Goal: Task Accomplishment & Management: Manage account settings

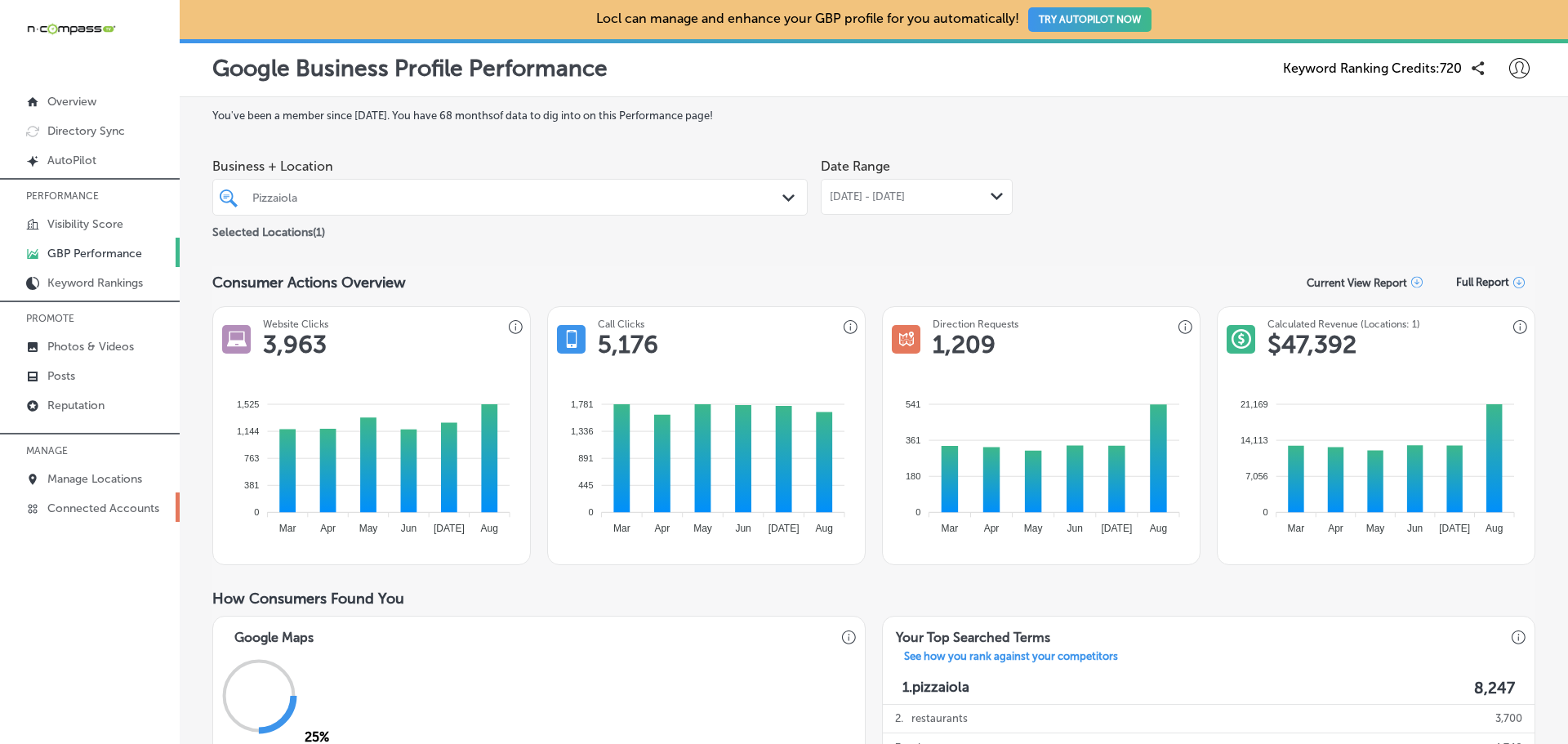
scroll to position [817, 0]
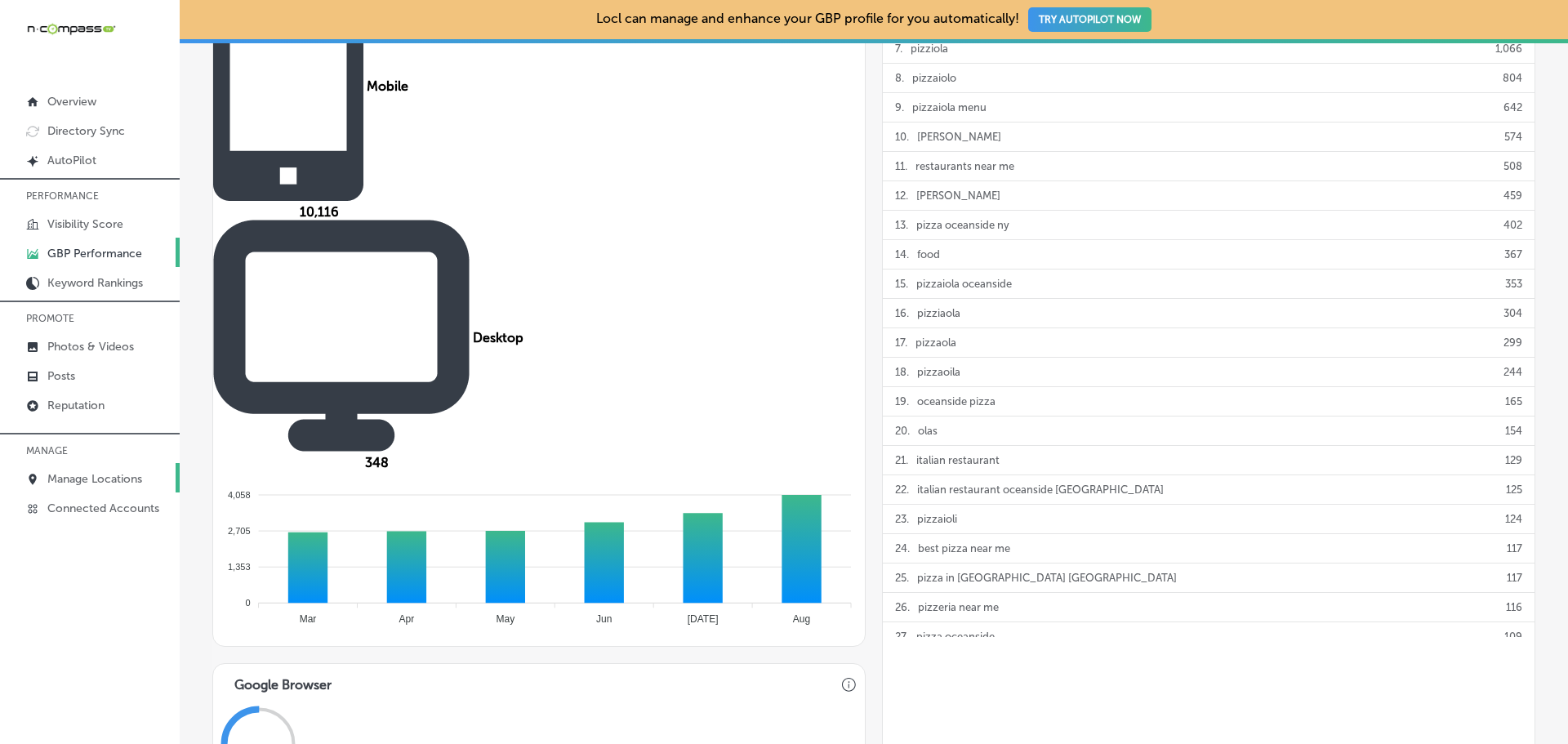
click at [92, 472] on p "Manage Locations" at bounding box center [95, 479] width 95 height 14
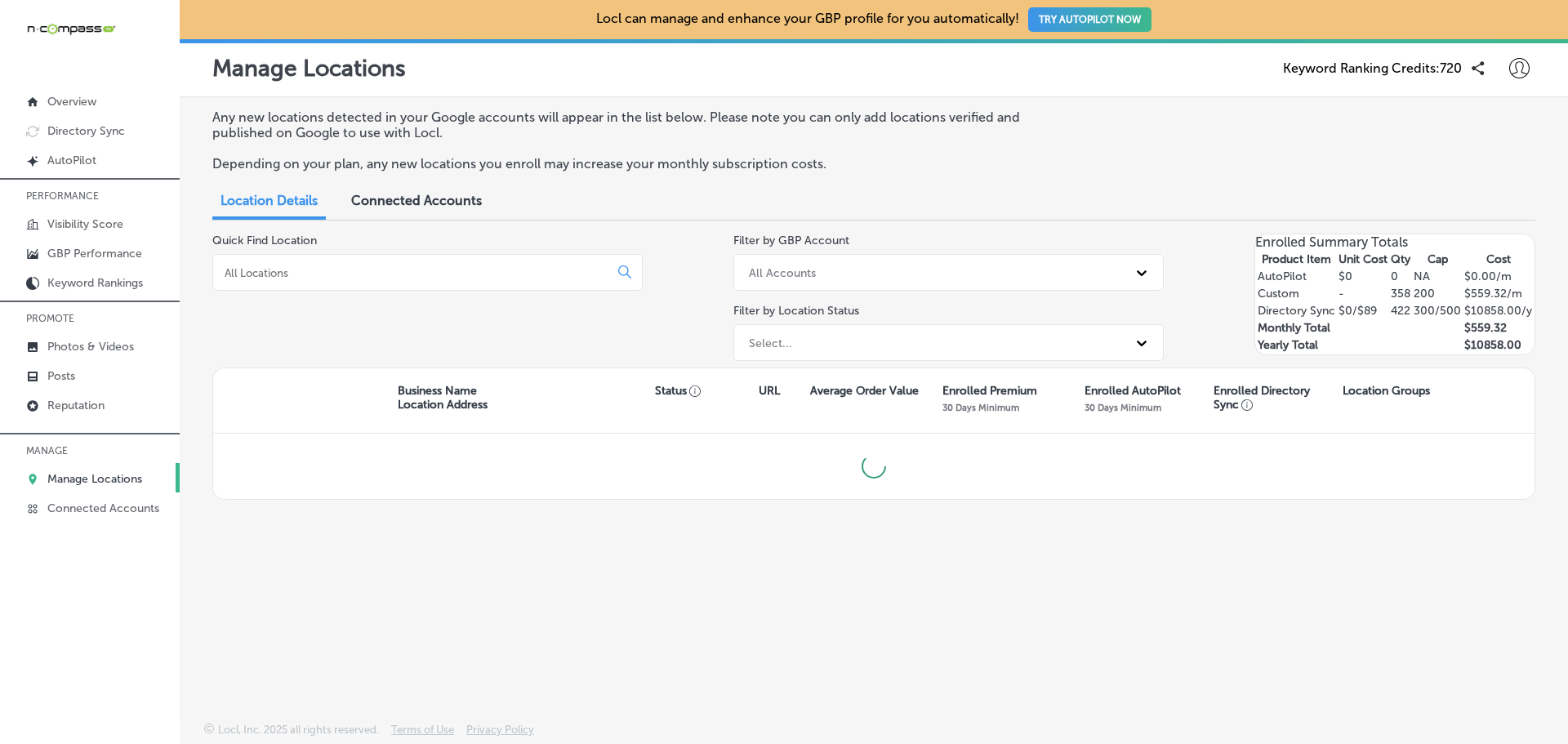
click at [377, 270] on input at bounding box center [414, 272] width 382 height 15
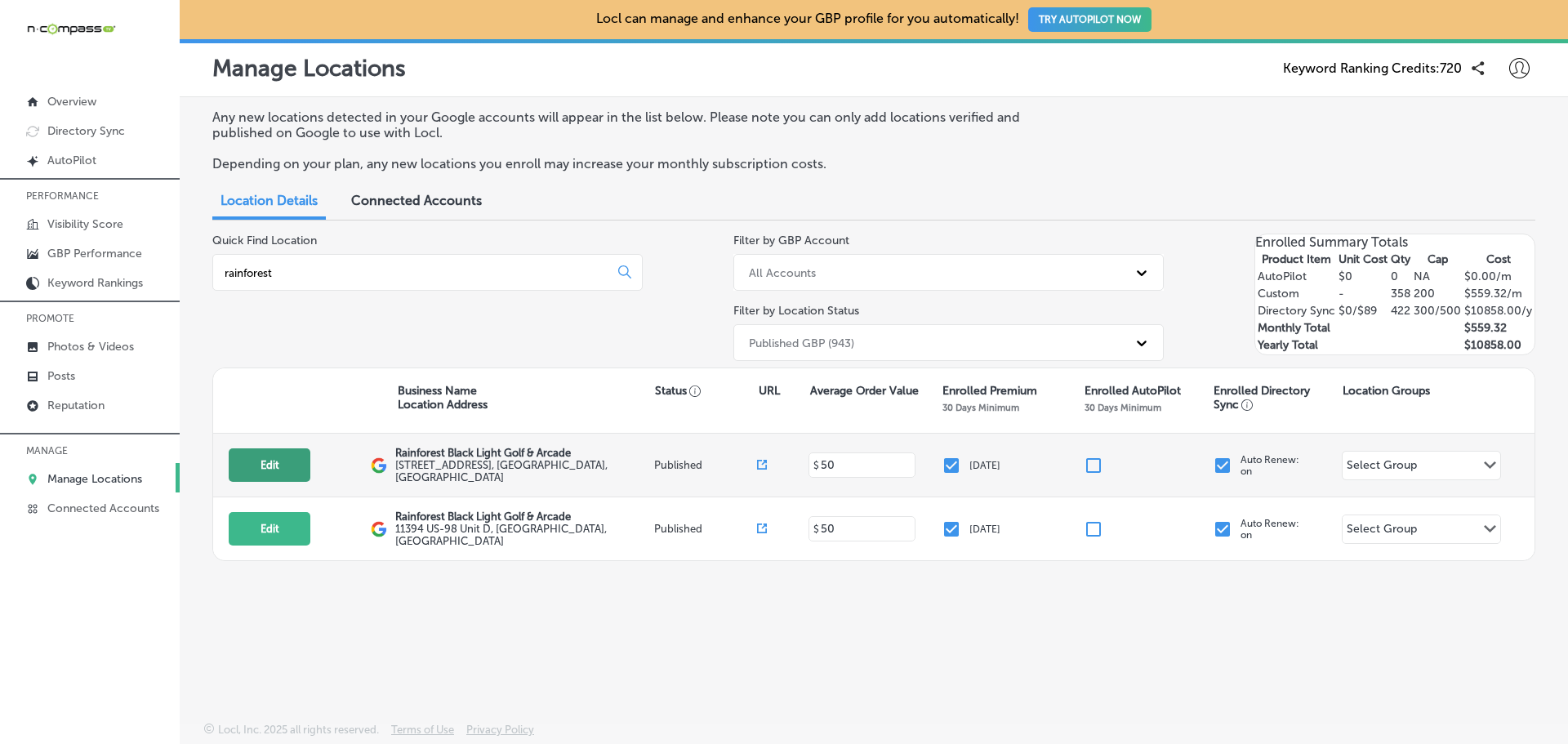
type input "rainforest"
click at [256, 458] on button "Edit" at bounding box center [269, 465] width 81 height 34
select select "US"
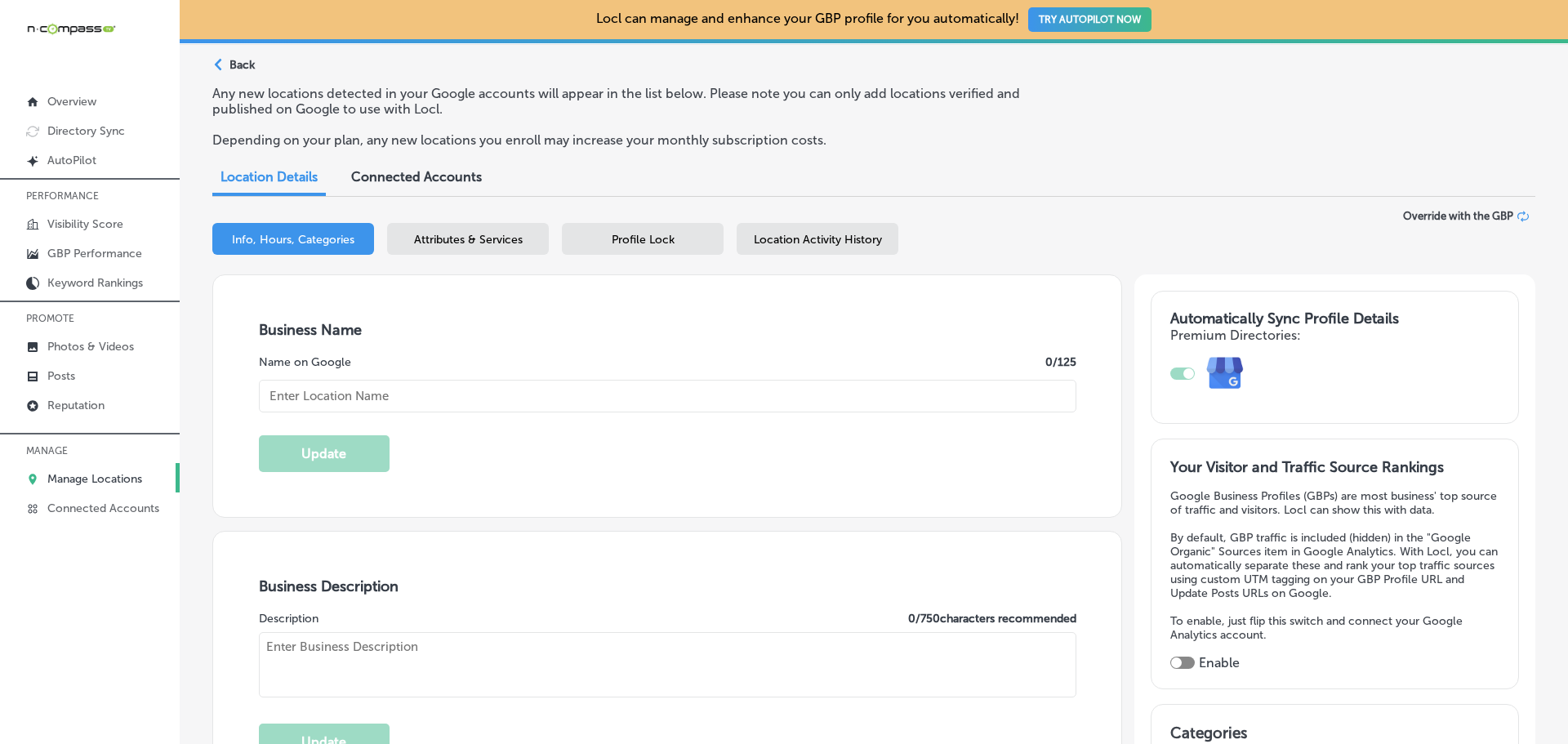
type input "Rainforest Black Light Golf & Arcade"
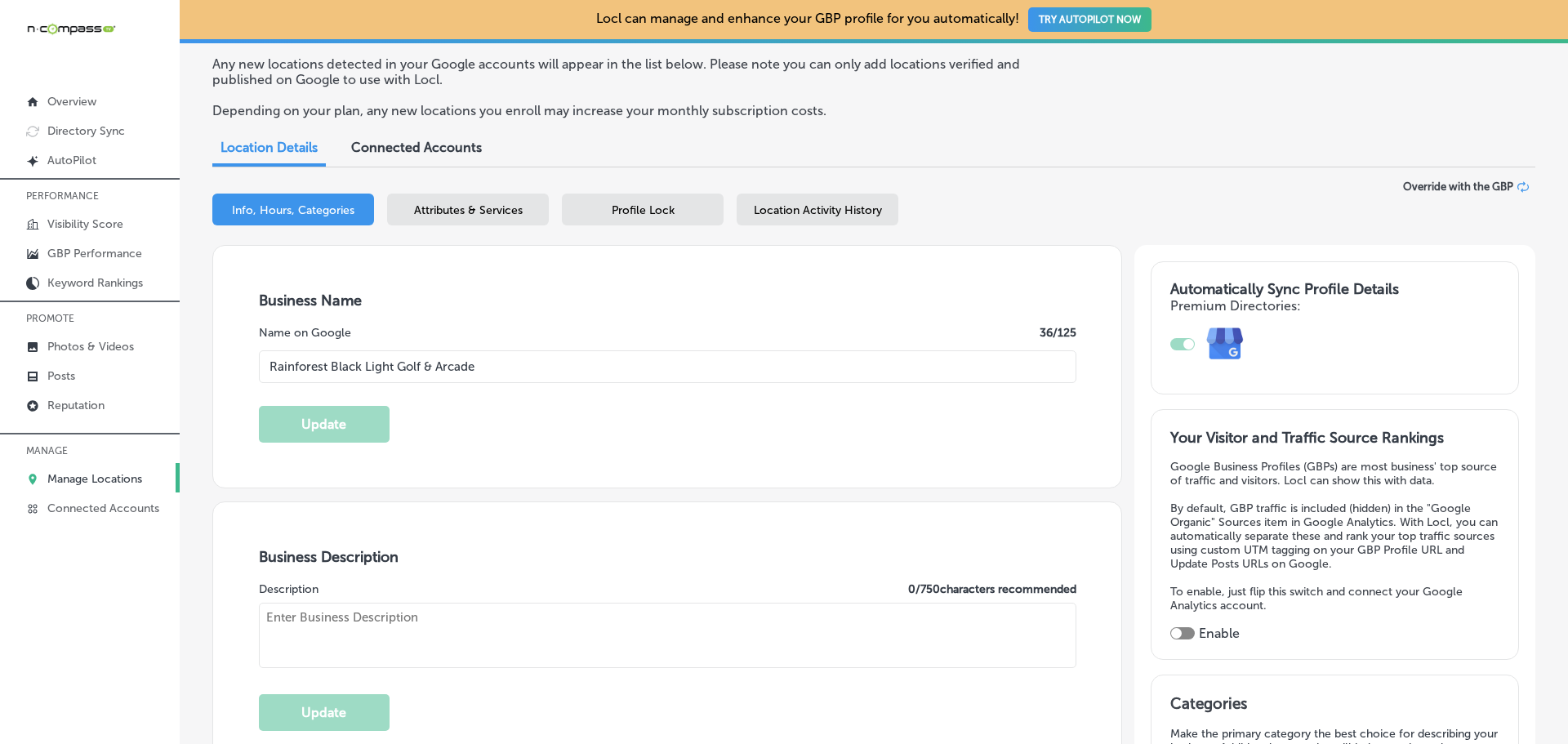
type input "[URL][DOMAIN_NAME]"
type input "[STREET_ADDRESS]"
type input "[GEOGRAPHIC_DATA]"
type input "32407"
type input "US"
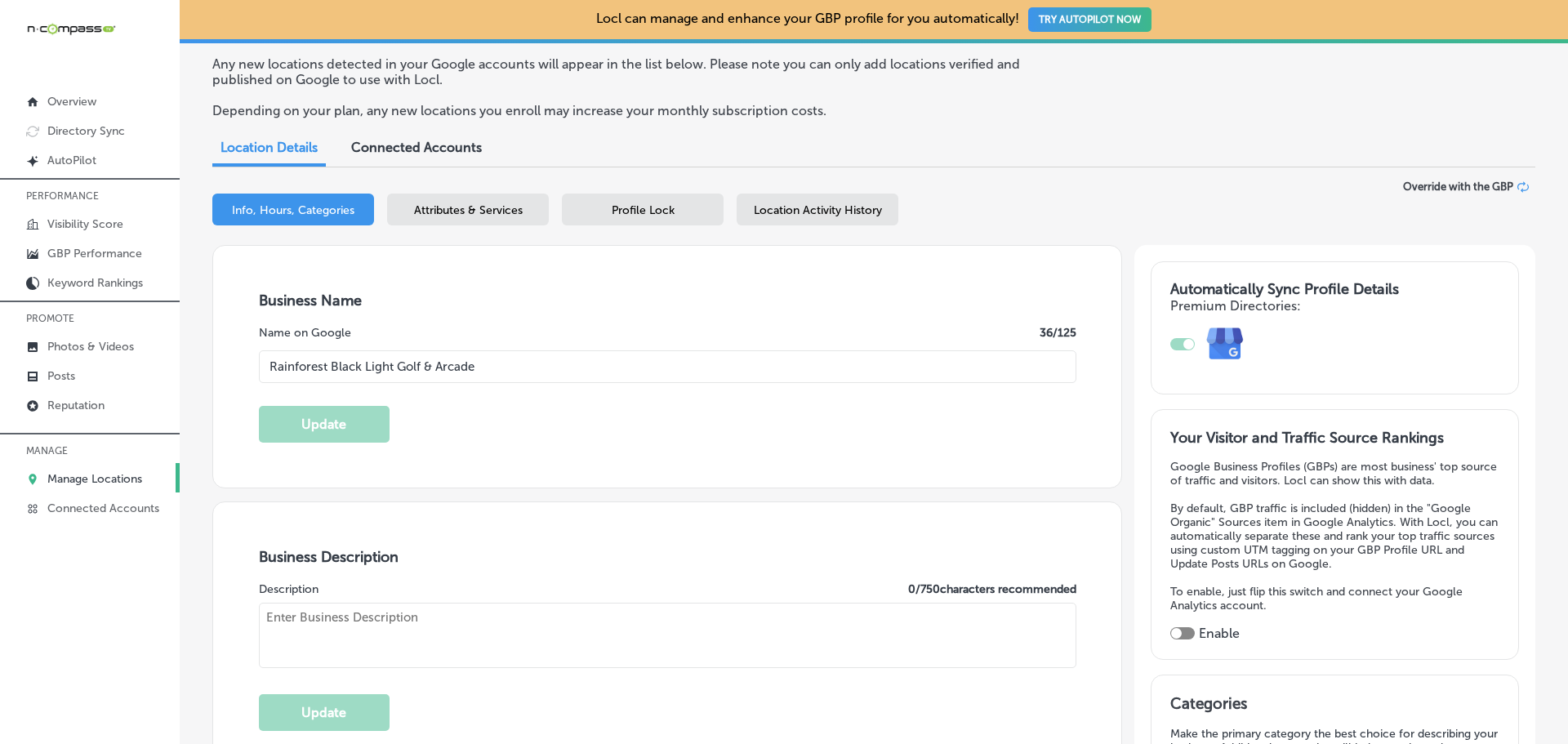
checkbox input "true"
type textarea "Welcome to Rainforest Black Light Golf & Arcade, where you'll find a variety of…"
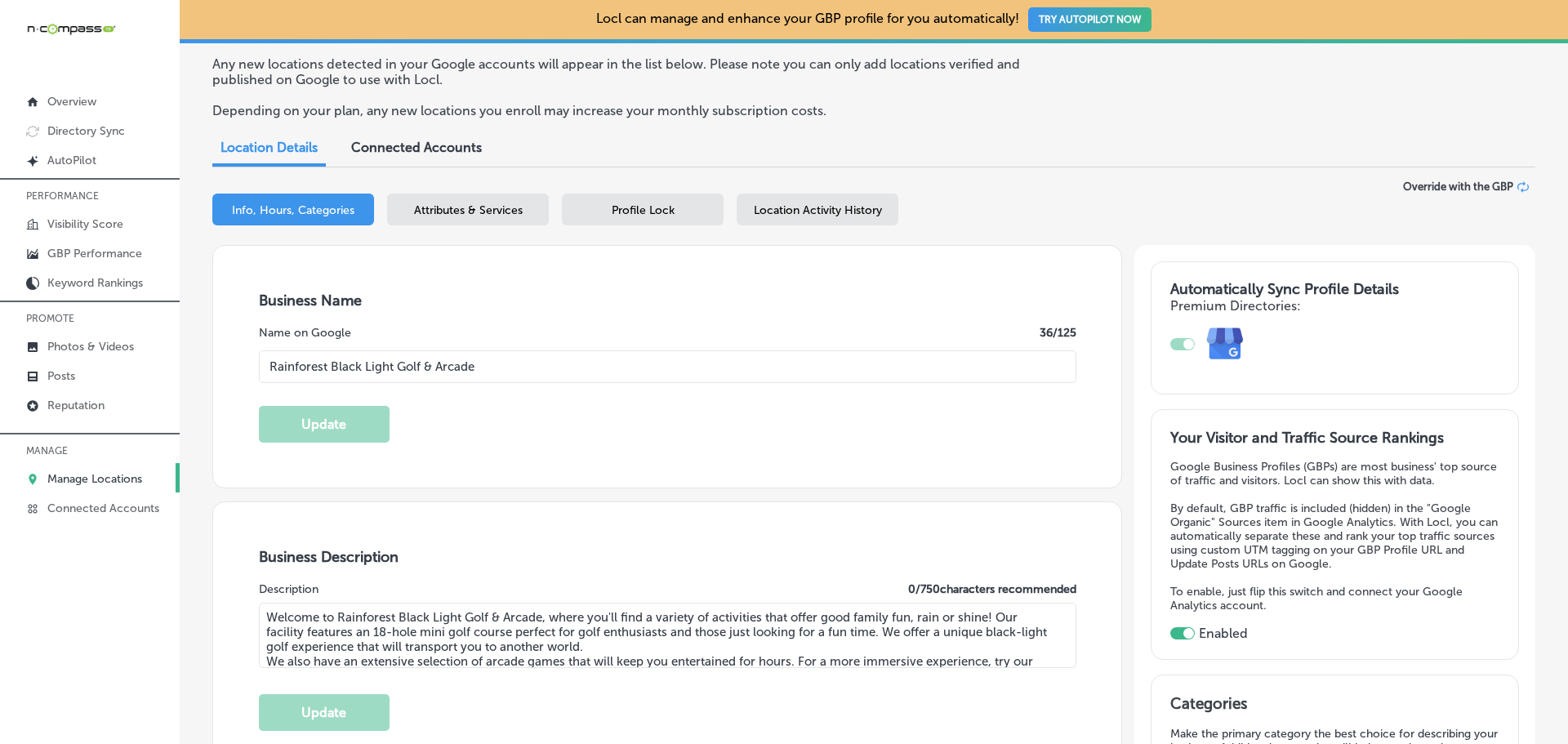
type input "[PHONE_NUMBER]"
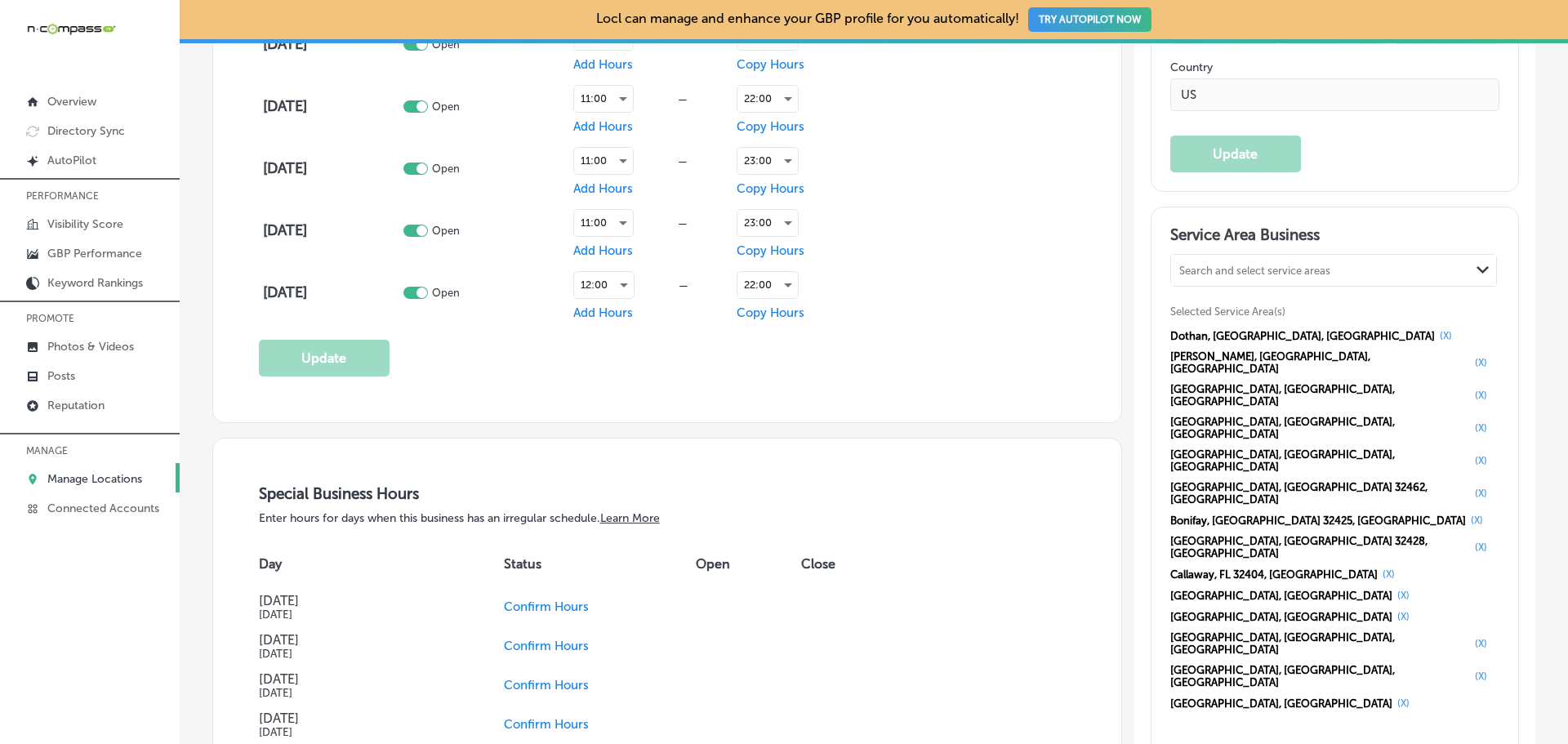
scroll to position [1389, 0]
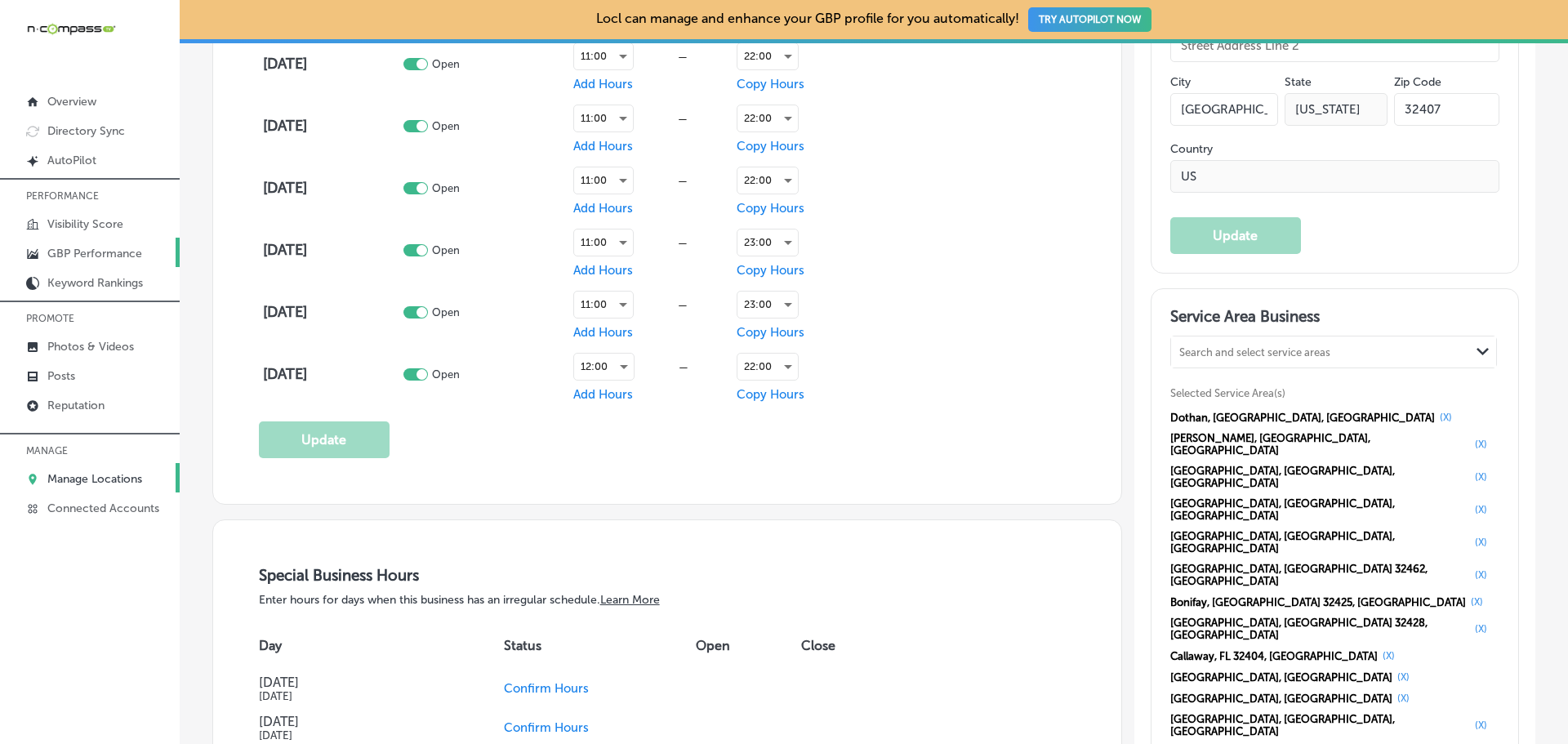
click at [90, 244] on link "GBP Performance" at bounding box center [90, 253] width 180 height 29
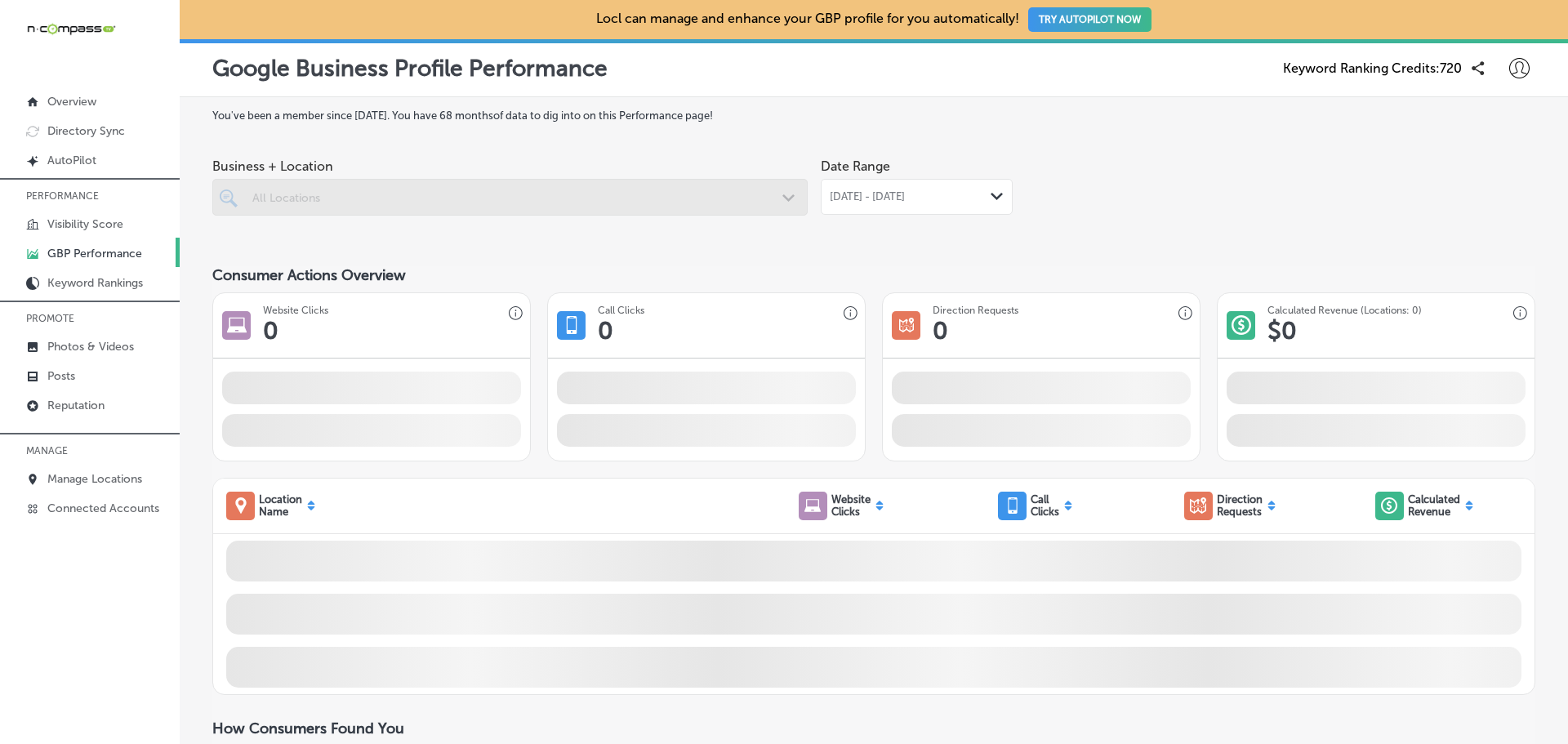
click at [744, 197] on div at bounding box center [511, 197] width 596 height 37
click at [885, 200] on span "[DATE] - [DATE]" at bounding box center [868, 197] width 75 height 14
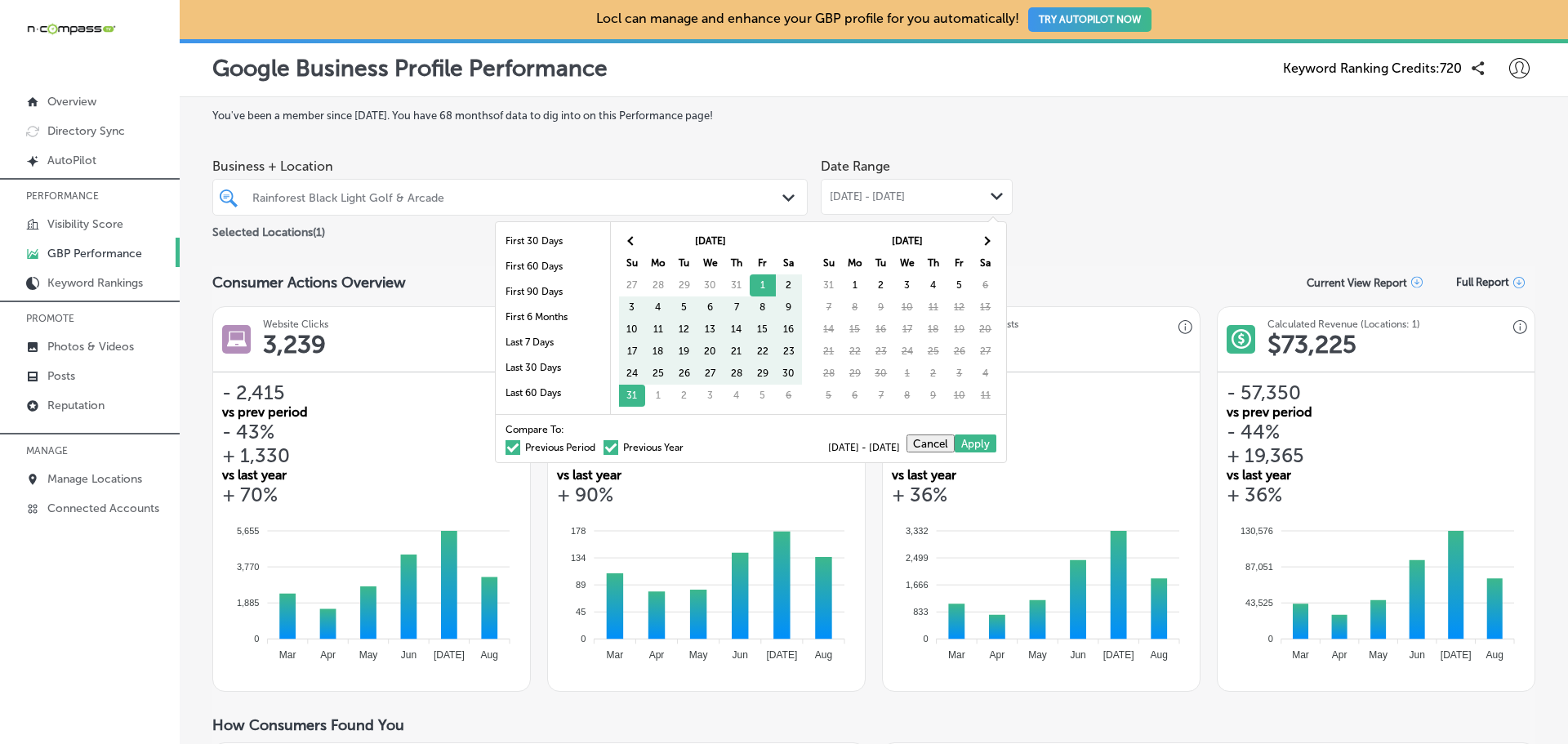
click at [649, 203] on div "Rainforest Black Light Golf & Arcade" at bounding box center [518, 197] width 532 height 14
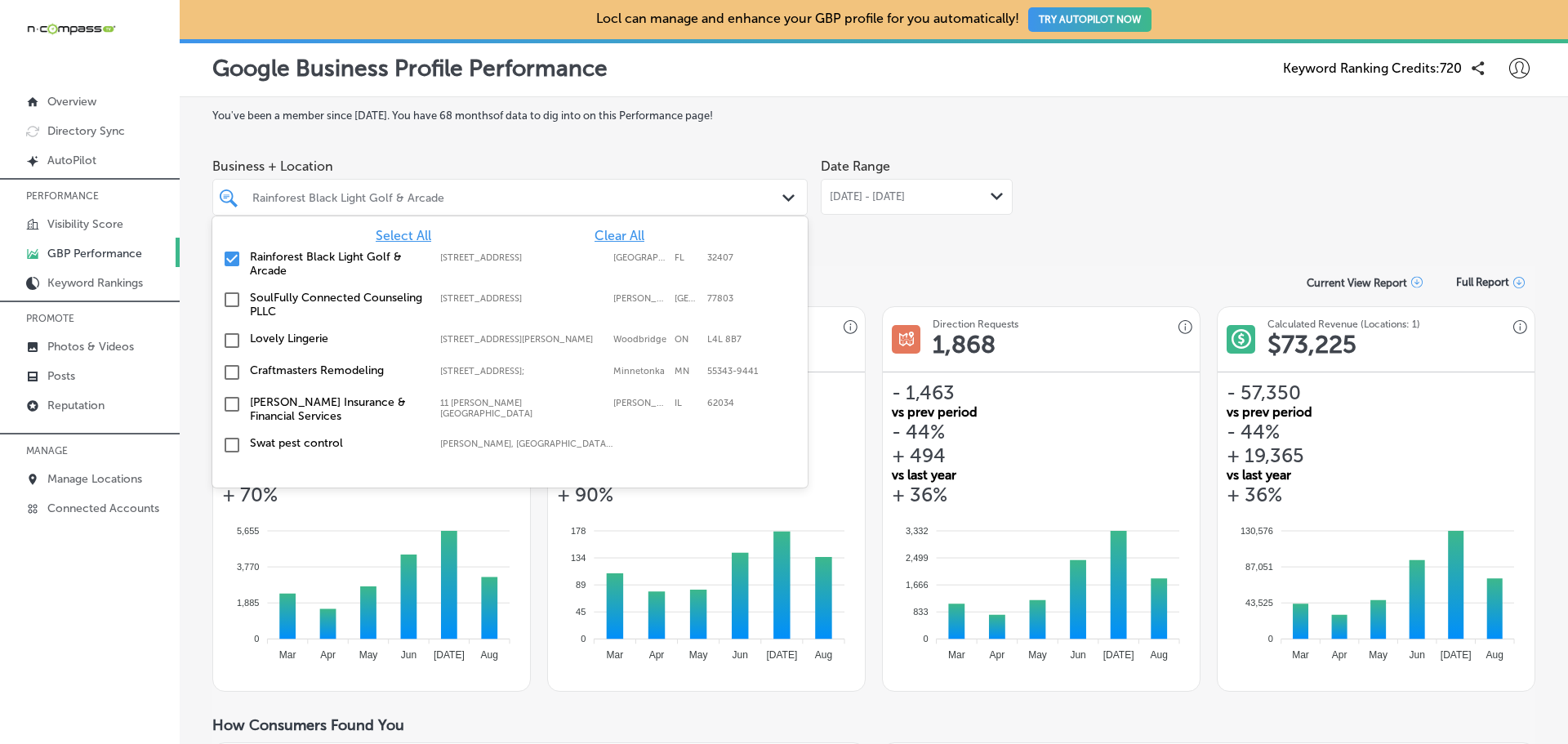
click at [921, 206] on div "[DATE] - [DATE] Path Created with Sketch." at bounding box center [917, 196] width 192 height 36
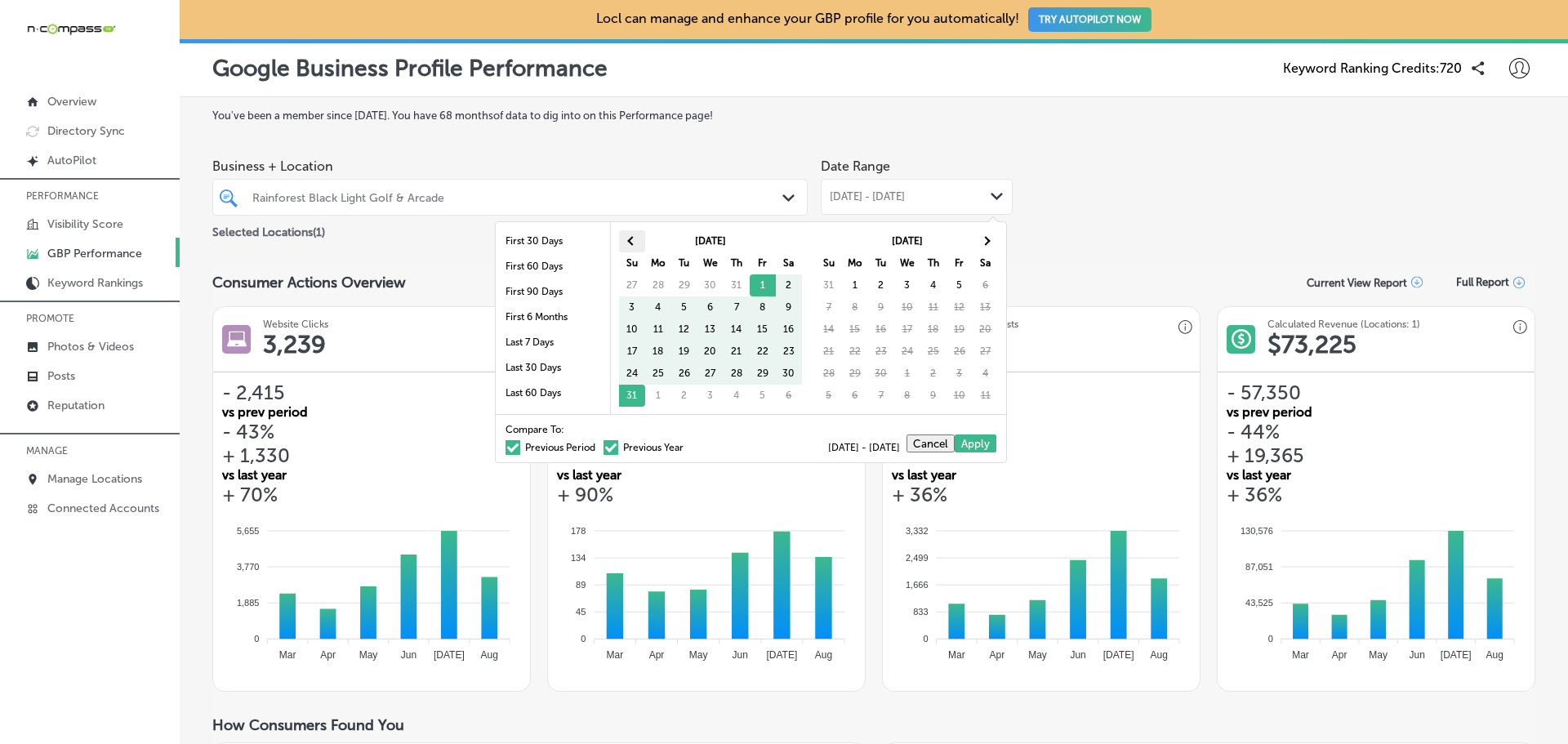
click at [636, 244] on th at bounding box center [632, 241] width 26 height 22
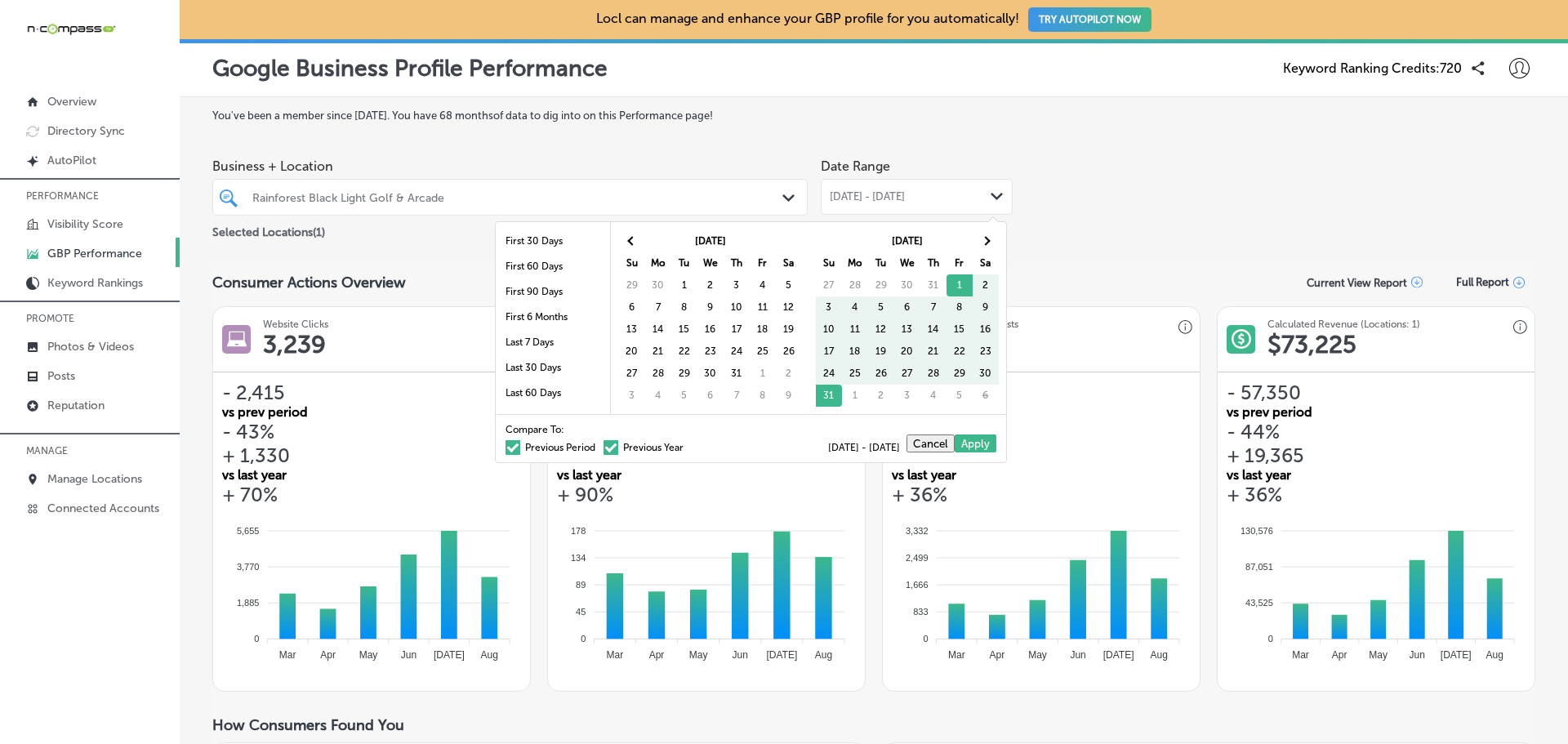
click at [636, 244] on th at bounding box center [632, 241] width 26 height 22
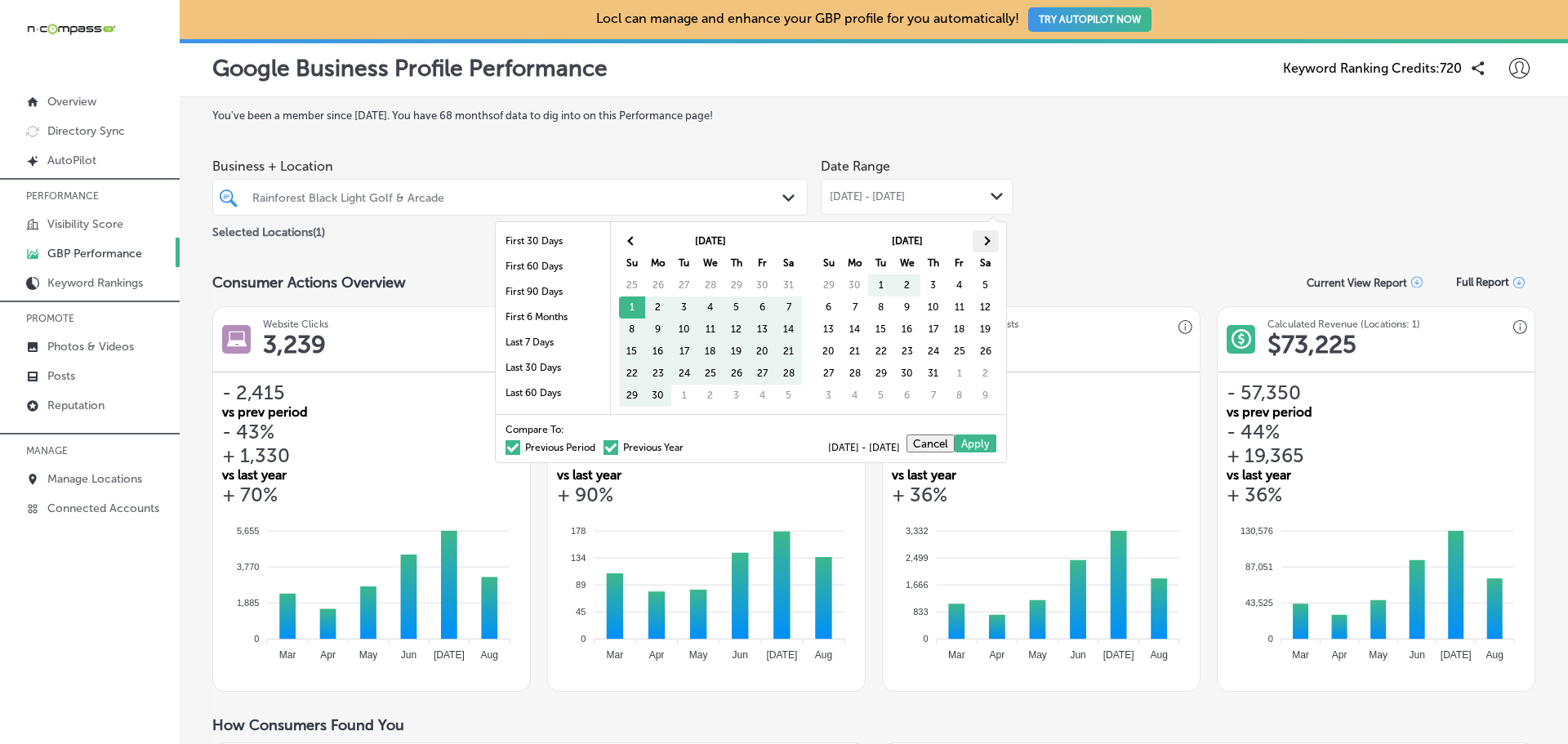
click at [979, 234] on th at bounding box center [986, 241] width 26 height 22
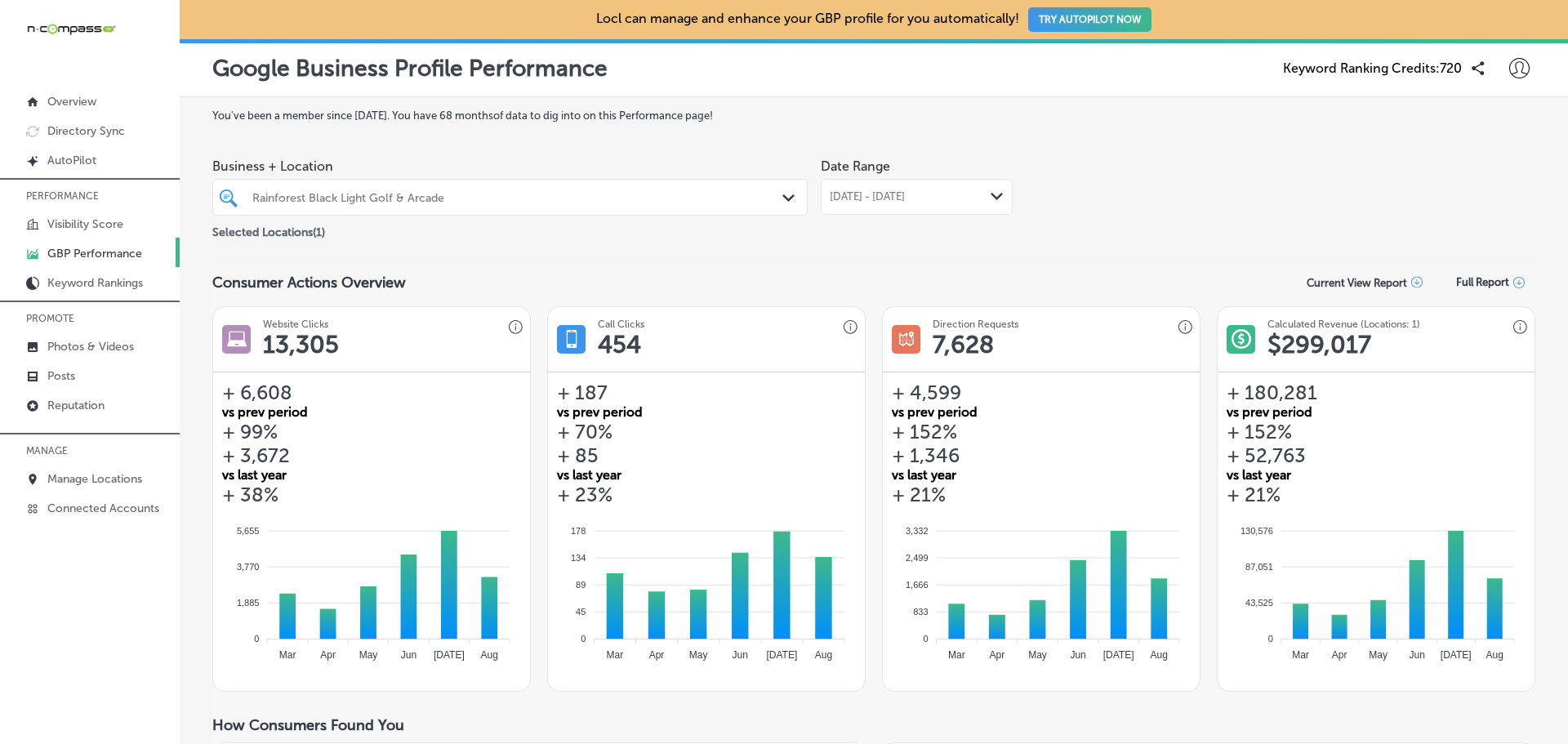
click at [876, 197] on span "[DATE] - [DATE]" at bounding box center [868, 197] width 75 height 14
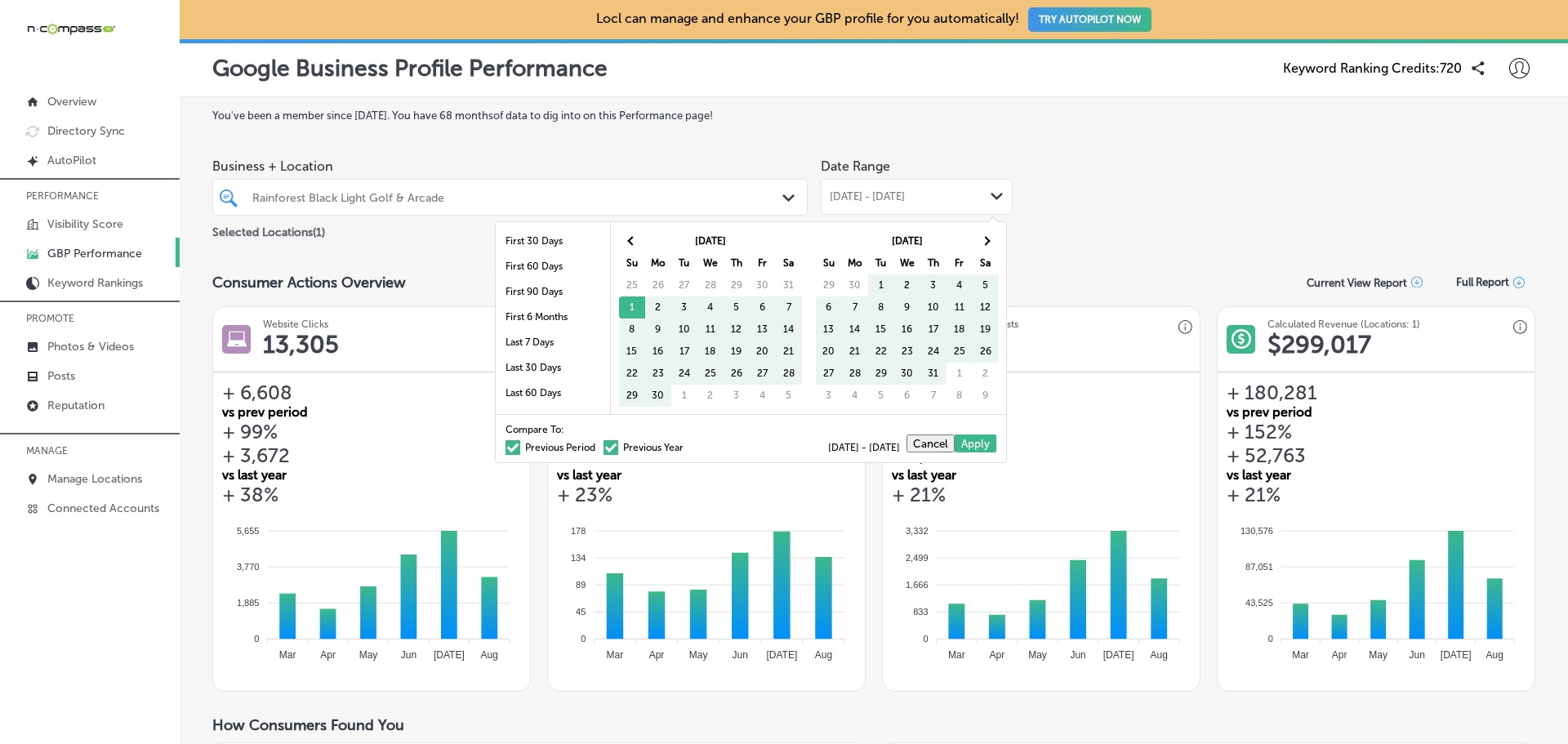
click at [604, 449] on span at bounding box center [610, 447] width 15 height 15
click at [687, 445] on input "Previous Year" at bounding box center [687, 445] width 0 height 0
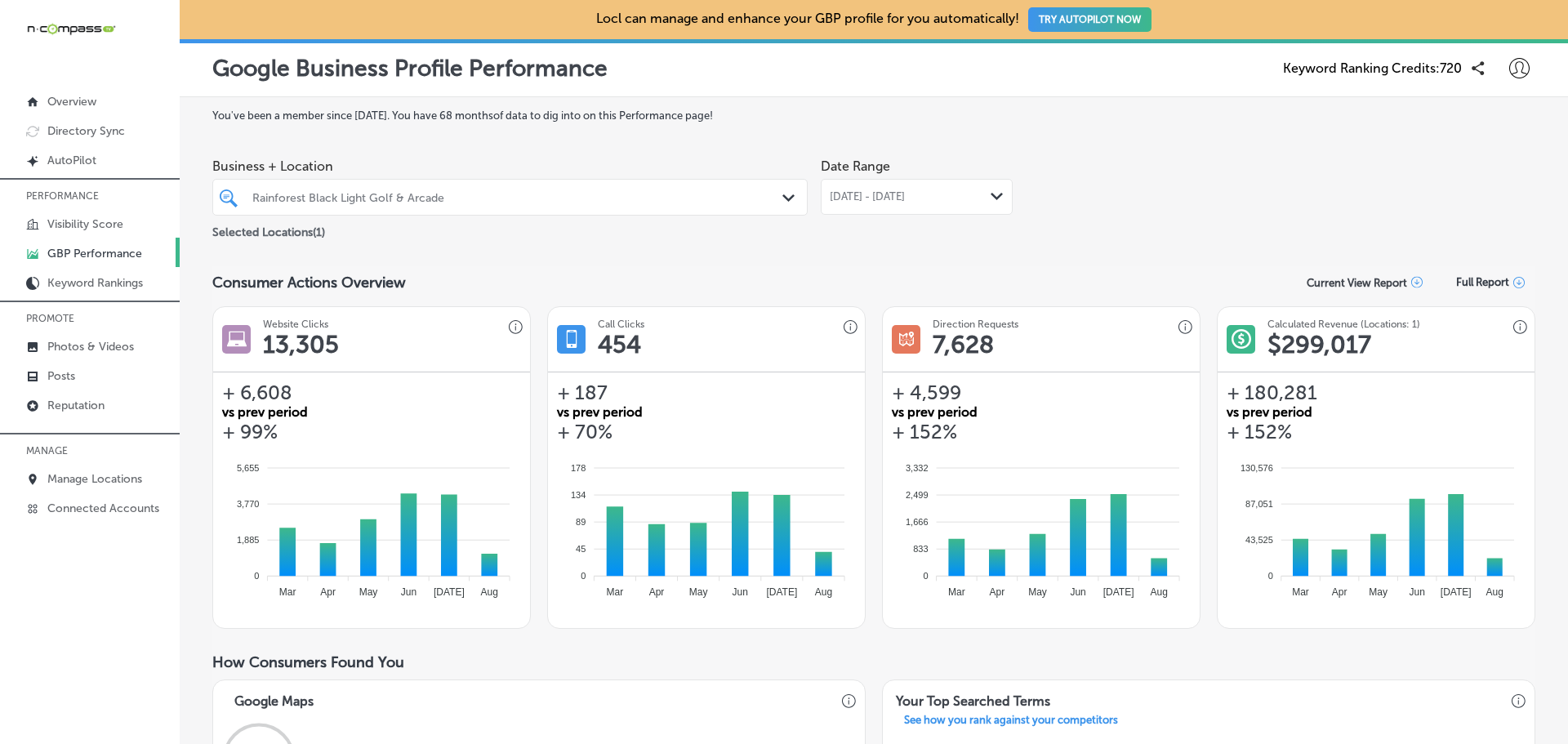
click at [886, 197] on span "[DATE] - [DATE]" at bounding box center [868, 197] width 75 height 14
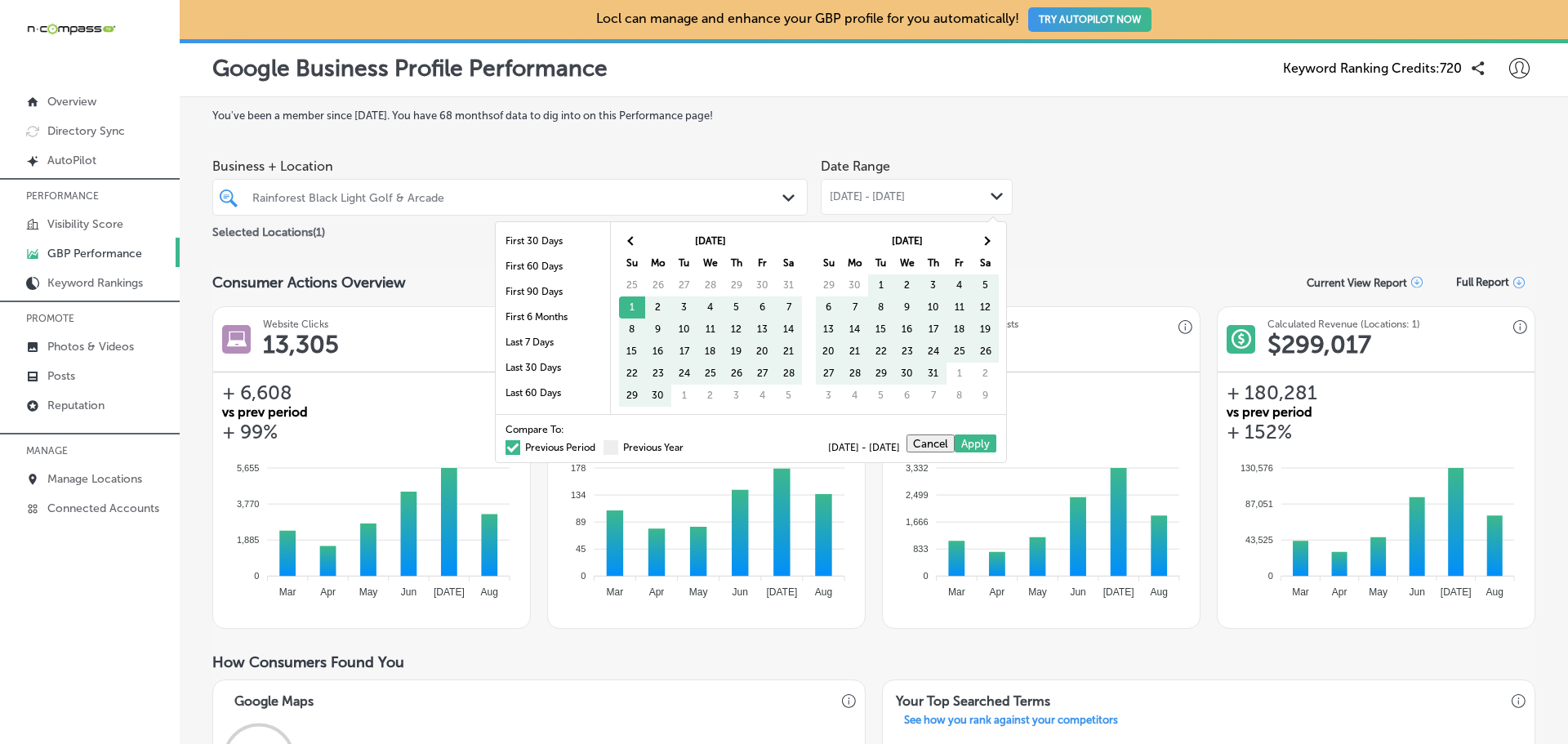
click at [506, 445] on span at bounding box center [513, 447] width 15 height 15
click at [599, 445] on input "Previous Period" at bounding box center [599, 445] width 0 height 0
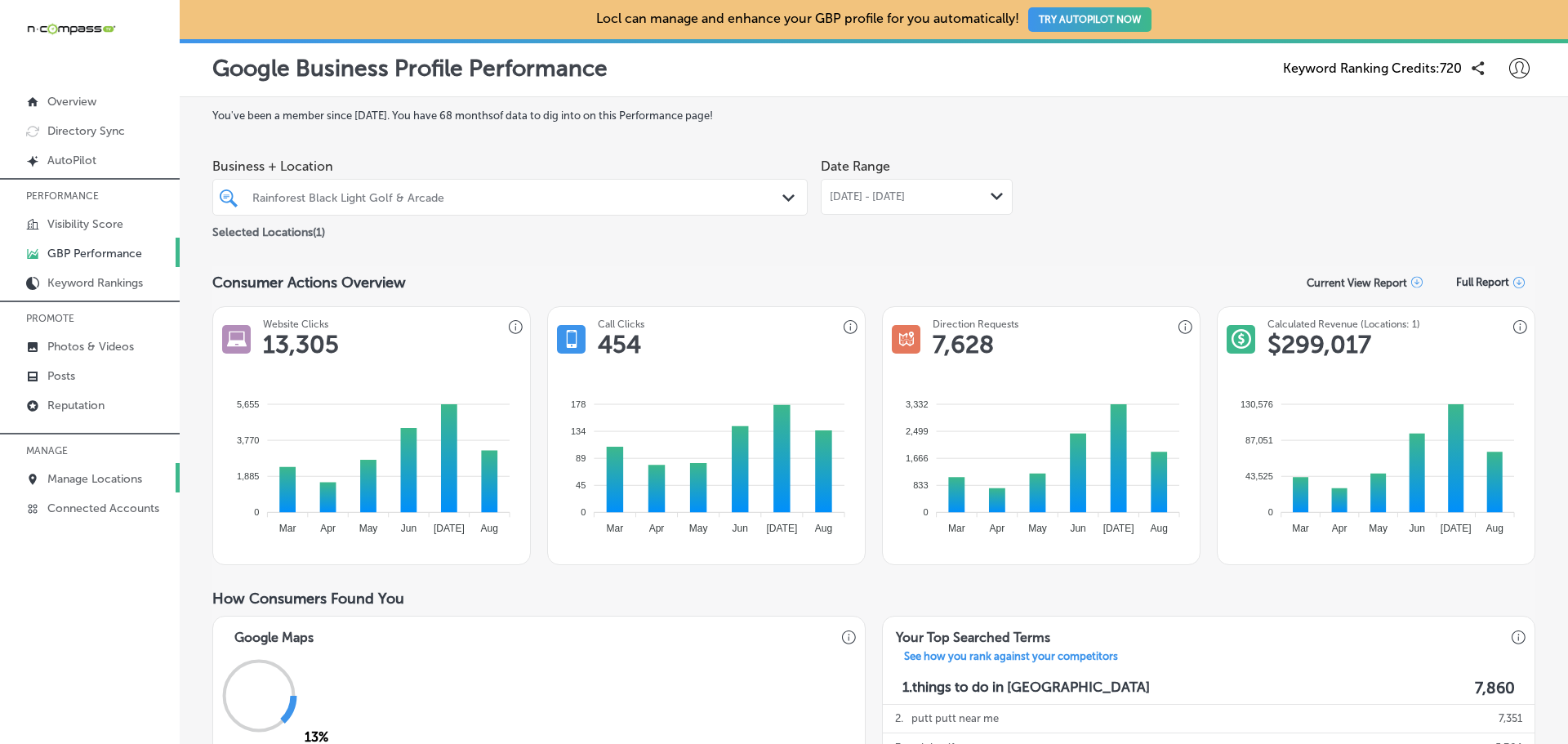
click at [103, 478] on p "Manage Locations" at bounding box center [95, 479] width 95 height 14
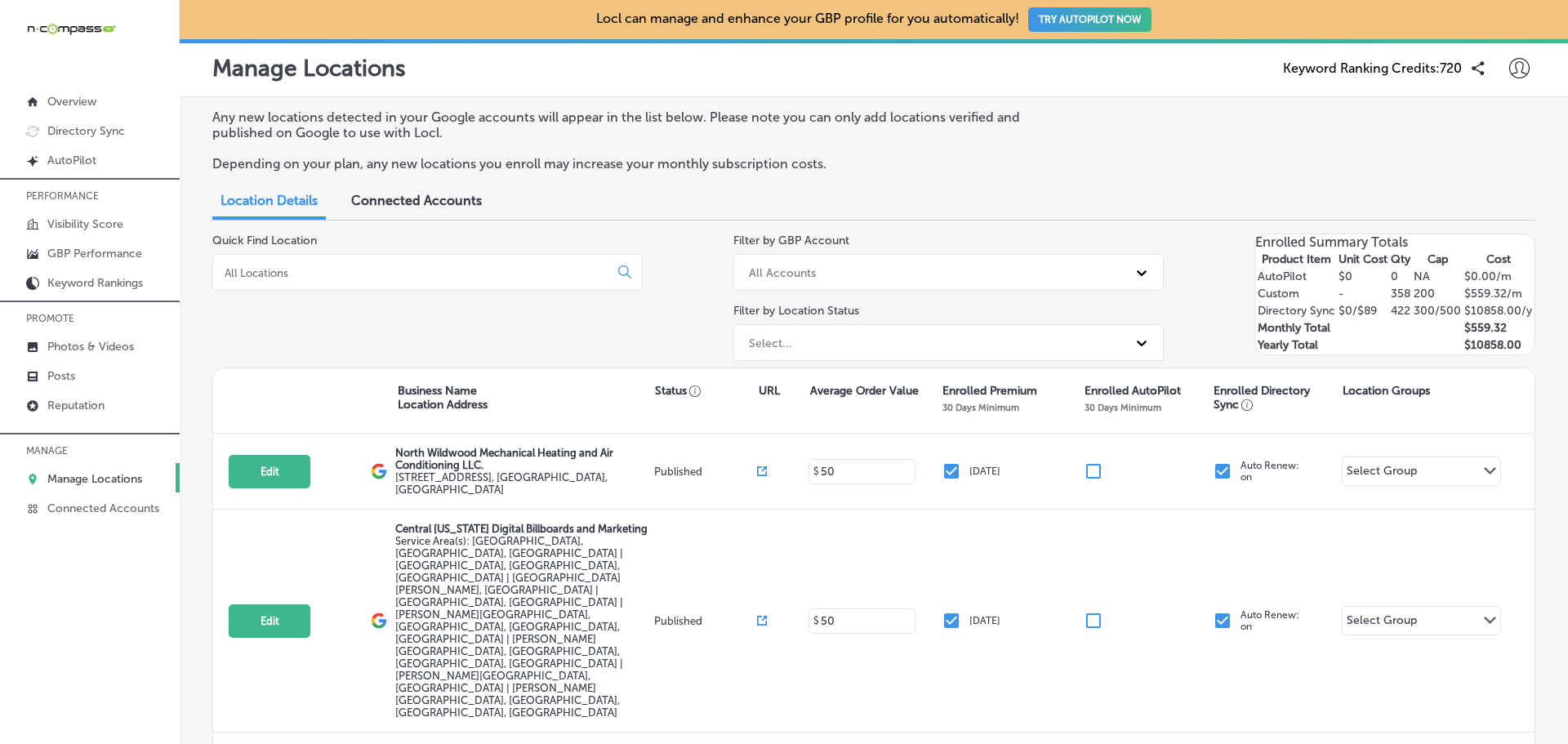
click at [357, 276] on input at bounding box center [414, 272] width 382 height 15
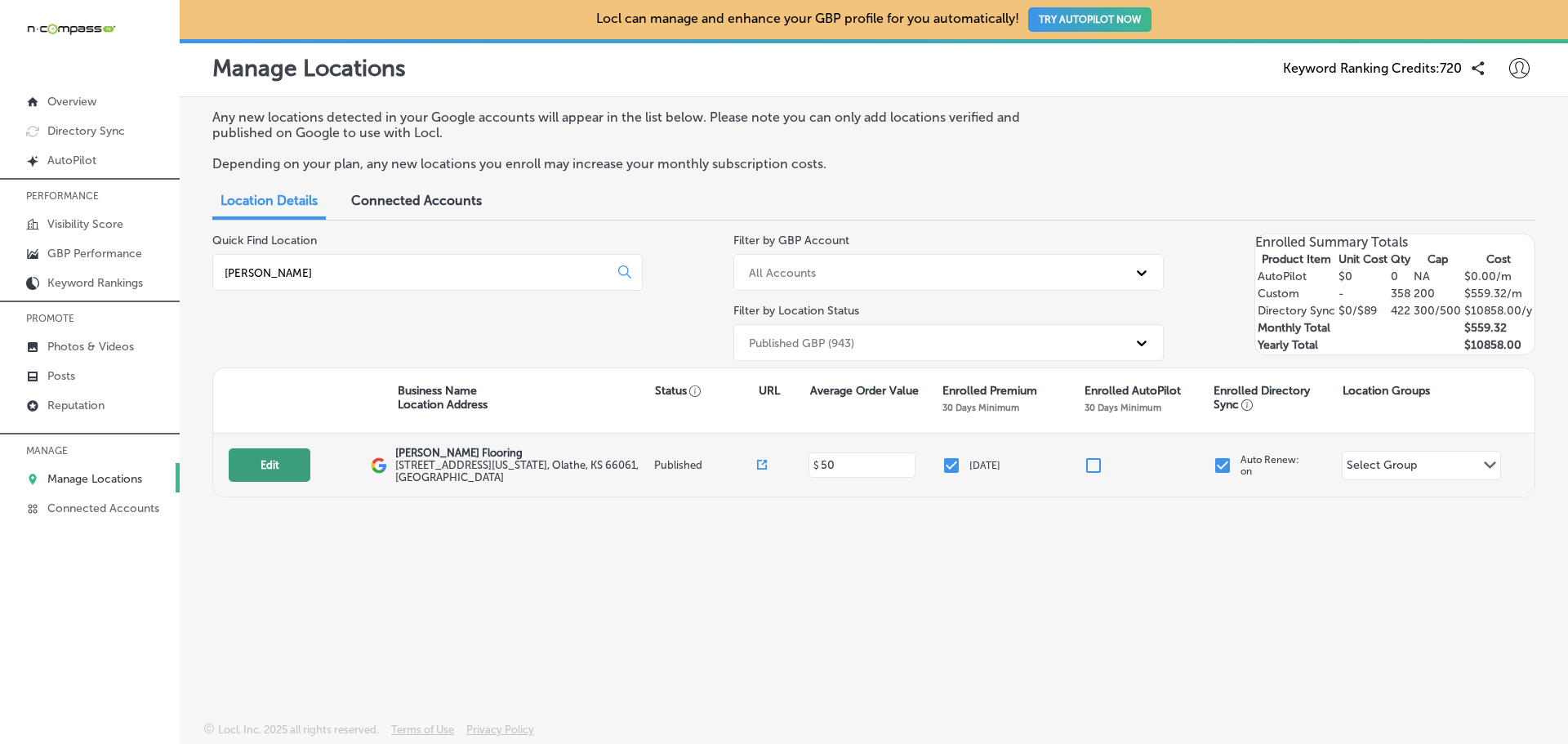
type input "[PERSON_NAME]"
click at [287, 467] on button "Edit" at bounding box center [269, 465] width 81 height 34
select select "US"
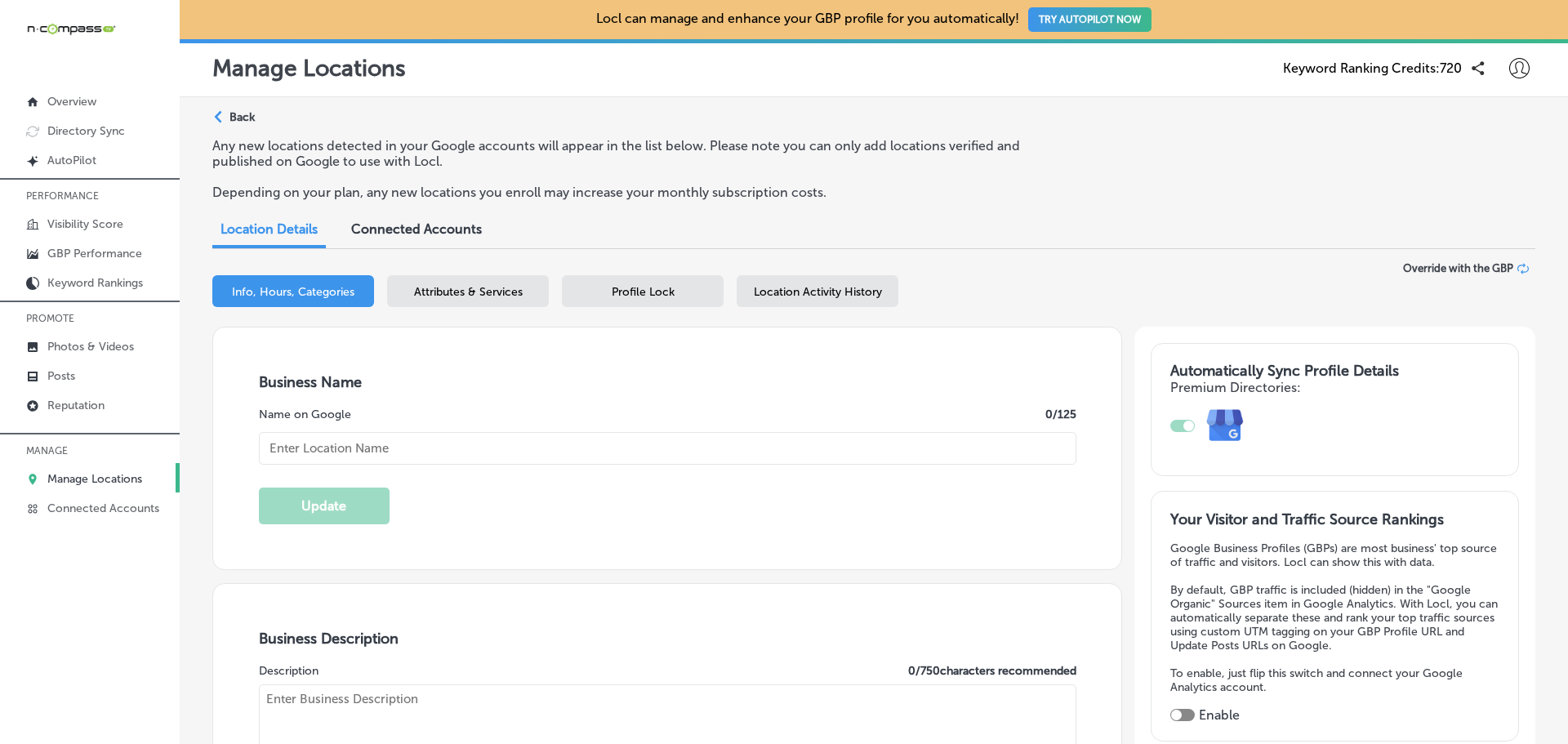
type input "[PERSON_NAME] Flooring"
checkbox input "true"
type input "[STREET_ADDRESS][US_STATE]"
type input "Olathe"
type input "66061"
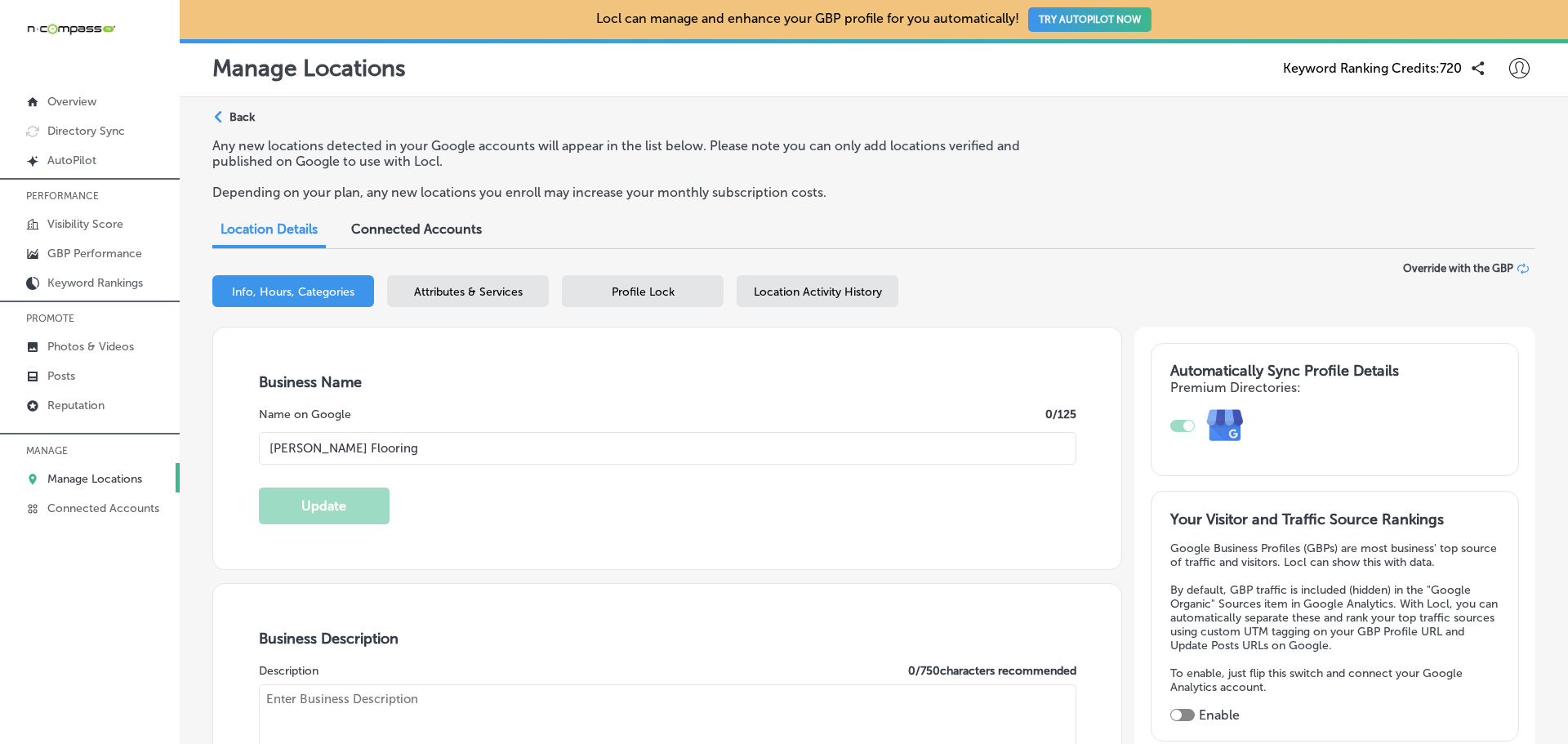
type input "US"
type input "[URL][DOMAIN_NAME]"
type textarea "[PERSON_NAME] Flooring LLC, located in [GEOGRAPHIC_DATA], [GEOGRAPHIC_DATA], is…"
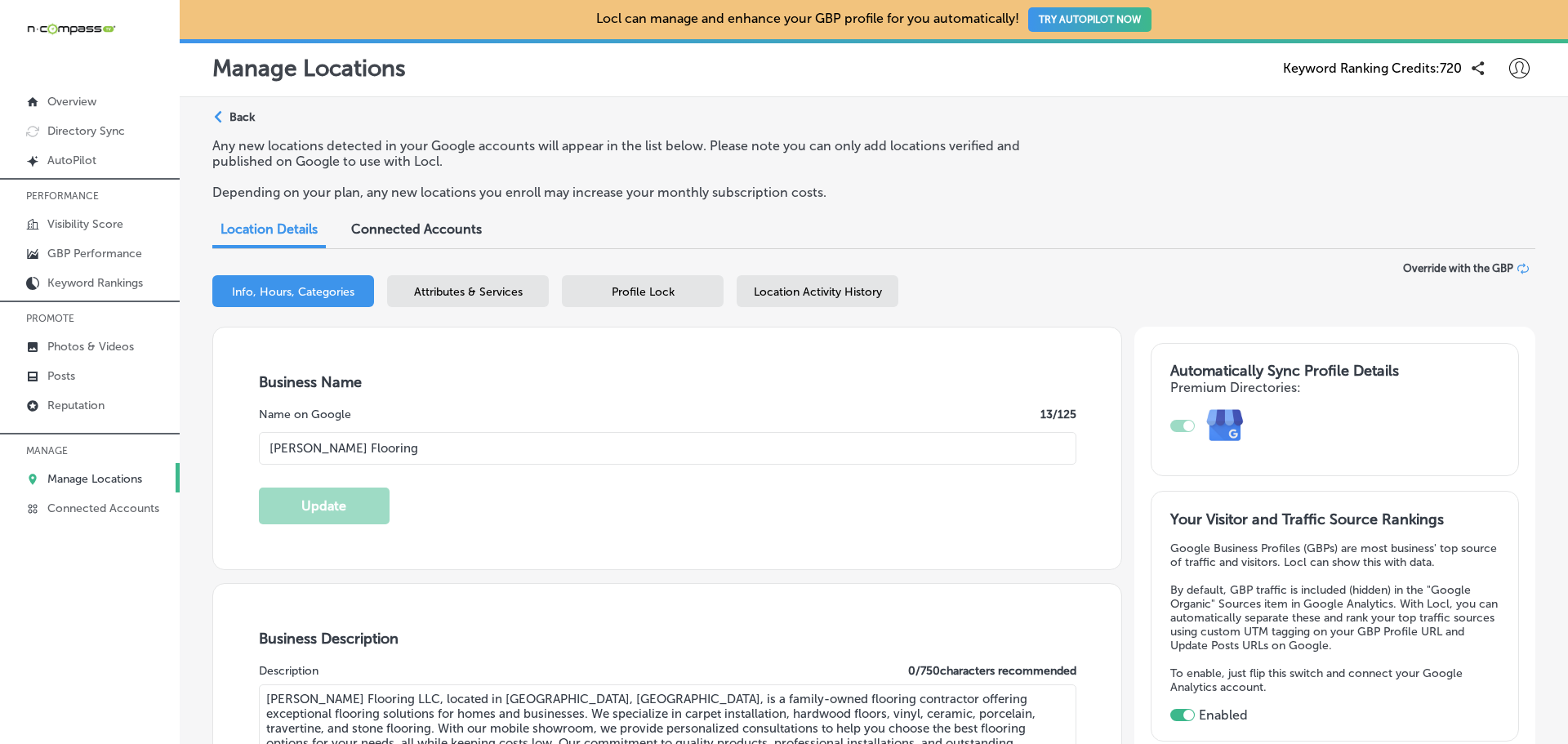
type input "[PHONE_NUMBER]"
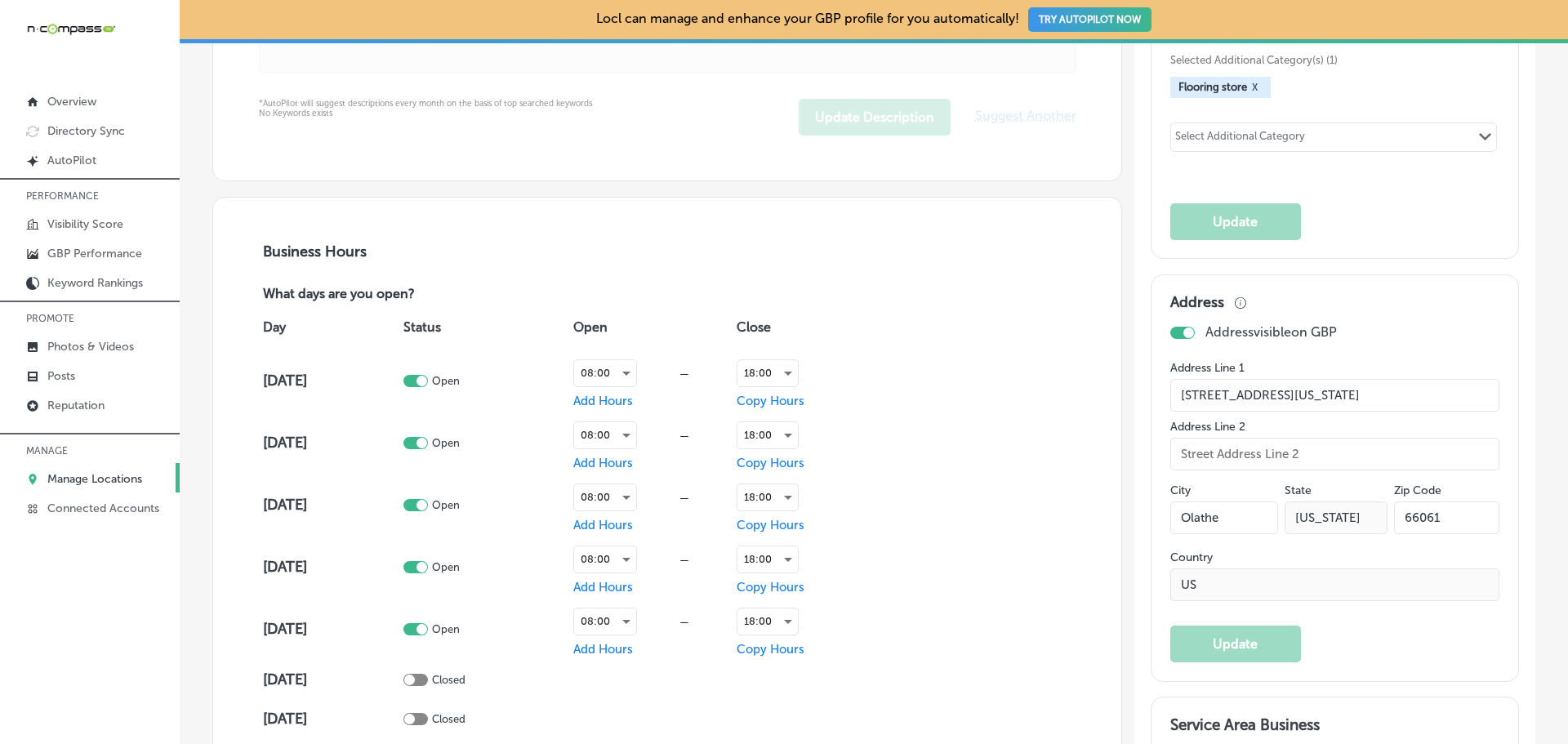
scroll to position [1389, 0]
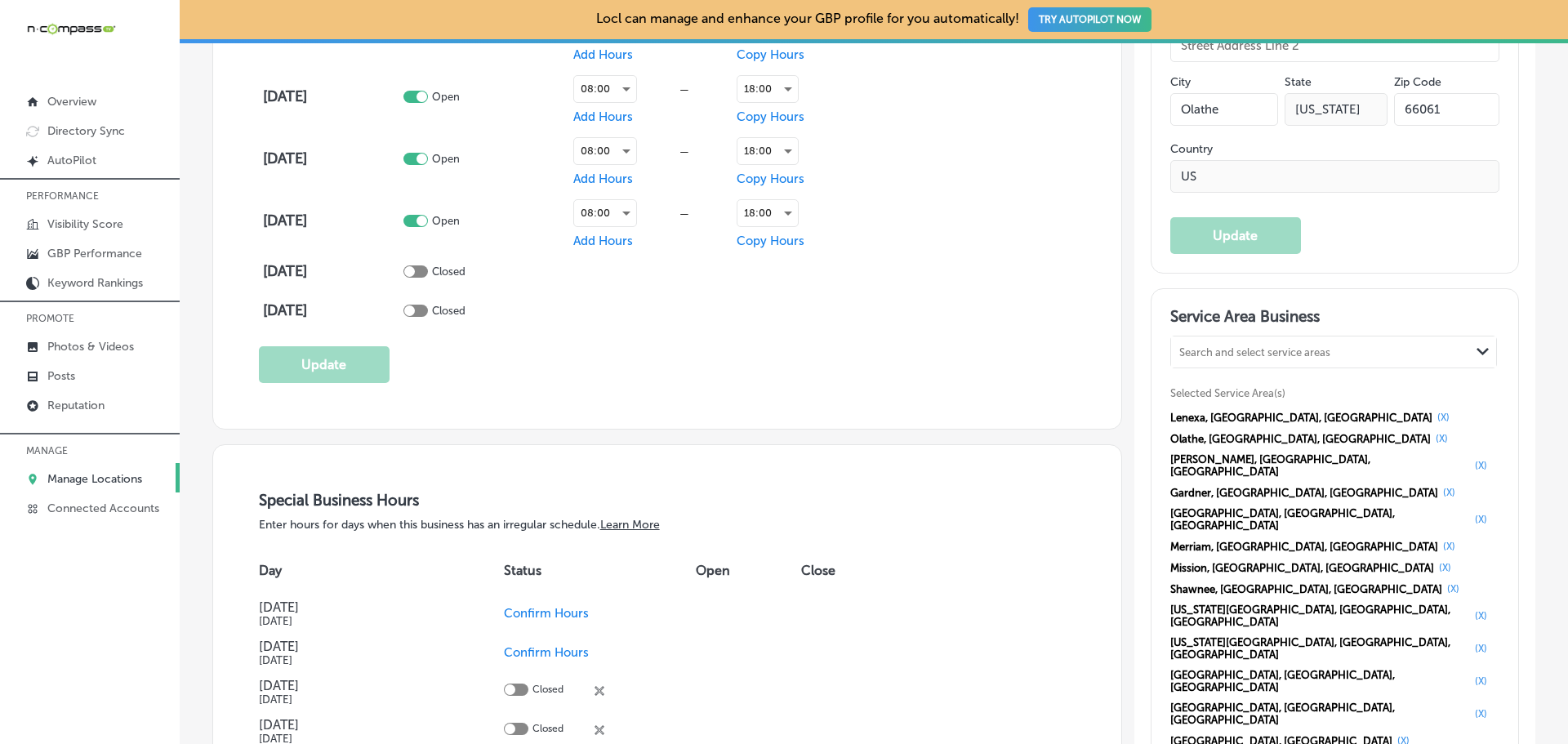
click at [119, 480] on p "Manage Locations" at bounding box center [95, 479] width 95 height 14
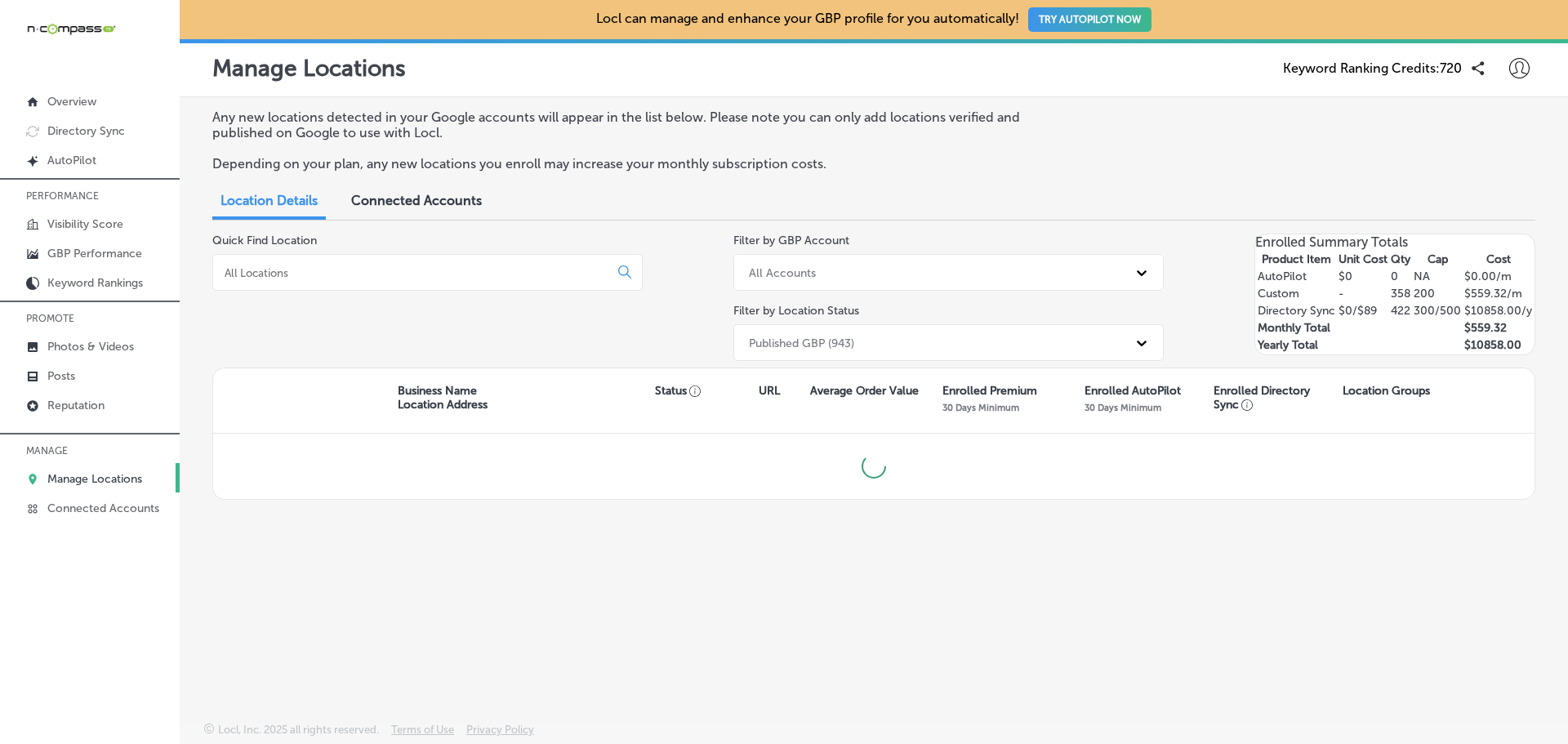
click at [337, 276] on input at bounding box center [414, 272] width 382 height 15
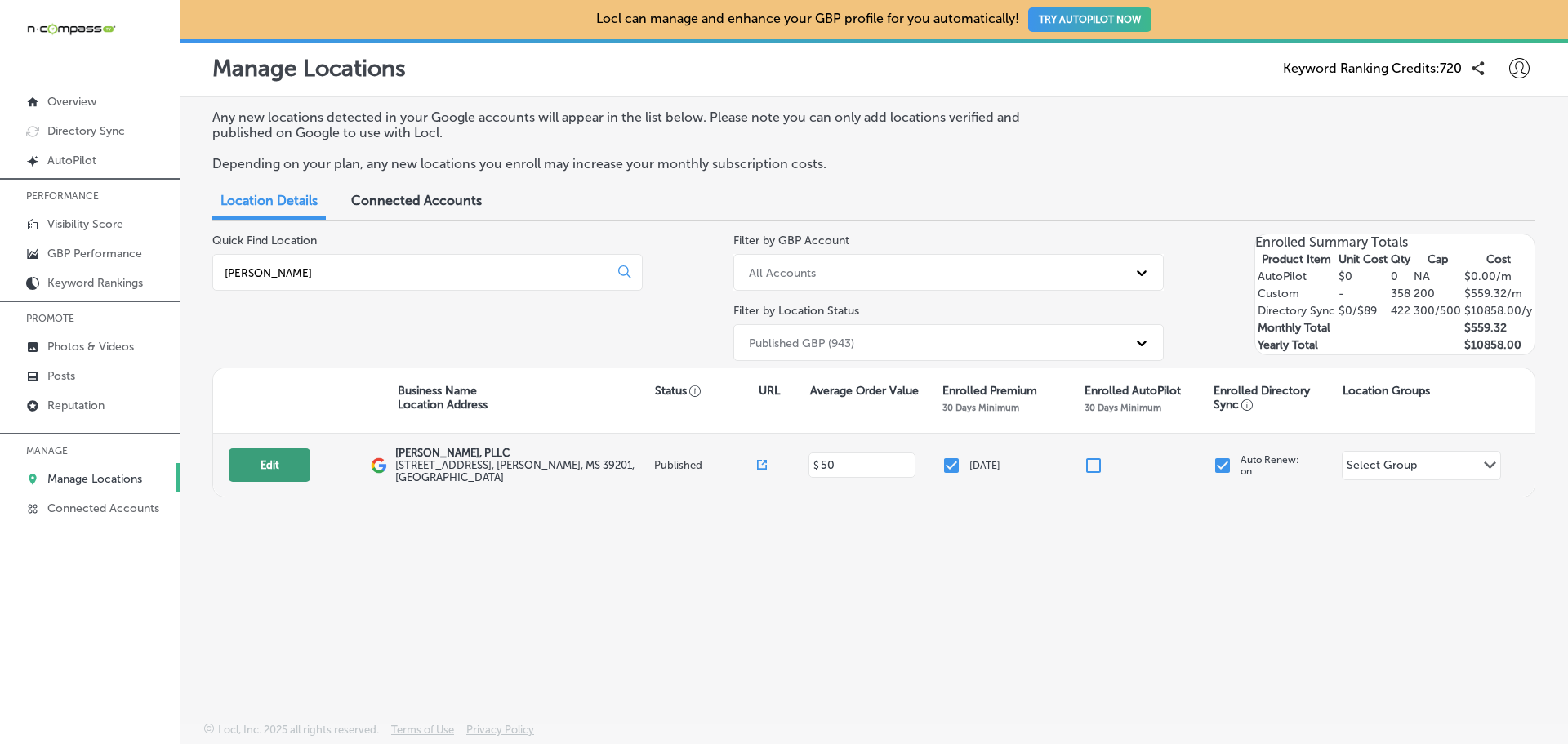
type input "[PERSON_NAME]"
click at [242, 466] on button "Edit" at bounding box center [269, 465] width 81 height 34
select select "US"
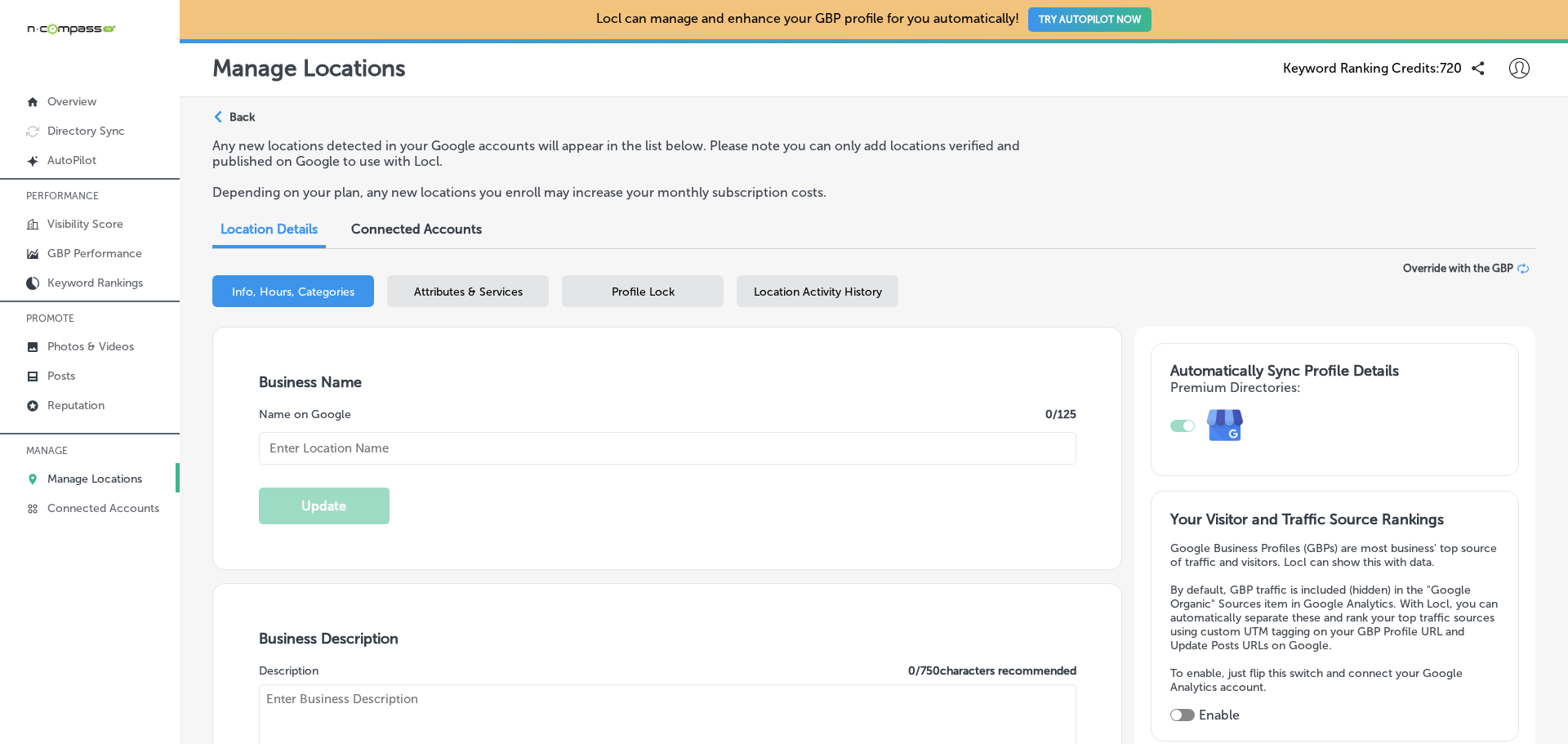
checkbox input "true"
type input "[PERSON_NAME], PLLC"
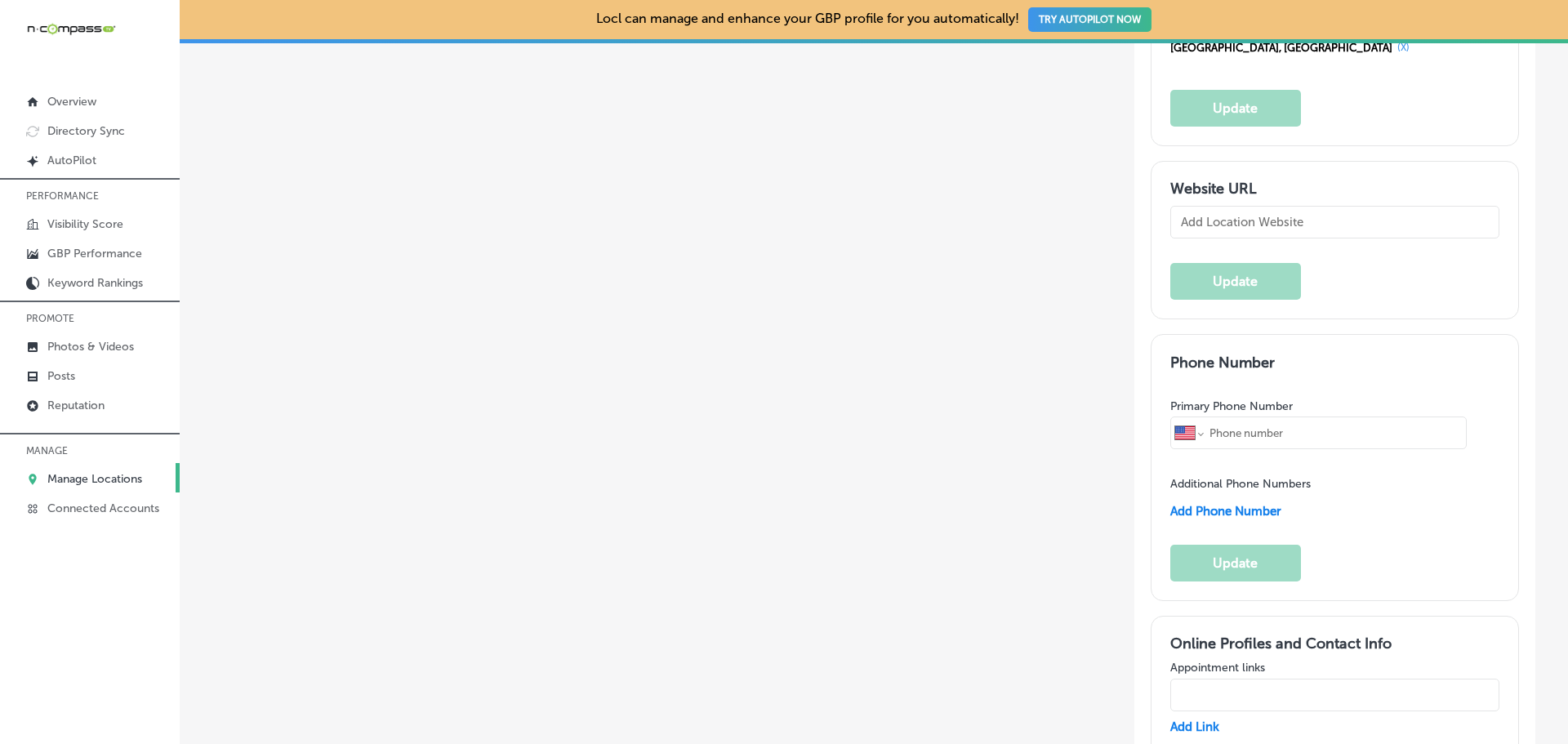
type input "[URL][DOMAIN_NAME]"
type input "[STREET_ADDRESS]"
type input "[PERSON_NAME]"
type input "39201"
type input "US"
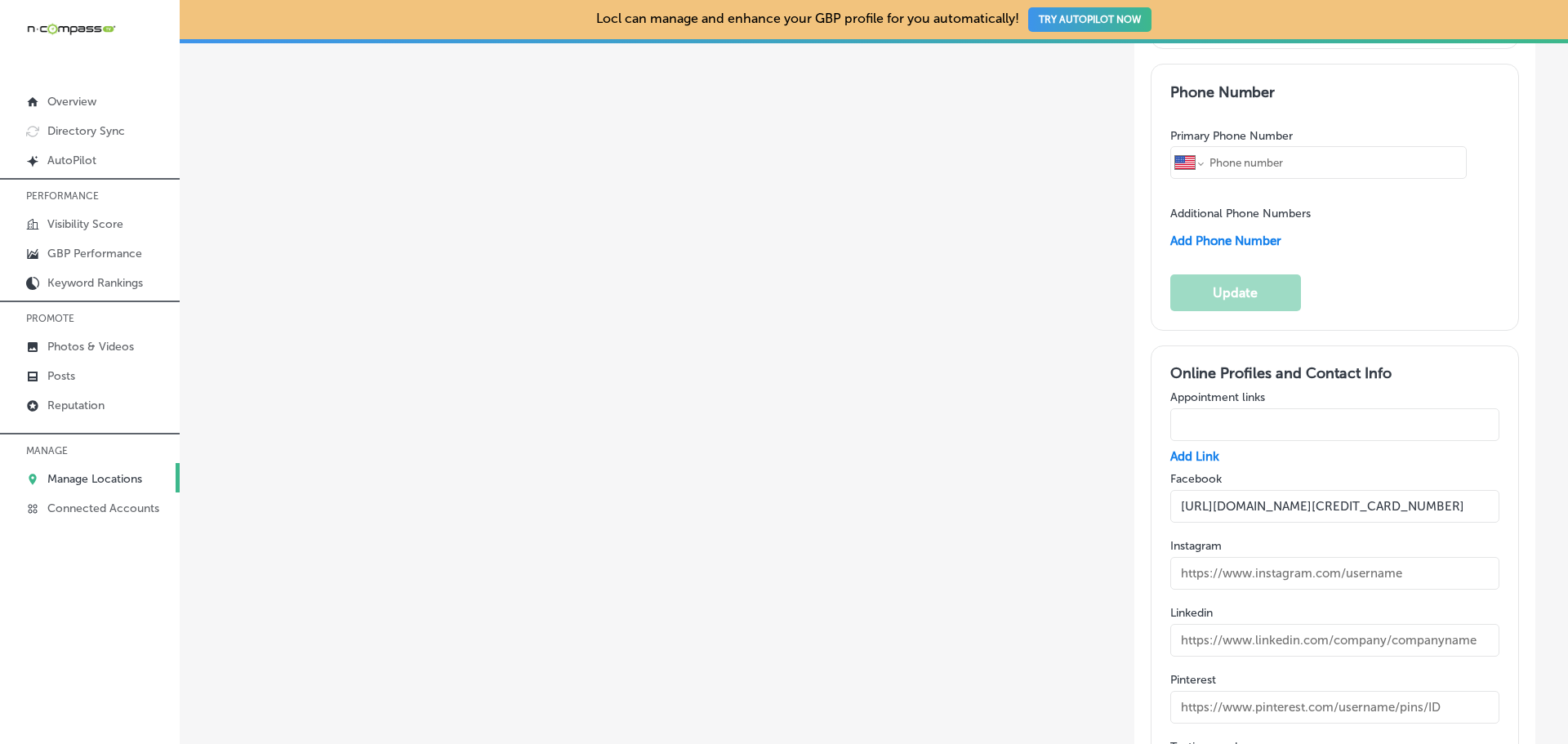
type textarea "[PERSON_NAME], PLLC is a trusted personal injury law firm in [GEOGRAPHIC_DATA],…"
type input "[PHONE_NUMBER]"
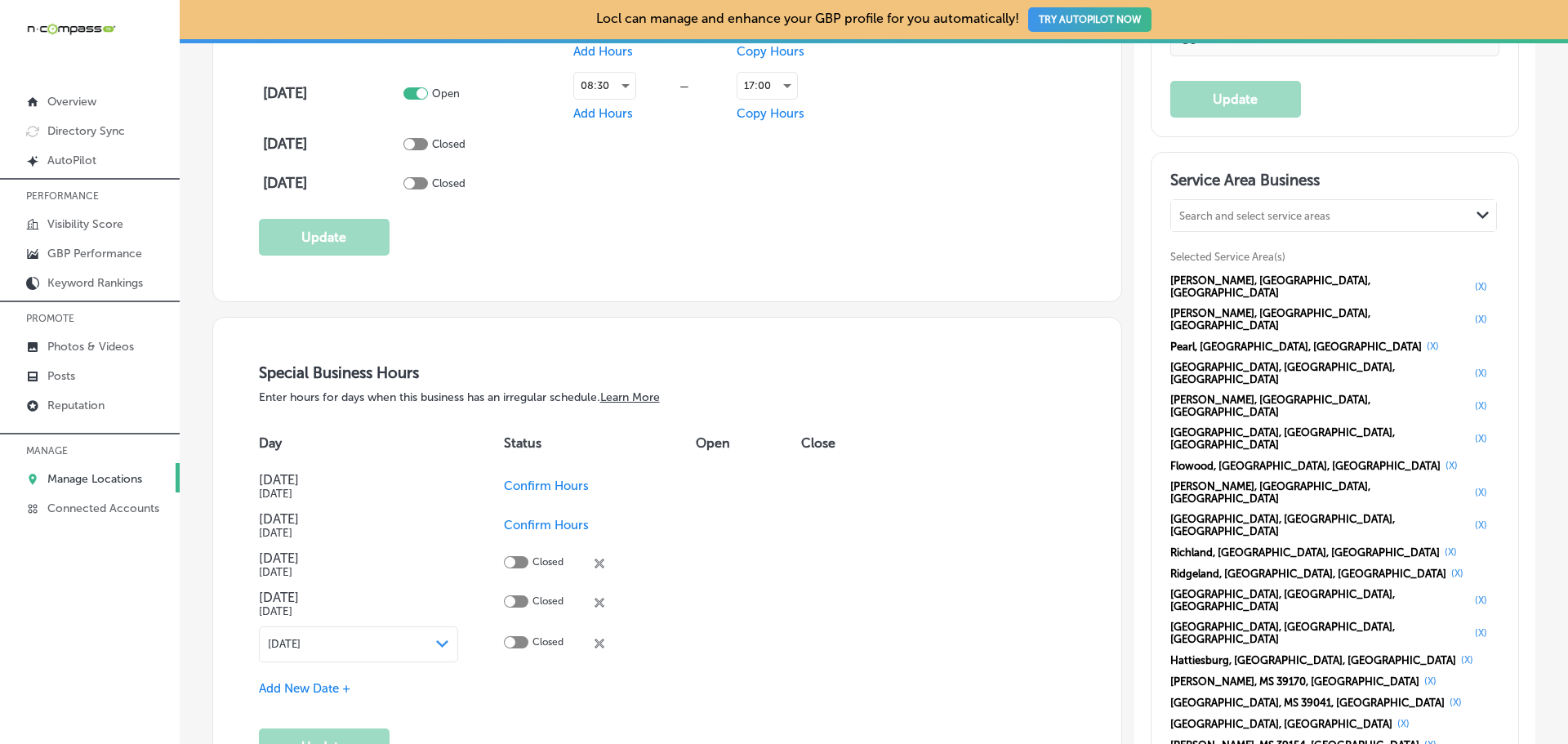
scroll to position [1552, 0]
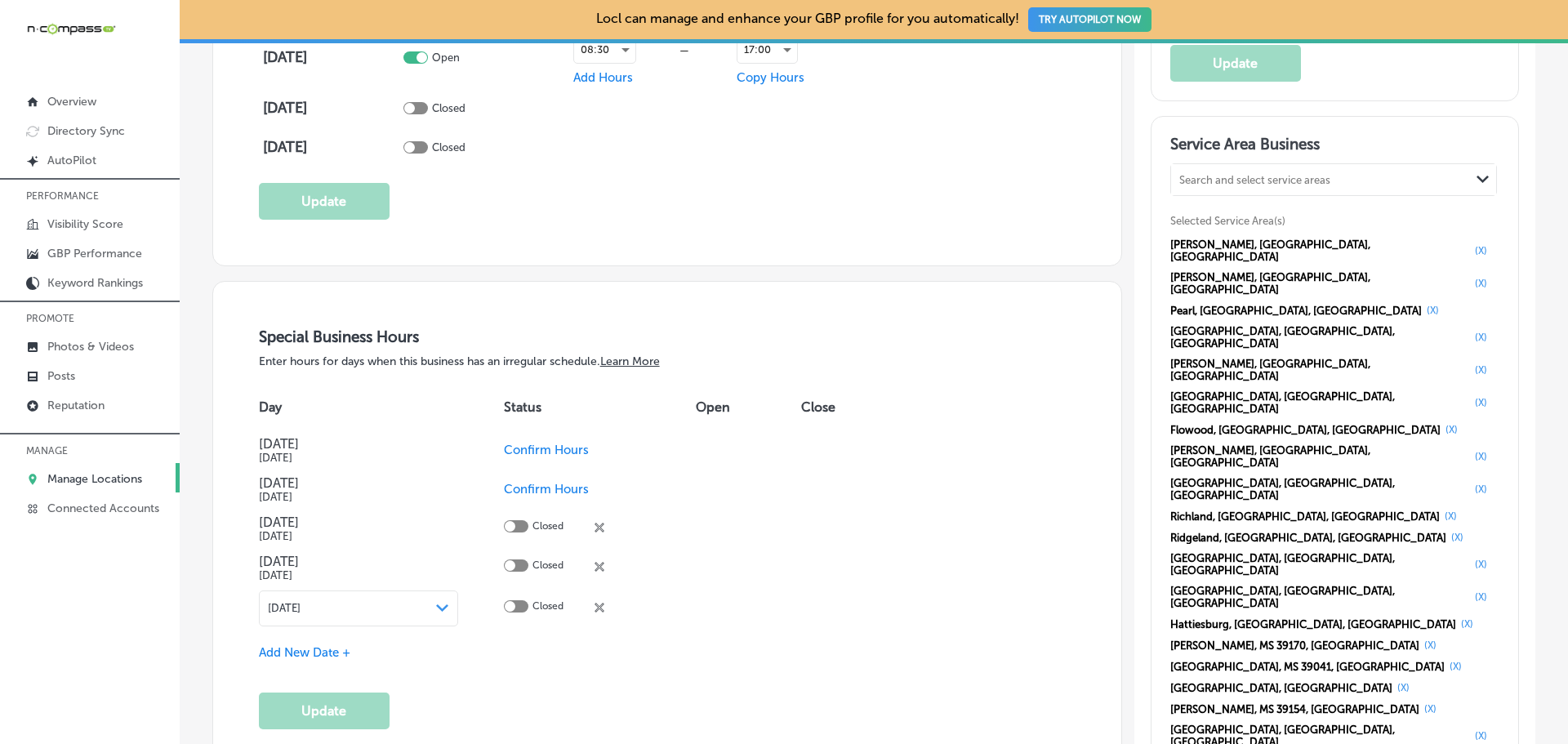
click at [109, 474] on p "Manage Locations" at bounding box center [95, 479] width 95 height 14
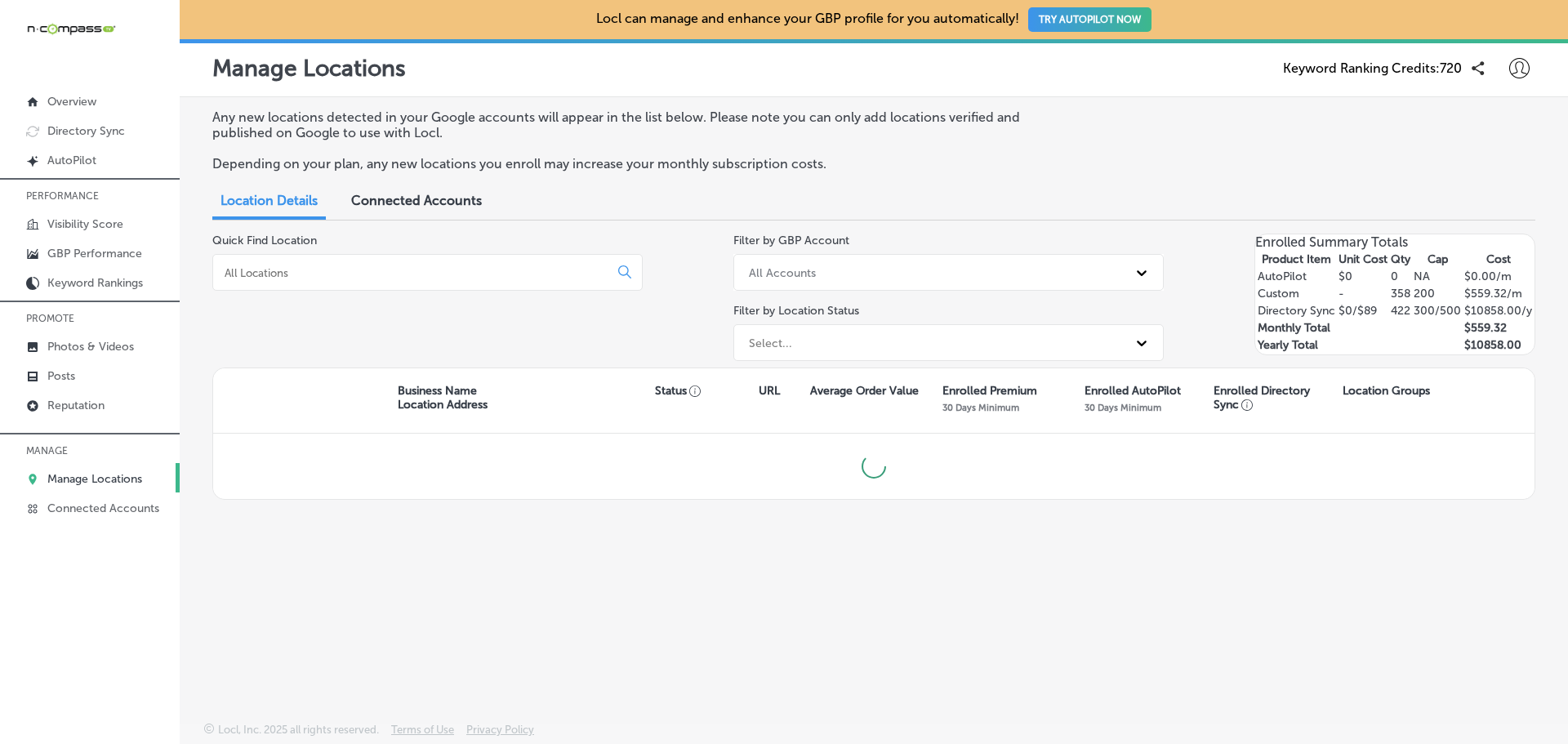
click at [367, 262] on div at bounding box center [428, 273] width 430 height 37
click at [340, 278] on input at bounding box center [414, 272] width 382 height 15
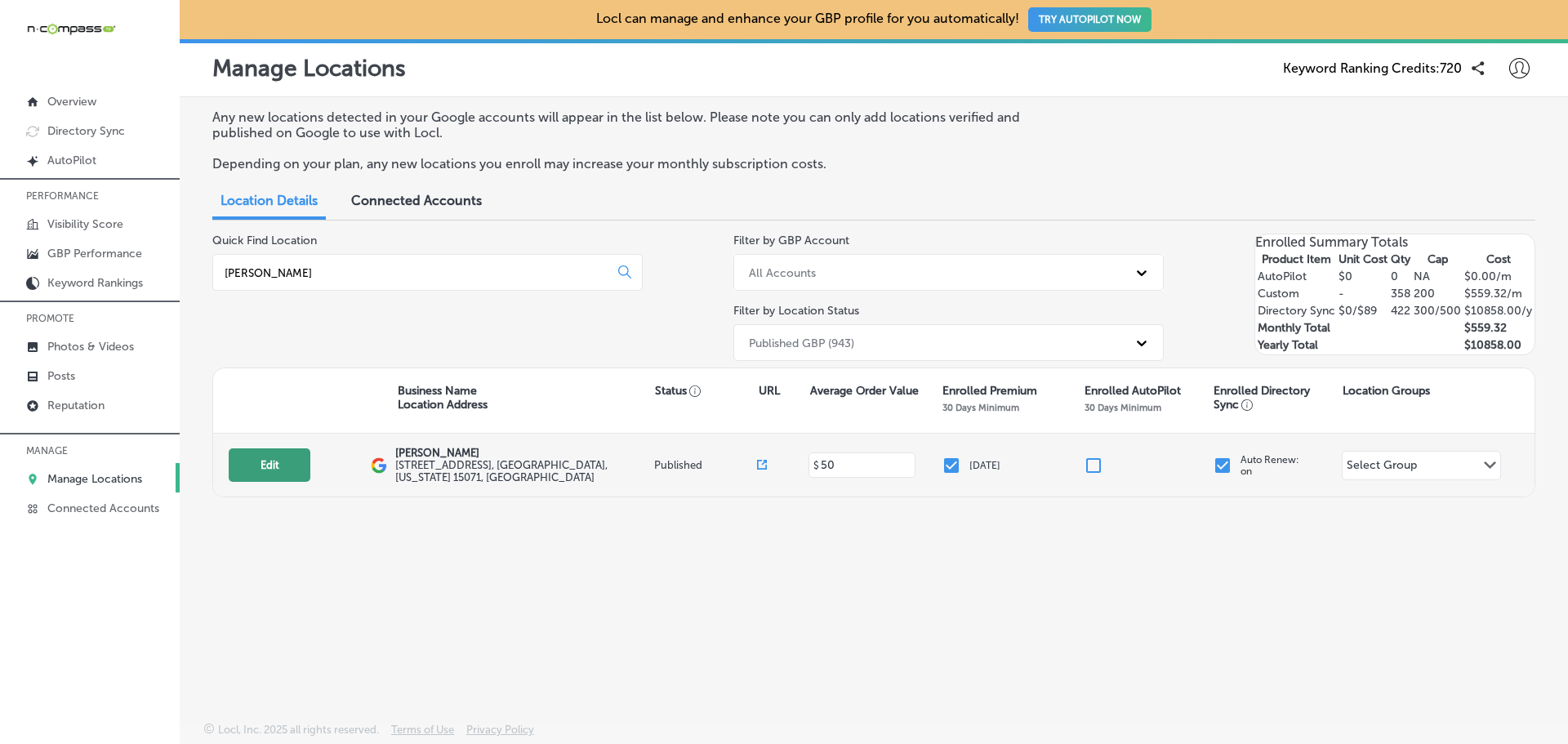
type input "[PERSON_NAME]"
click at [276, 462] on button "Edit" at bounding box center [269, 465] width 81 height 34
select select "US"
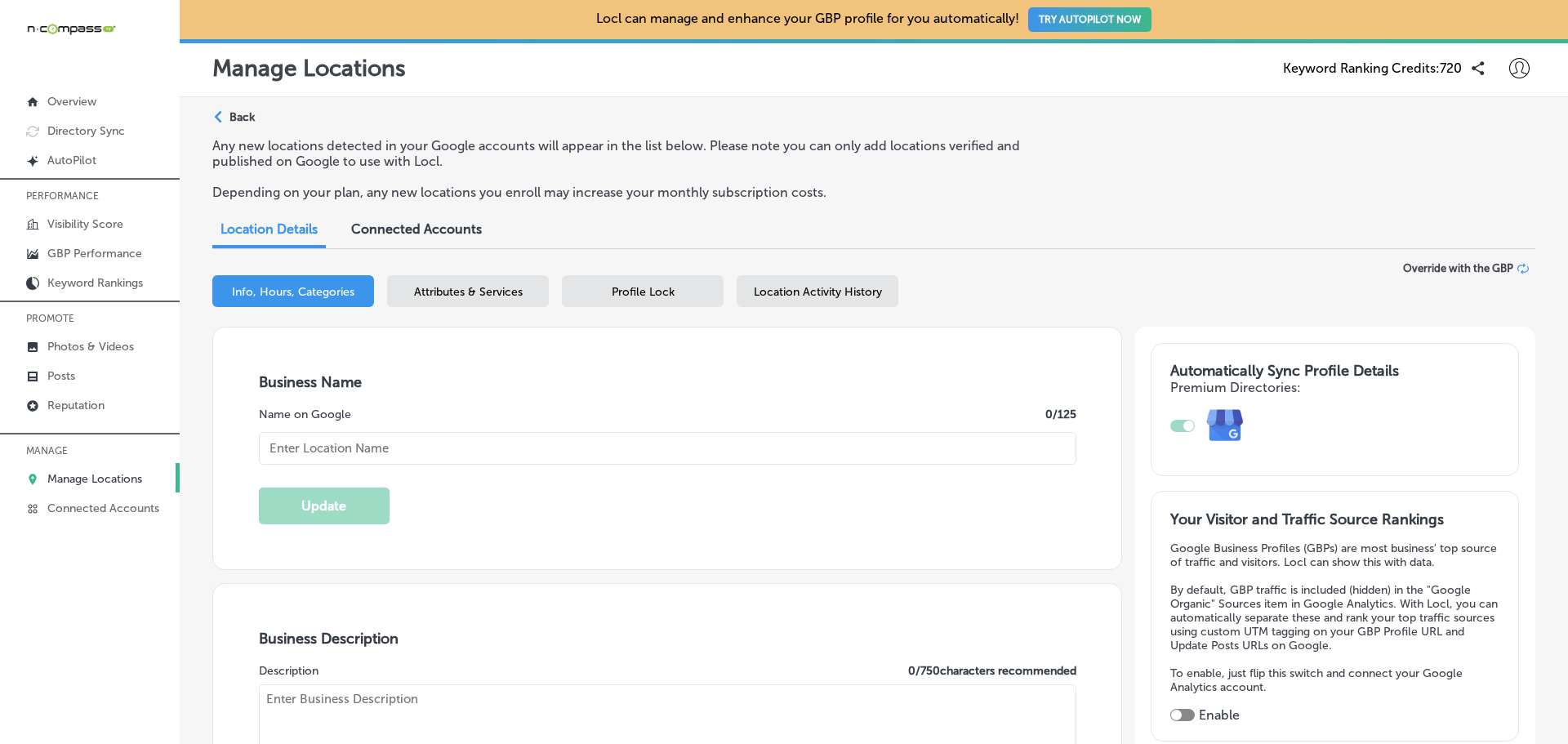
type input "[PERSON_NAME]"
checkbox input "true"
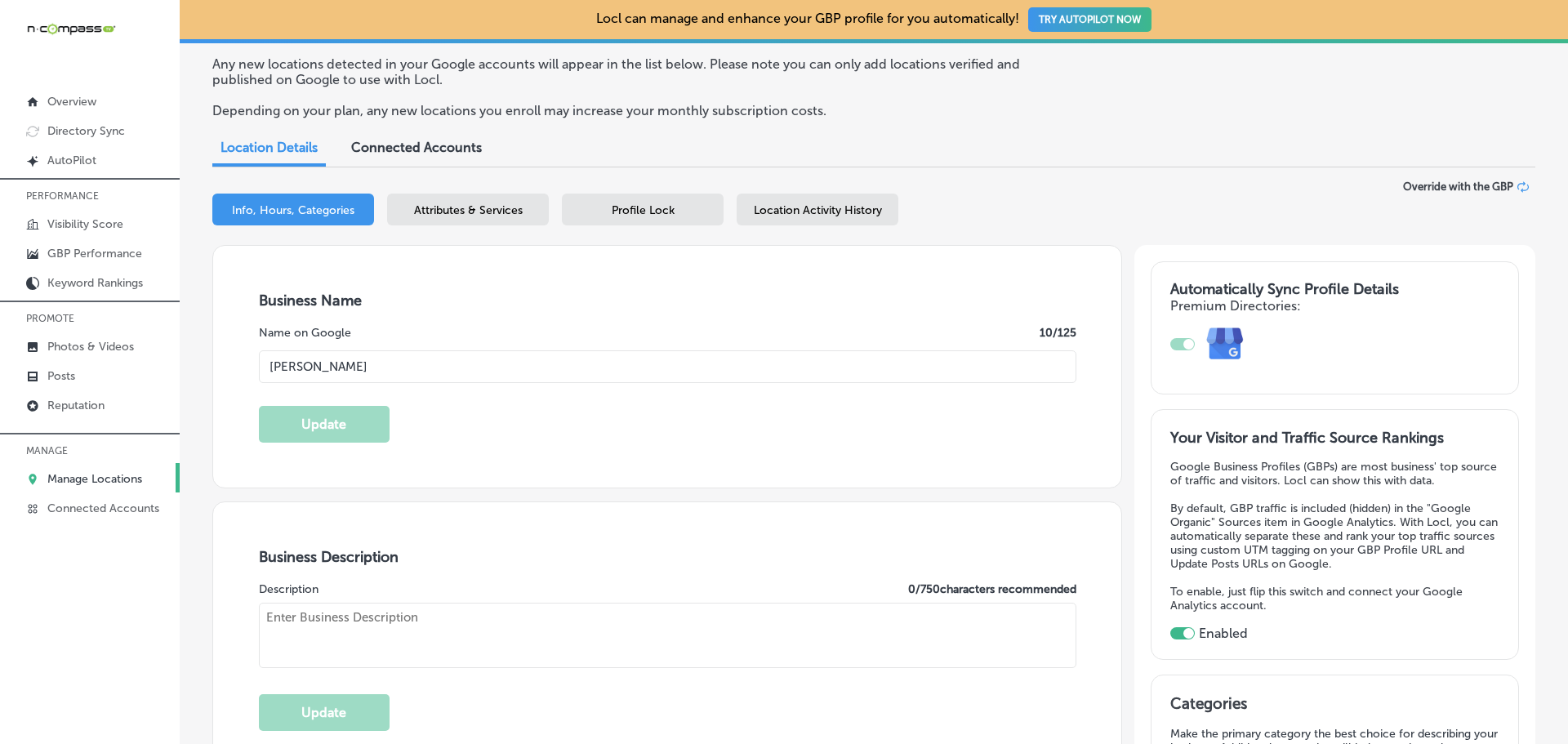
type input "[STREET_ADDRESS]"
type input "Oakdale"
type input "15071"
type input "US"
type textarea "[PERSON_NAME] is a compassionate assisted living facility in [GEOGRAPHIC_DATA],…"
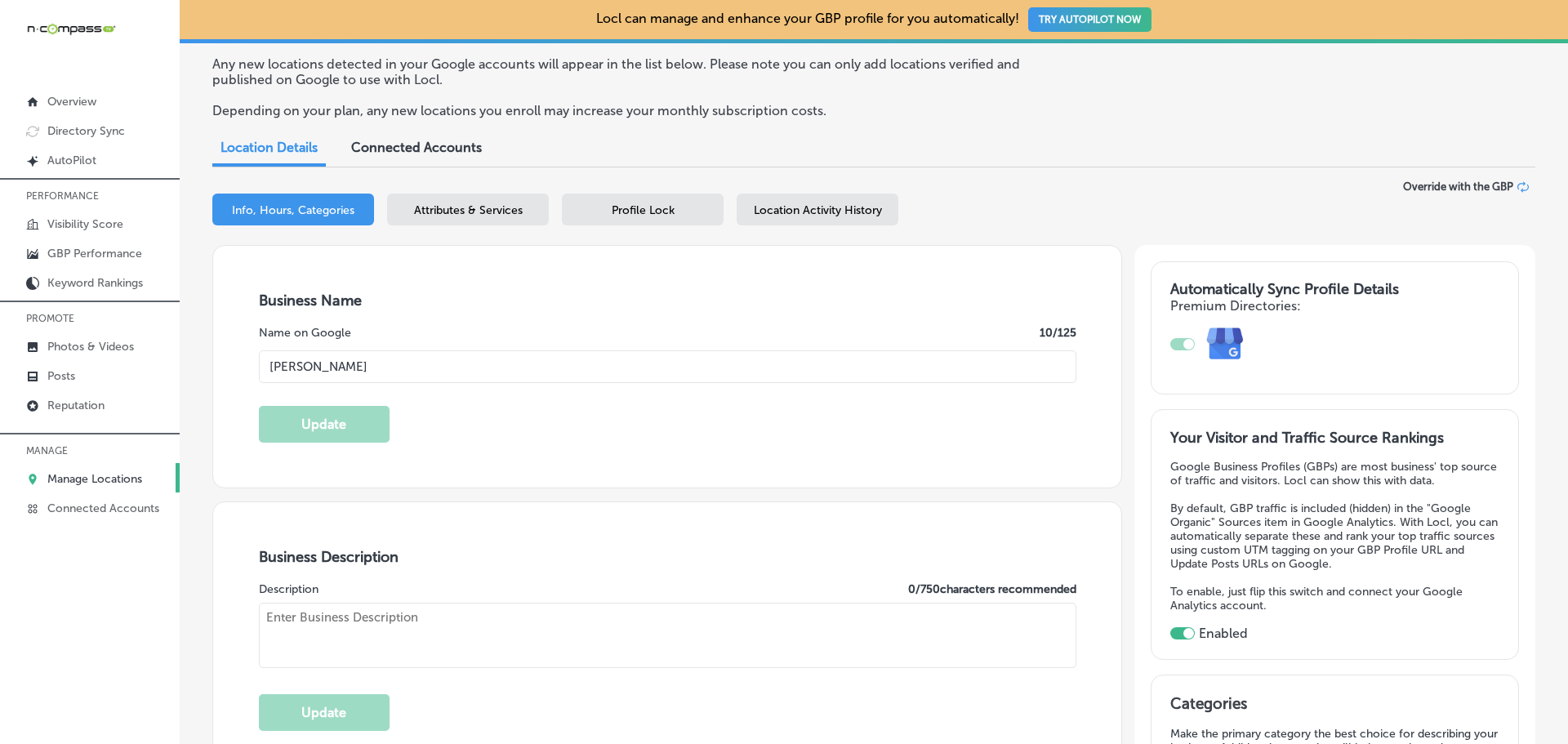
type input "[URL][DOMAIN_NAME]"
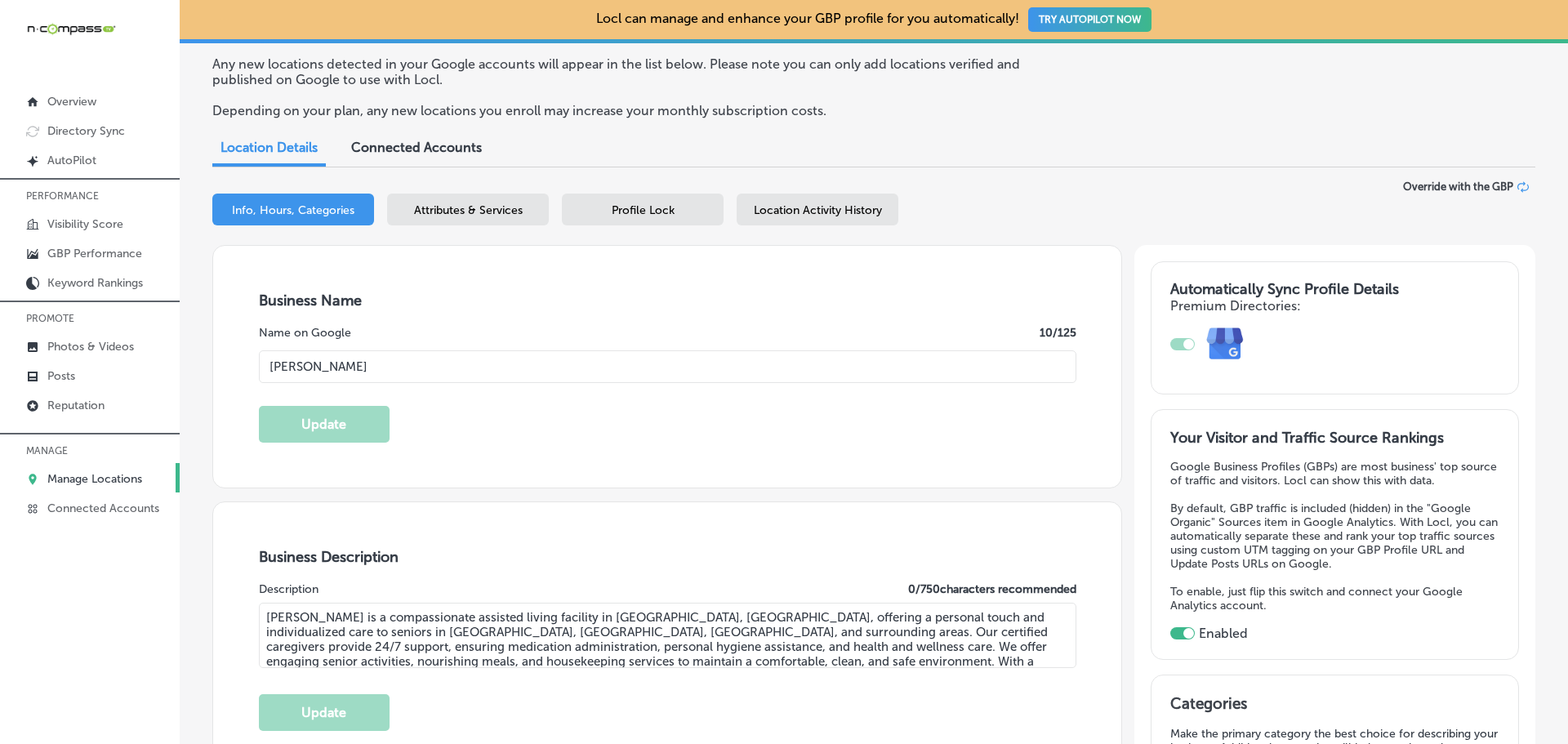
type input "[PHONE_NUMBER]"
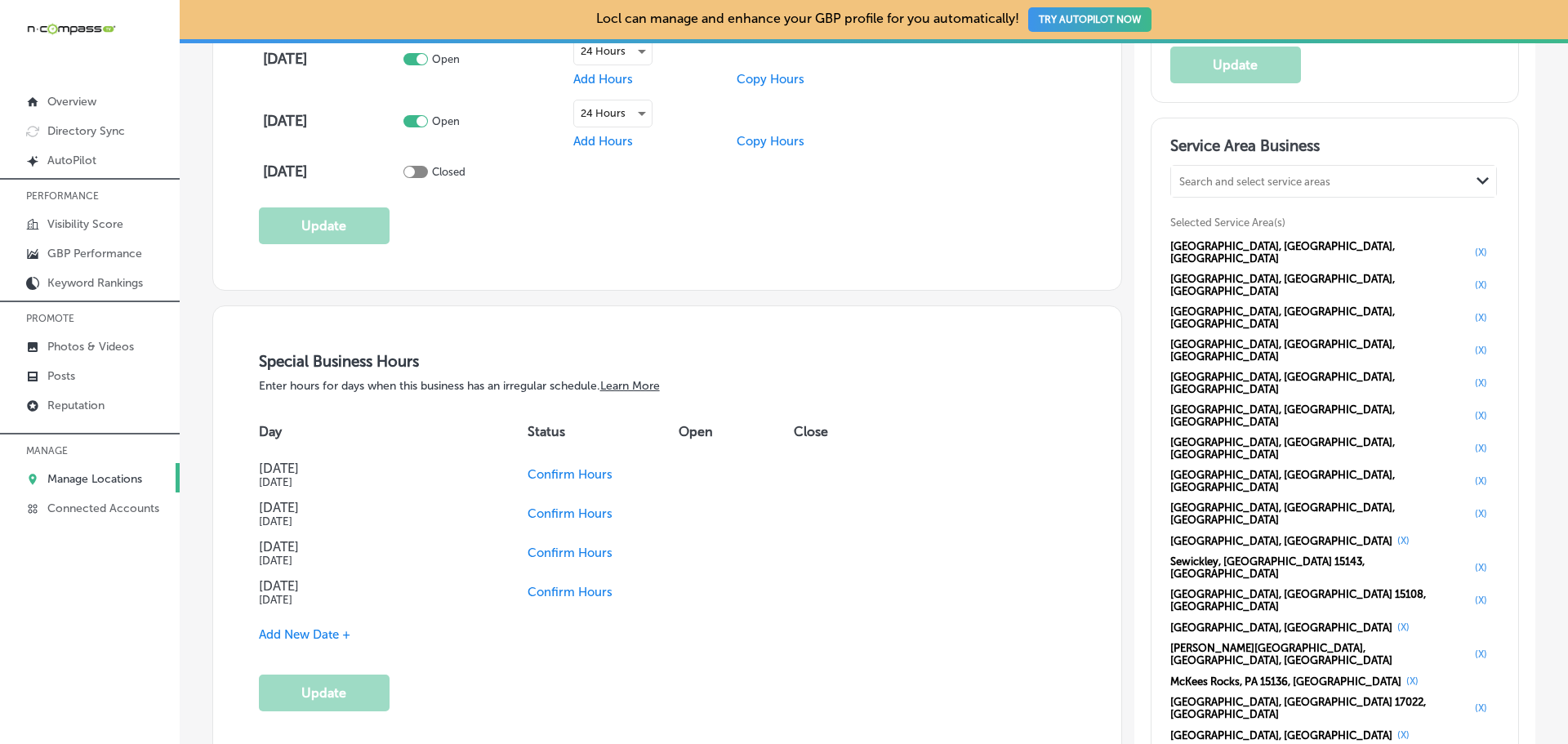
scroll to position [1471, 0]
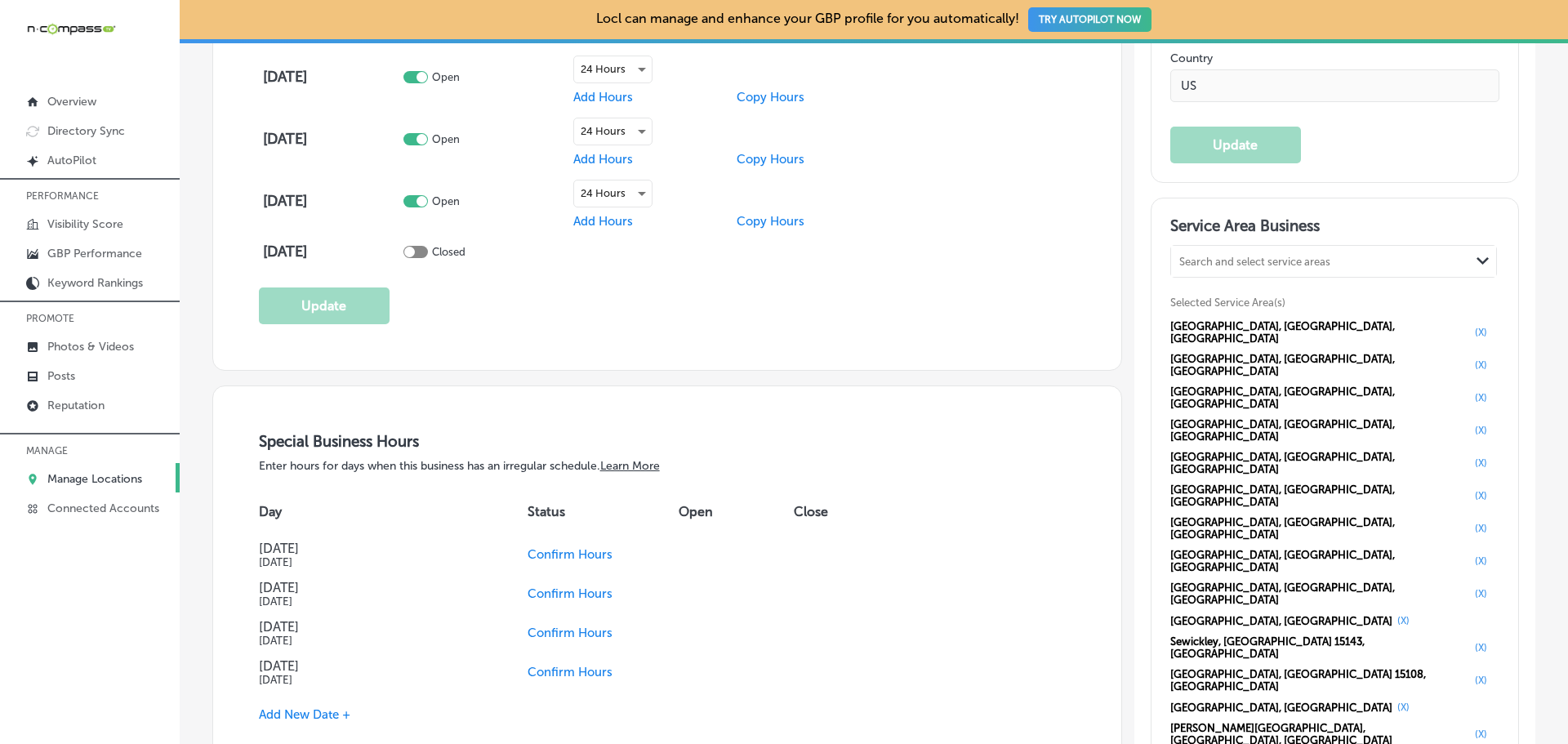
click at [130, 484] on p "Manage Locations" at bounding box center [95, 479] width 95 height 14
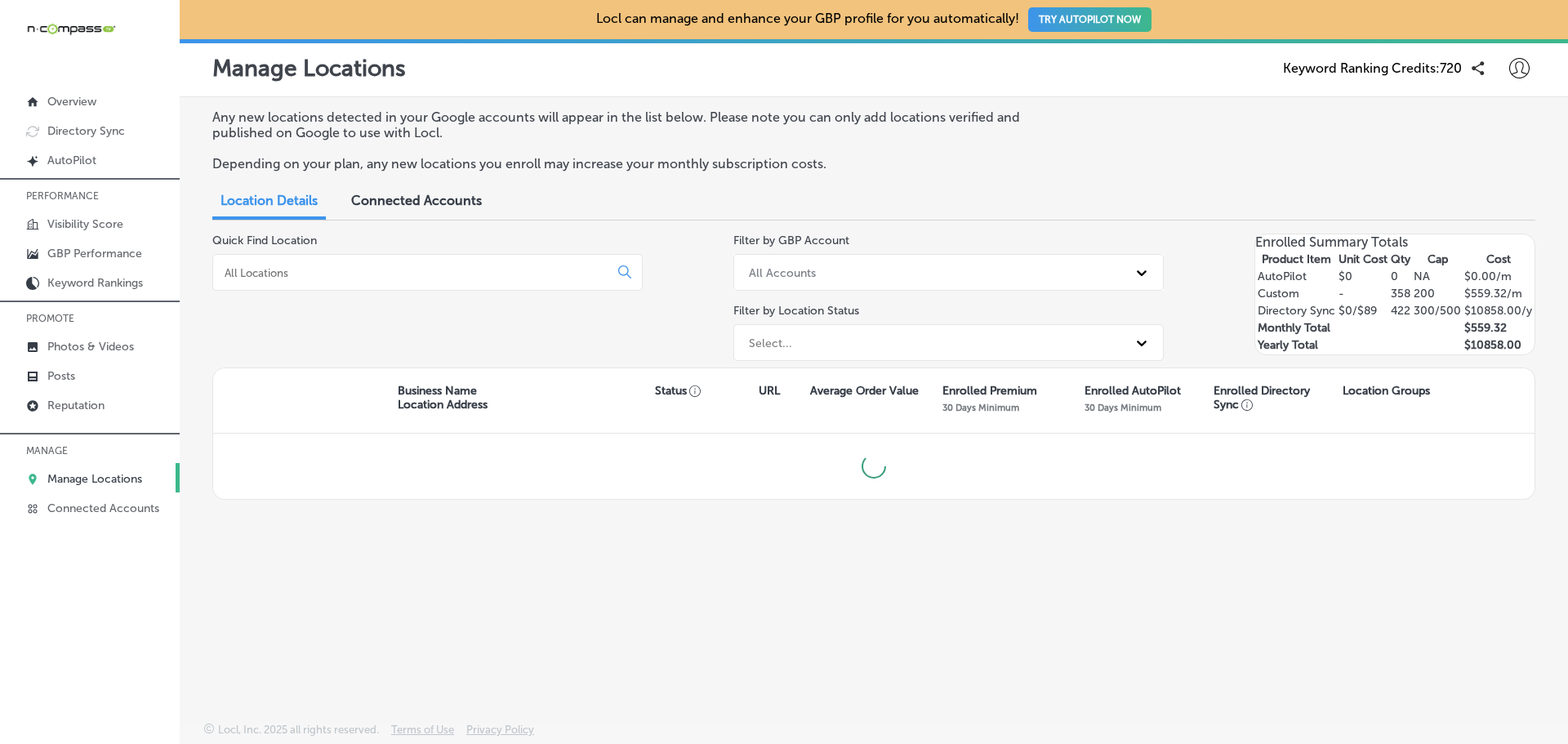
click at [400, 269] on input at bounding box center [414, 272] width 382 height 15
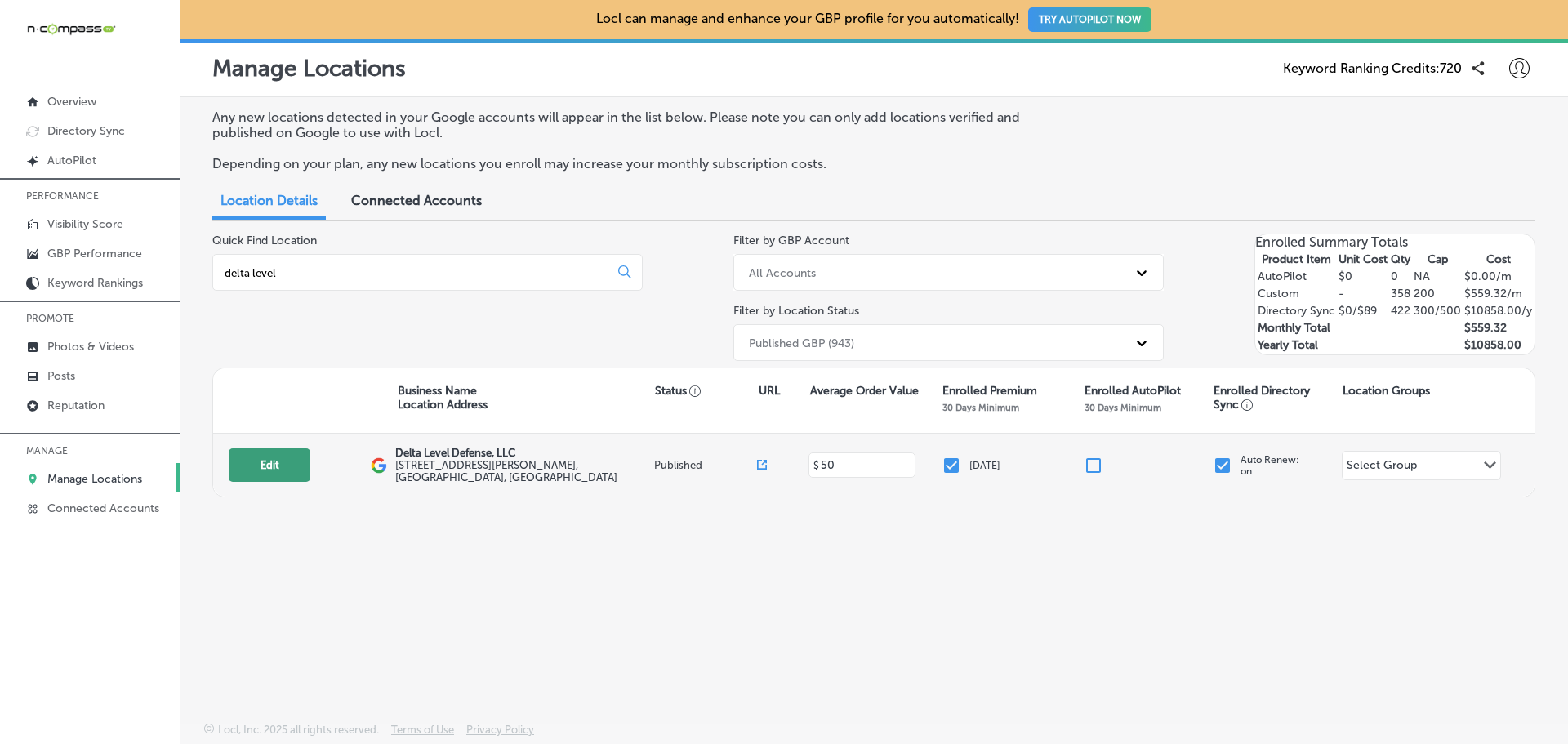
type input "delta level"
click at [269, 463] on button "Edit" at bounding box center [269, 465] width 81 height 34
select select "US"
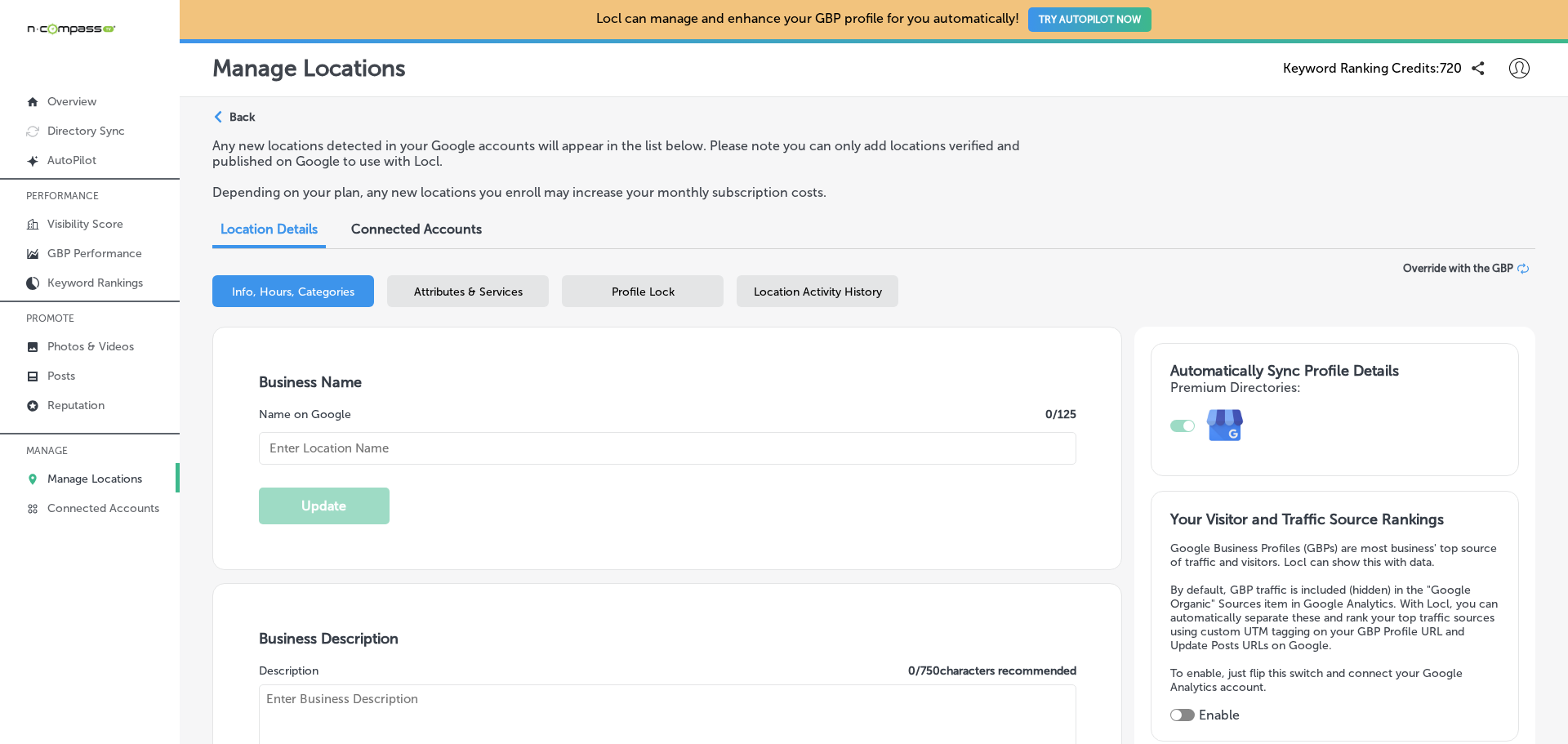
checkbox input "true"
type input "[STREET_ADDRESS][PERSON_NAME]"
type input "[GEOGRAPHIC_DATA]"
type input "06615"
type input "US"
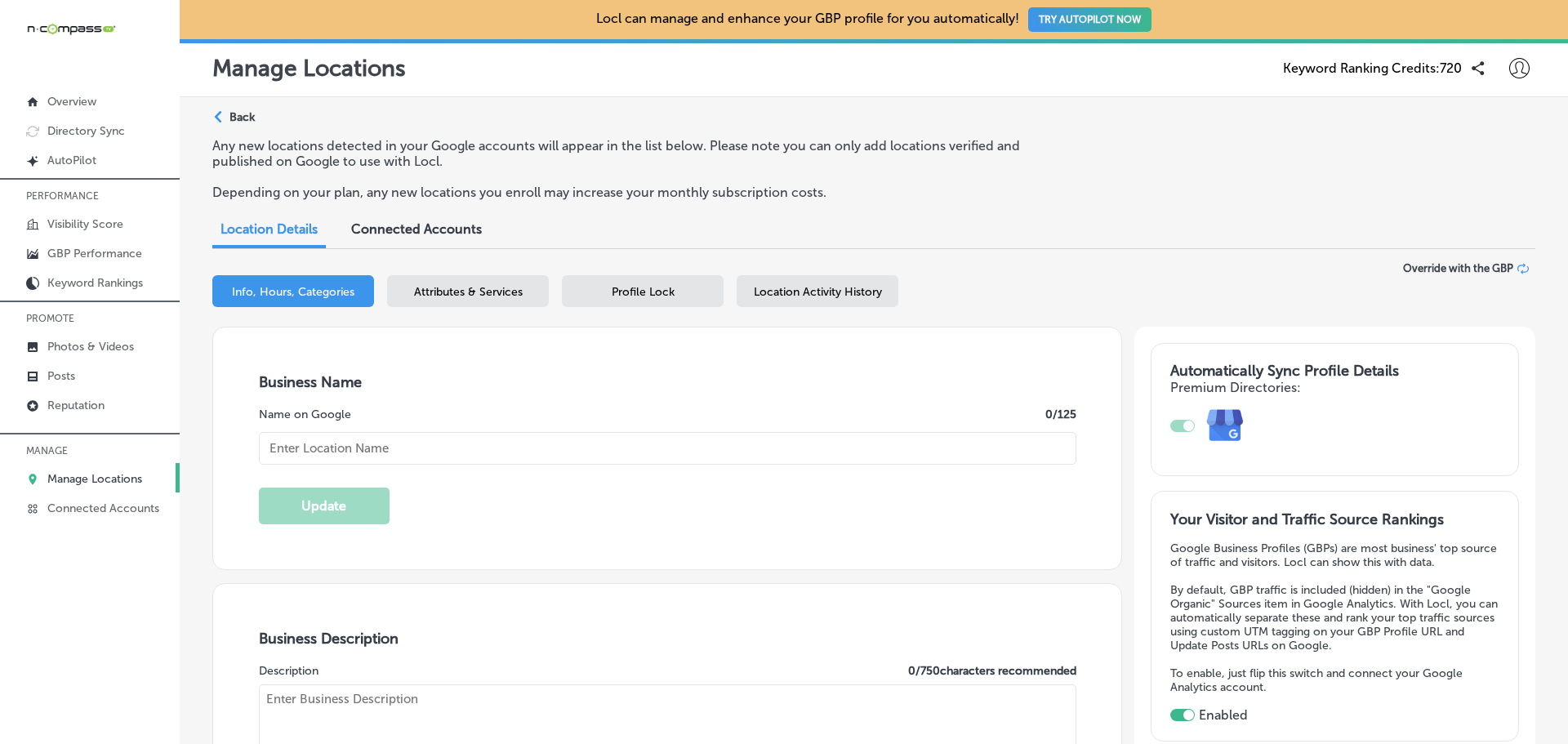
type input "Delta Level Defense, LLC"
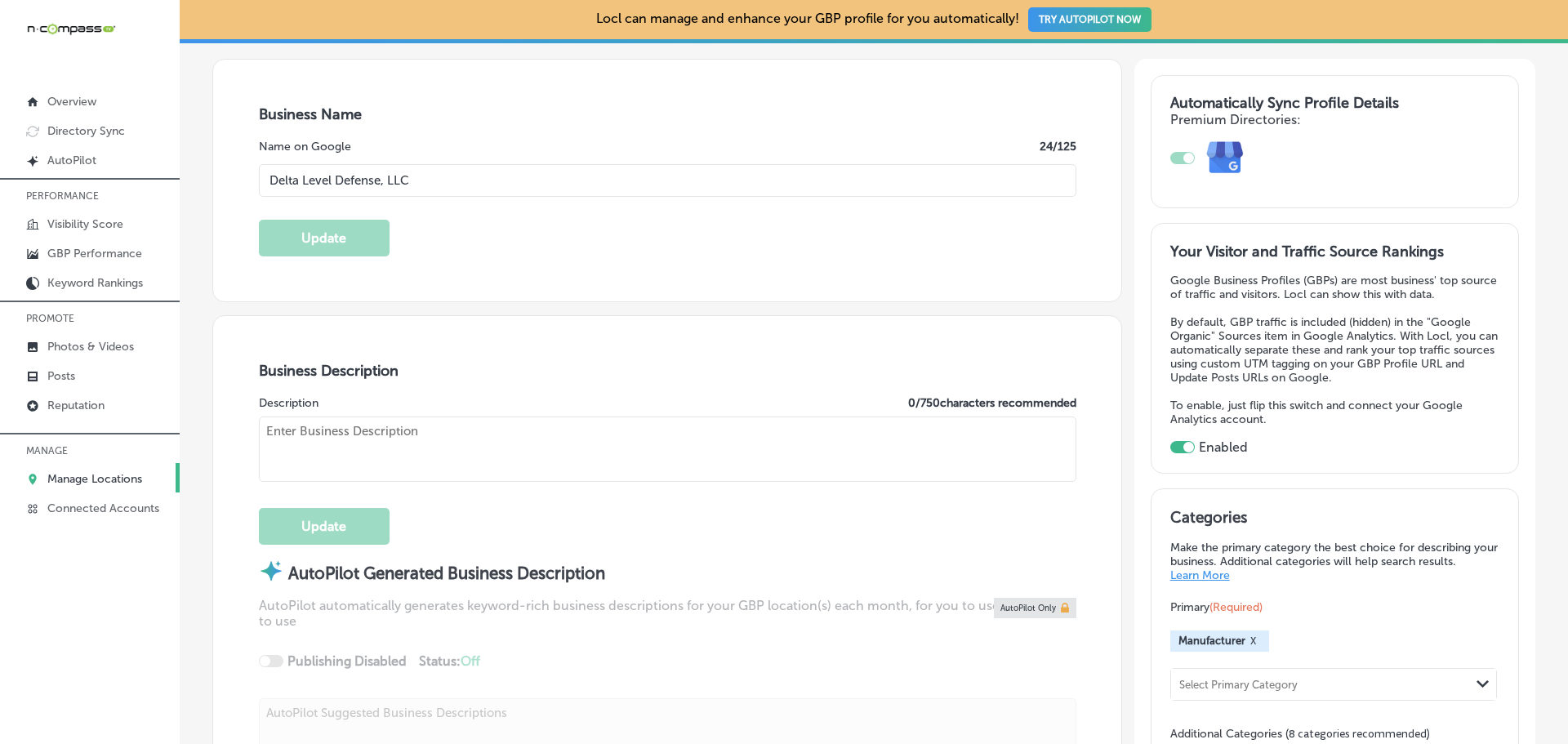
type input "[URL][DOMAIN_NAME]"
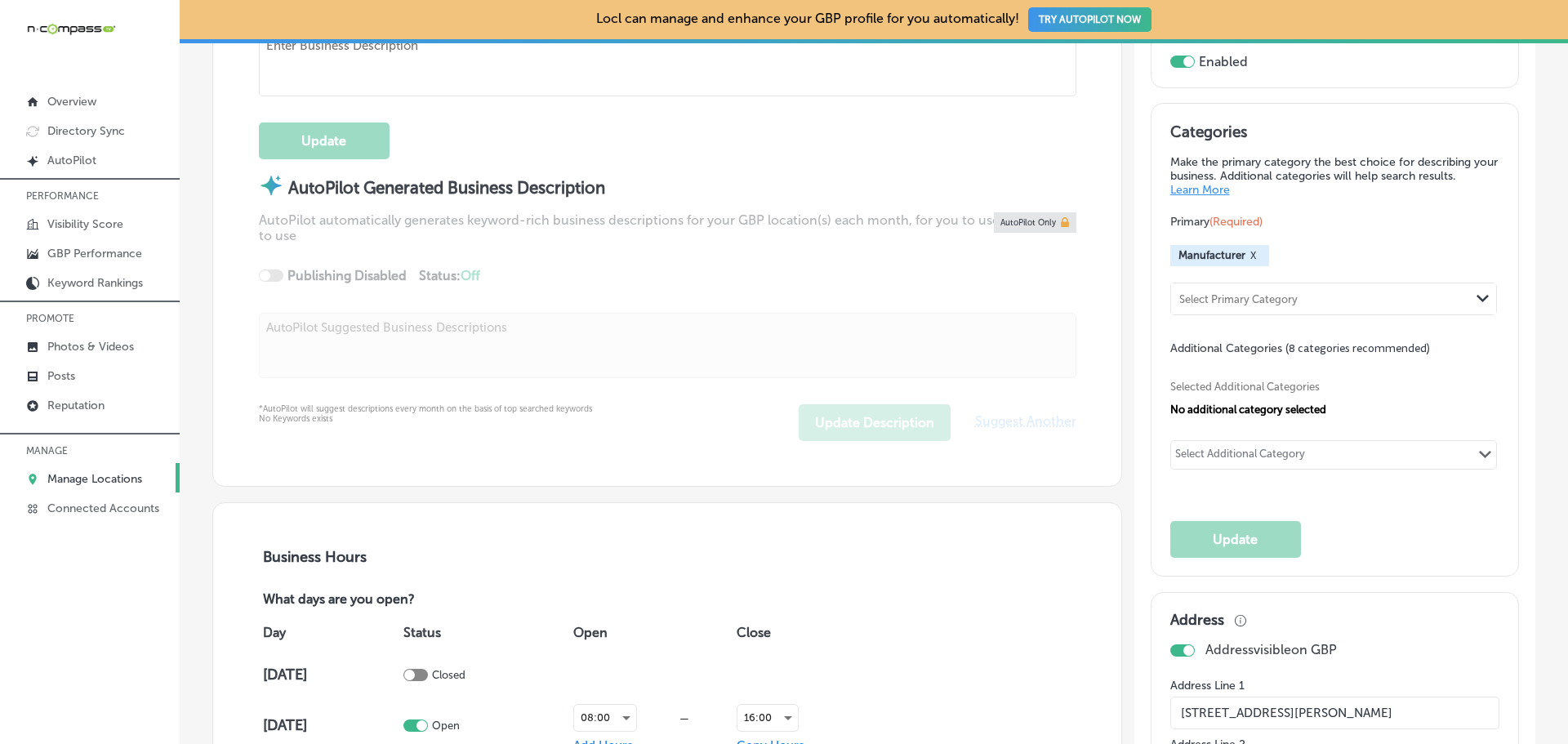
type input "[PHONE_NUMBER]"
type textarea "Delta Level Defense, LLC is a premier firearm manufacturer and military contrac…"
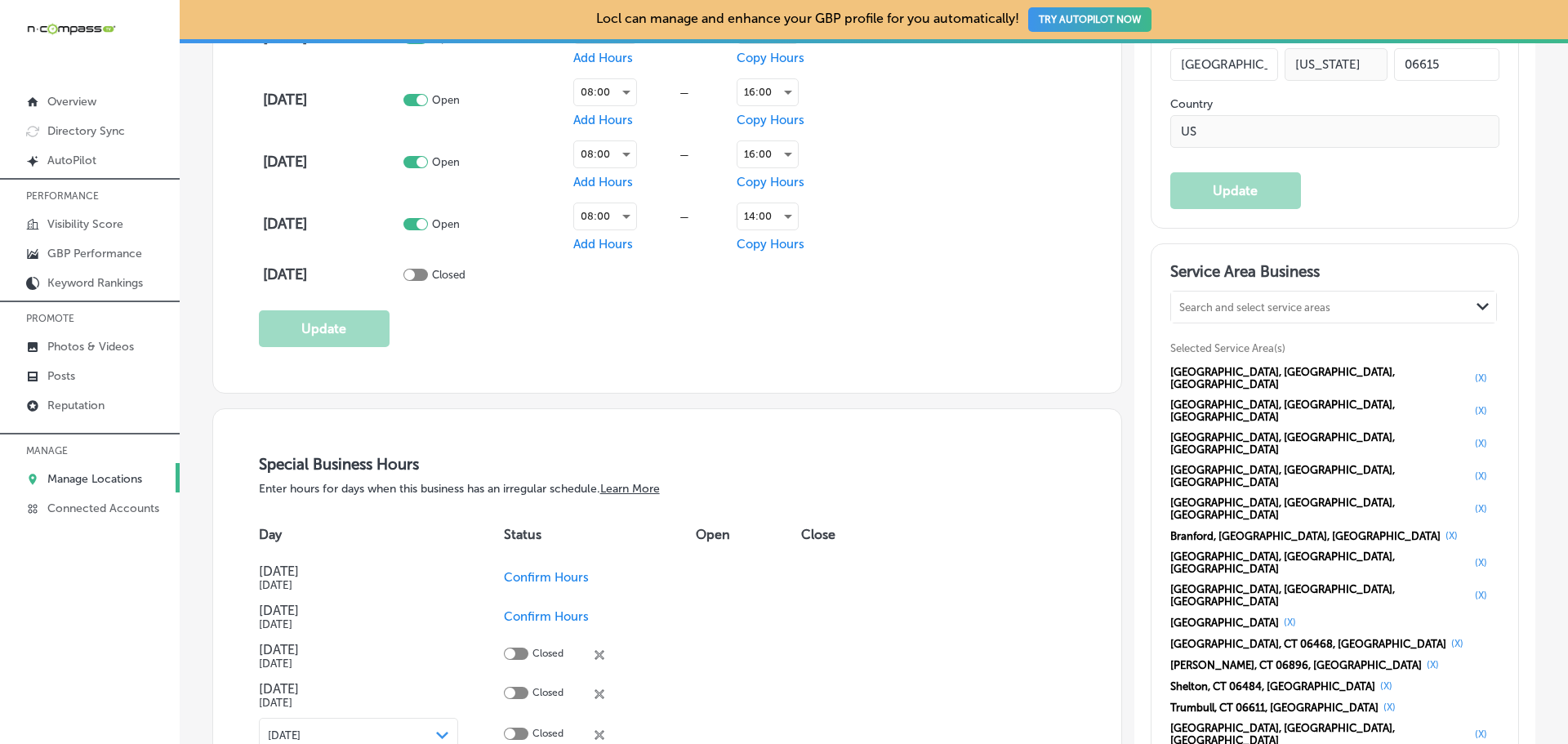
scroll to position [1471, 0]
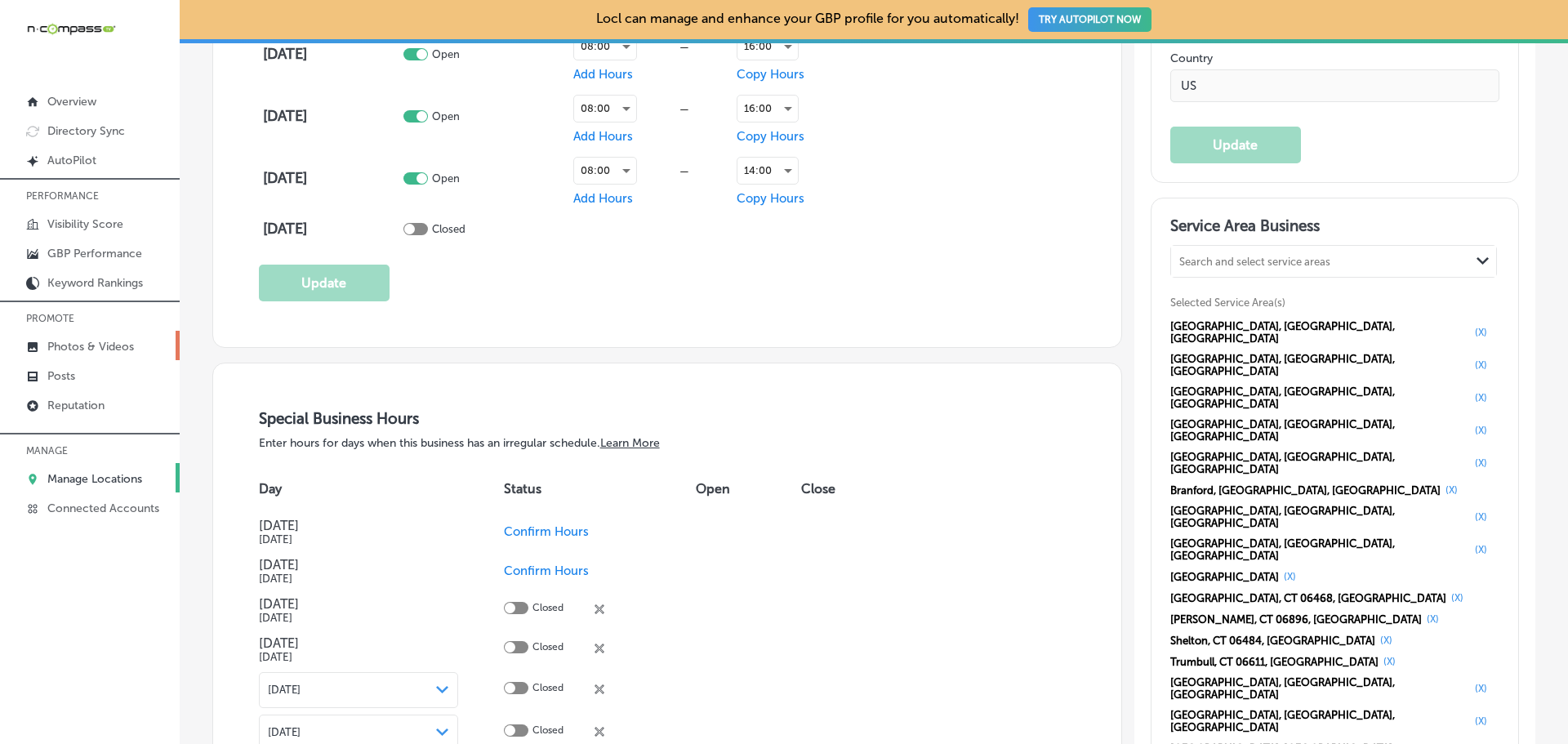
click at [108, 343] on p "Photos & Videos" at bounding box center [91, 346] width 87 height 14
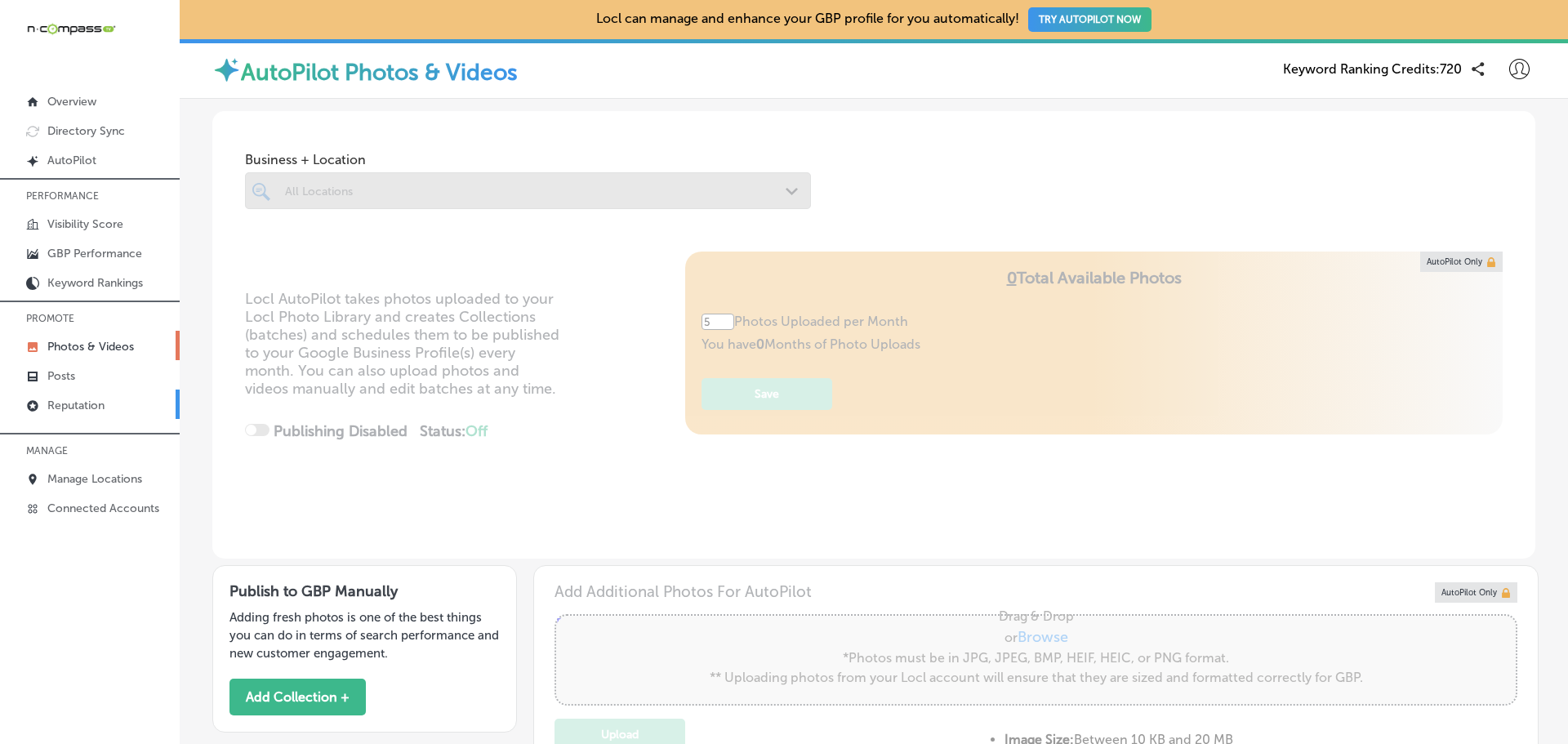
type input "0"
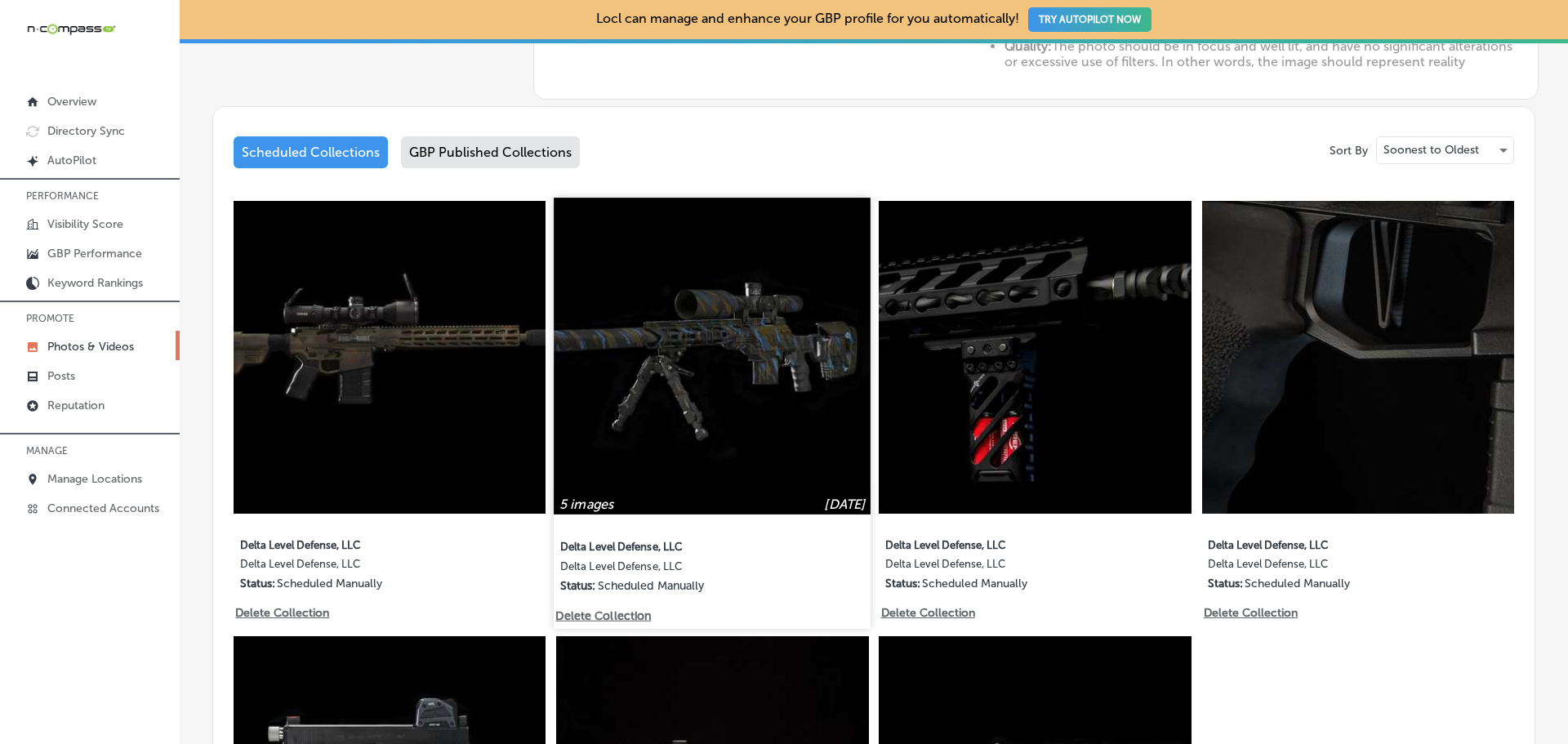
scroll to position [748, 0]
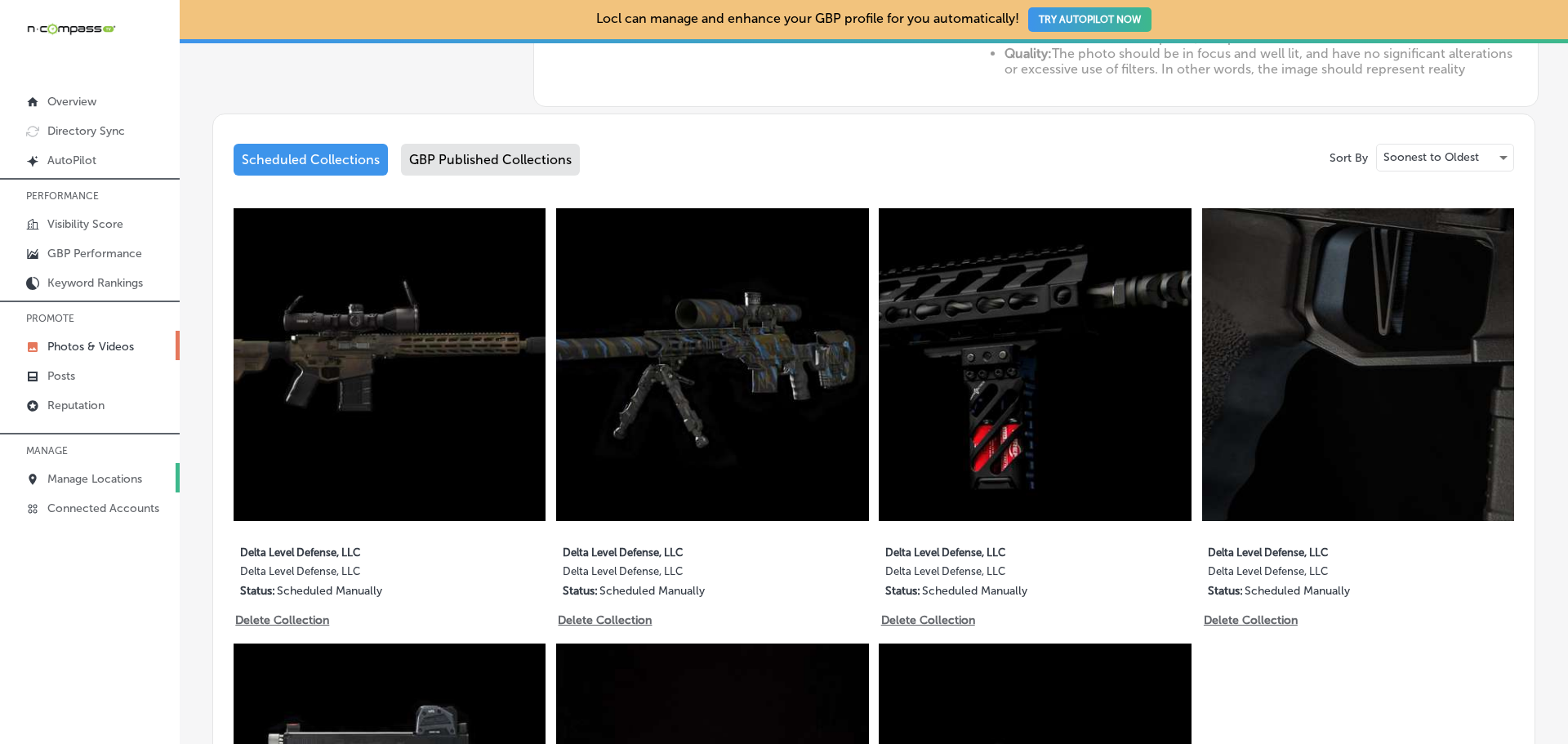
click at [97, 480] on p "Manage Locations" at bounding box center [95, 479] width 95 height 14
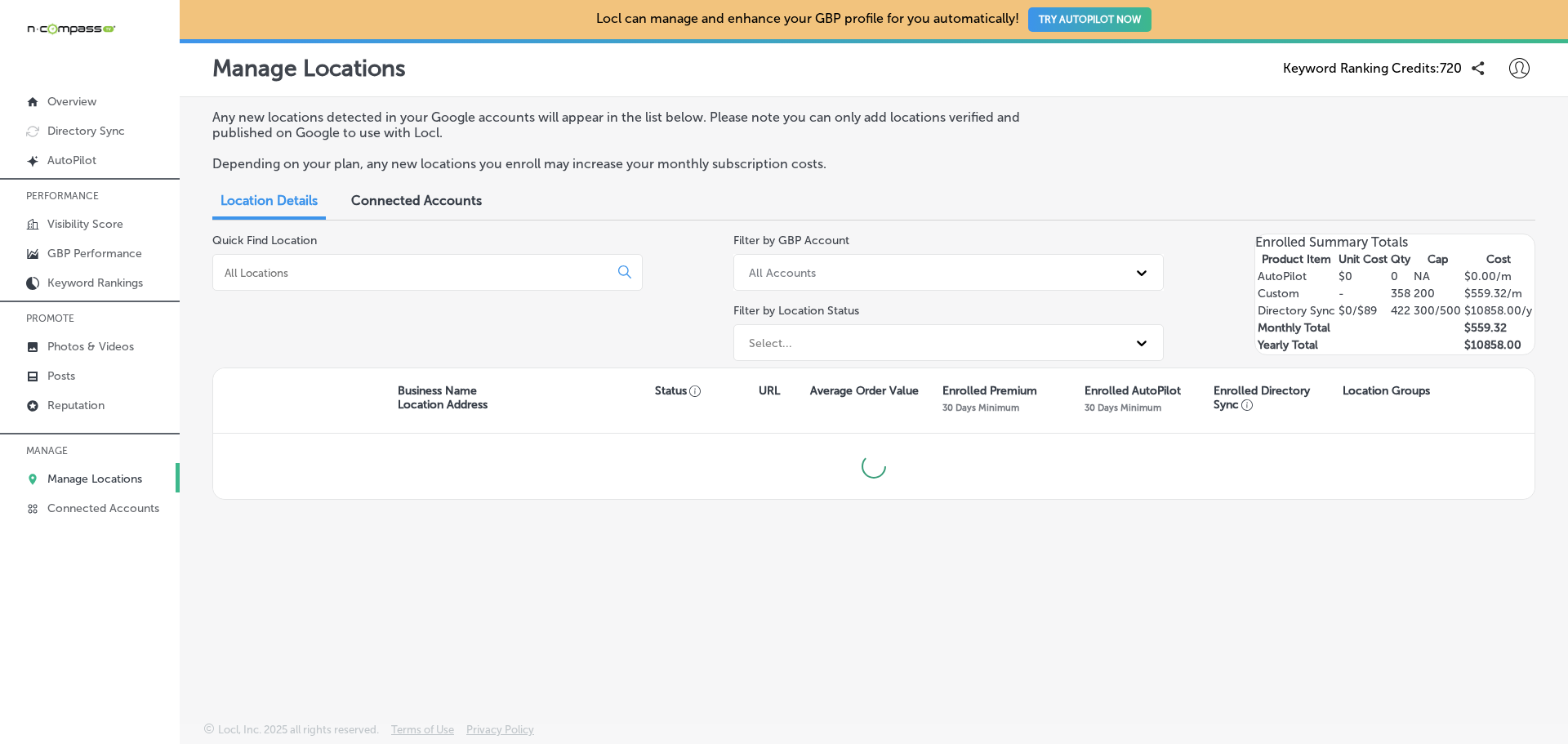
click at [387, 281] on div at bounding box center [428, 273] width 430 height 37
click at [380, 274] on input at bounding box center [414, 272] width 382 height 15
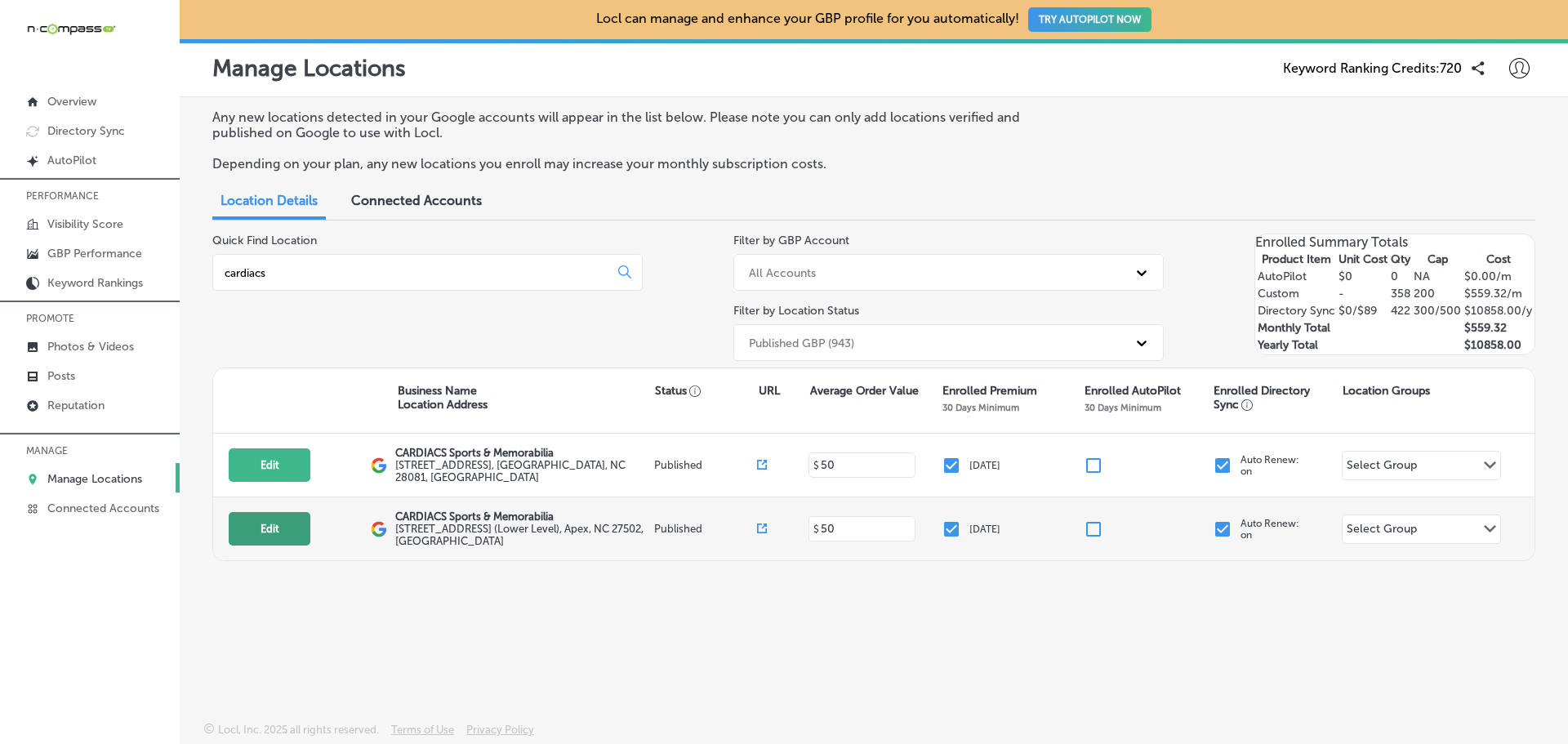
type input "cardiacs"
click at [281, 525] on button "Edit" at bounding box center [269, 528] width 81 height 34
select select "US"
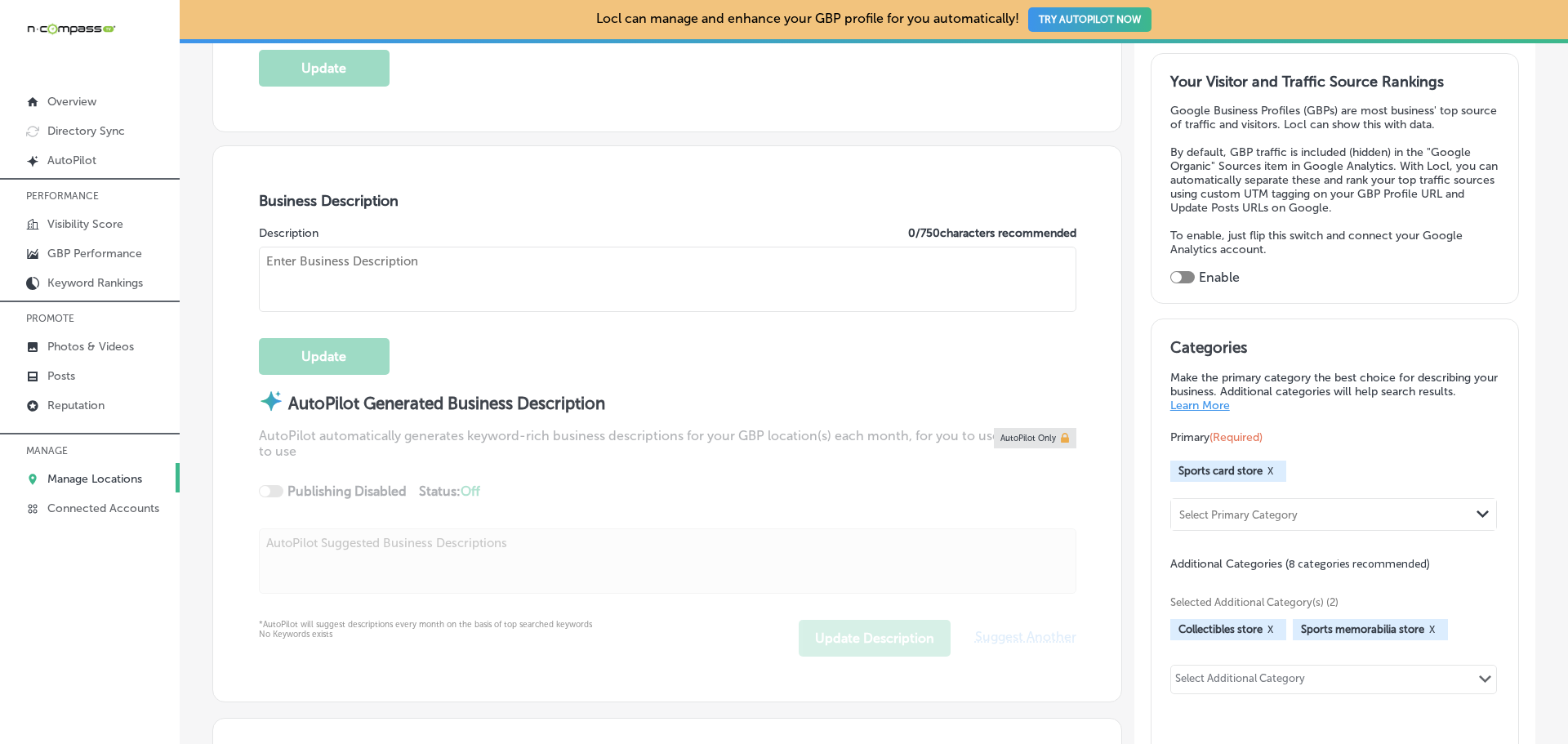
scroll to position [491, 0]
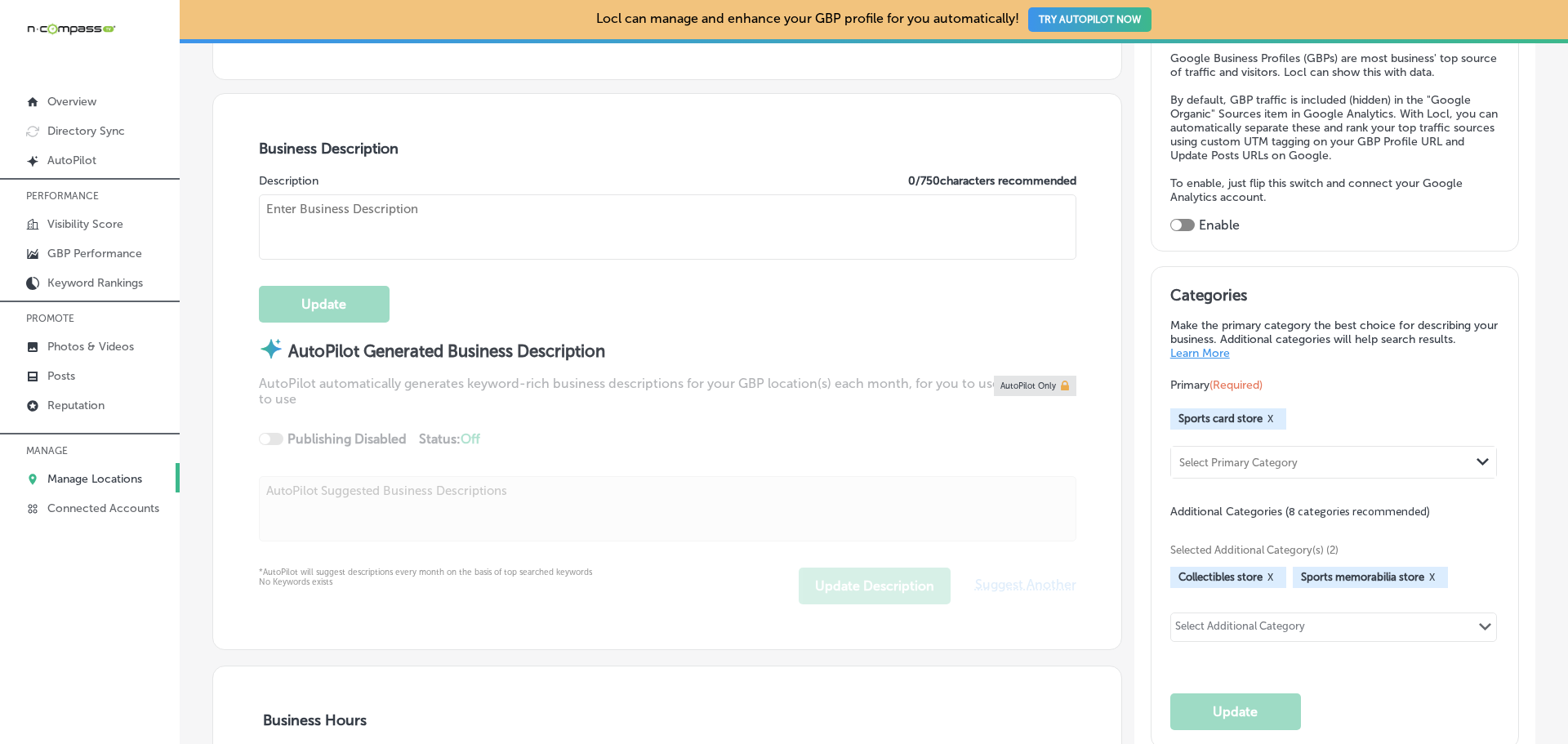
type input "CARDIACS Sports & Memorabilia"
checkbox input "true"
type input "[STREET_ADDRESS] (Lower Level)"
type input "Apex"
type input "27502"
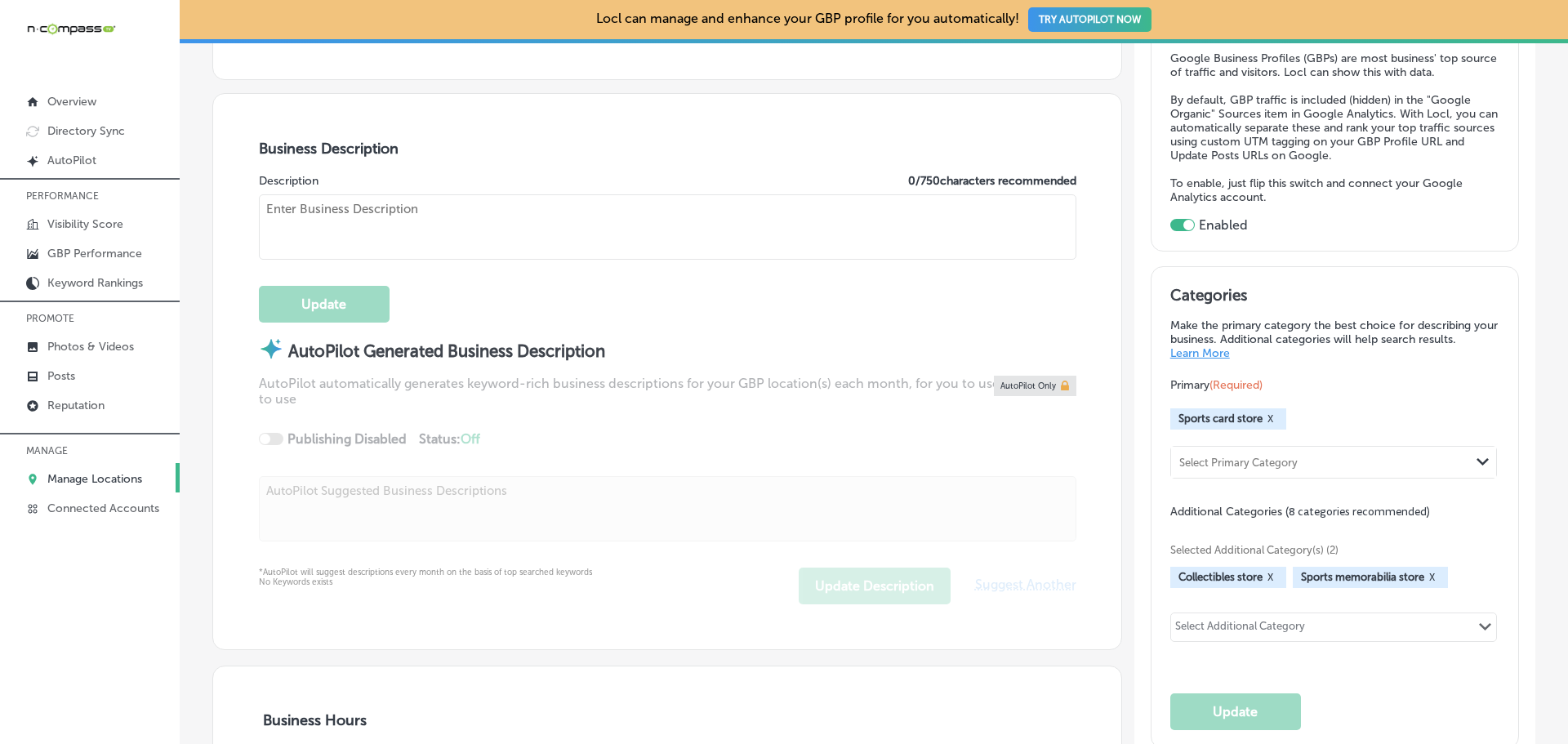
type input "US"
type input "[URL][DOMAIN_NAME]"
type textarea "CARDIACS Sports & Memorabilia, founded in [DATE] by brothers [PERSON_NAME] and …"
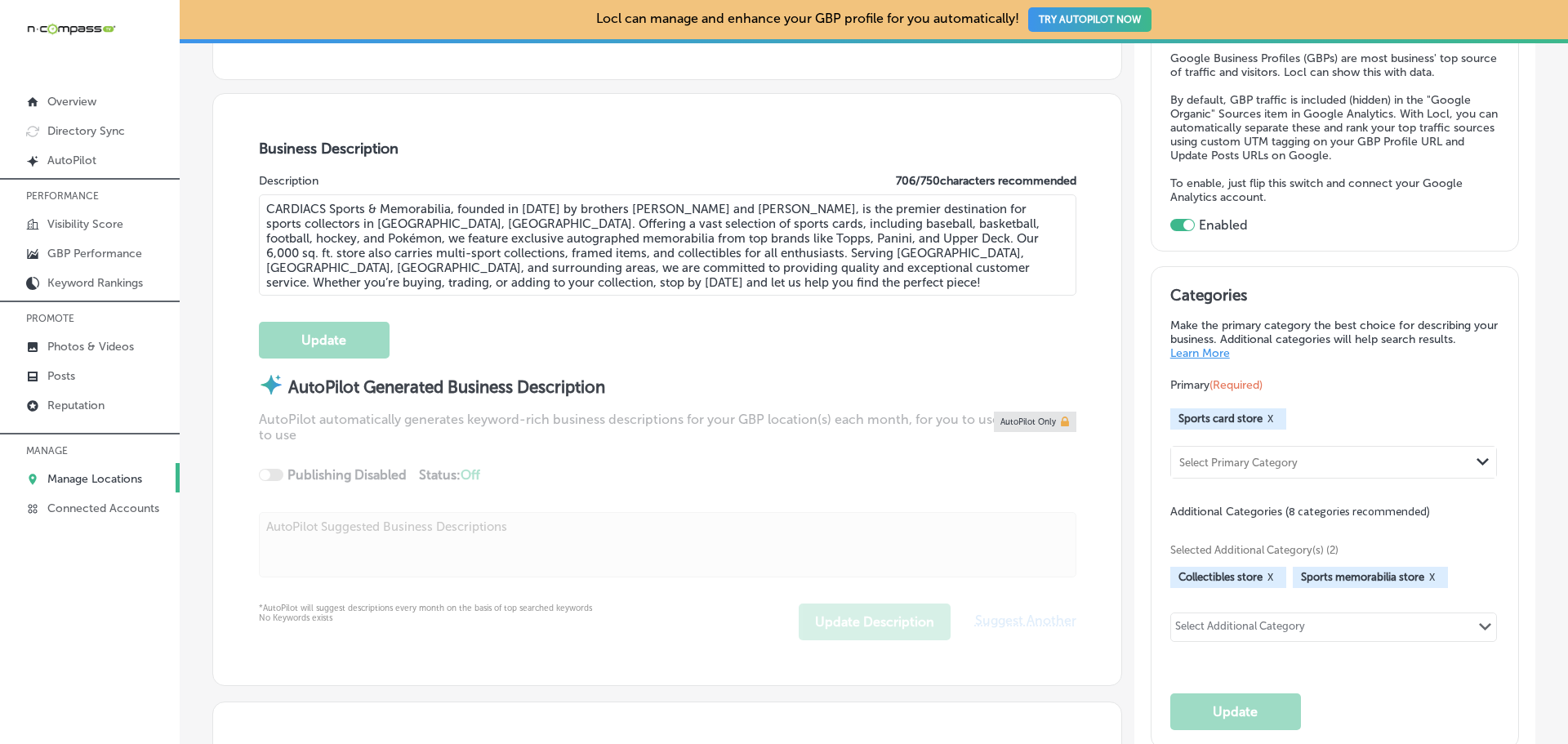
type input "[PHONE_NUMBER]"
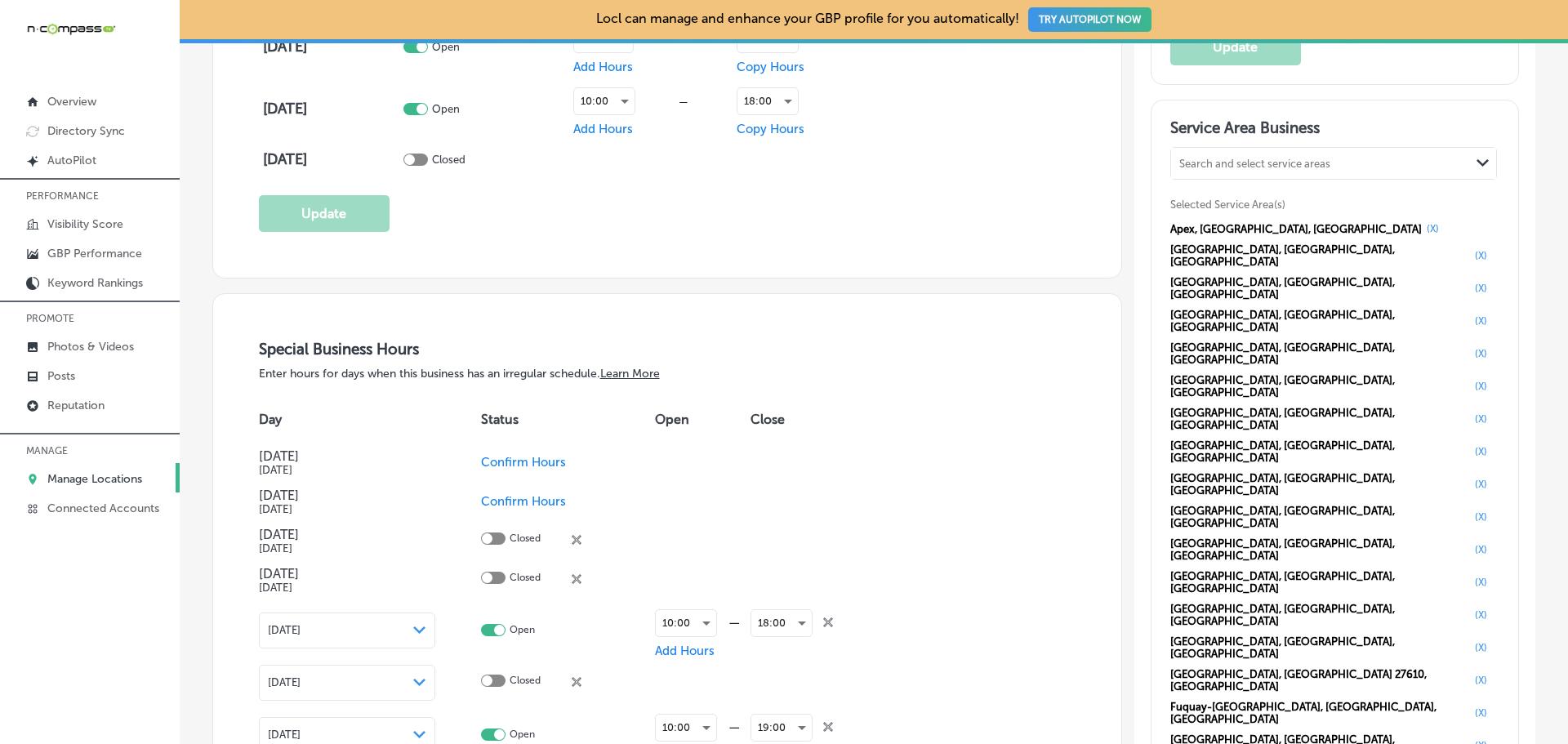
scroll to position [1552, 0]
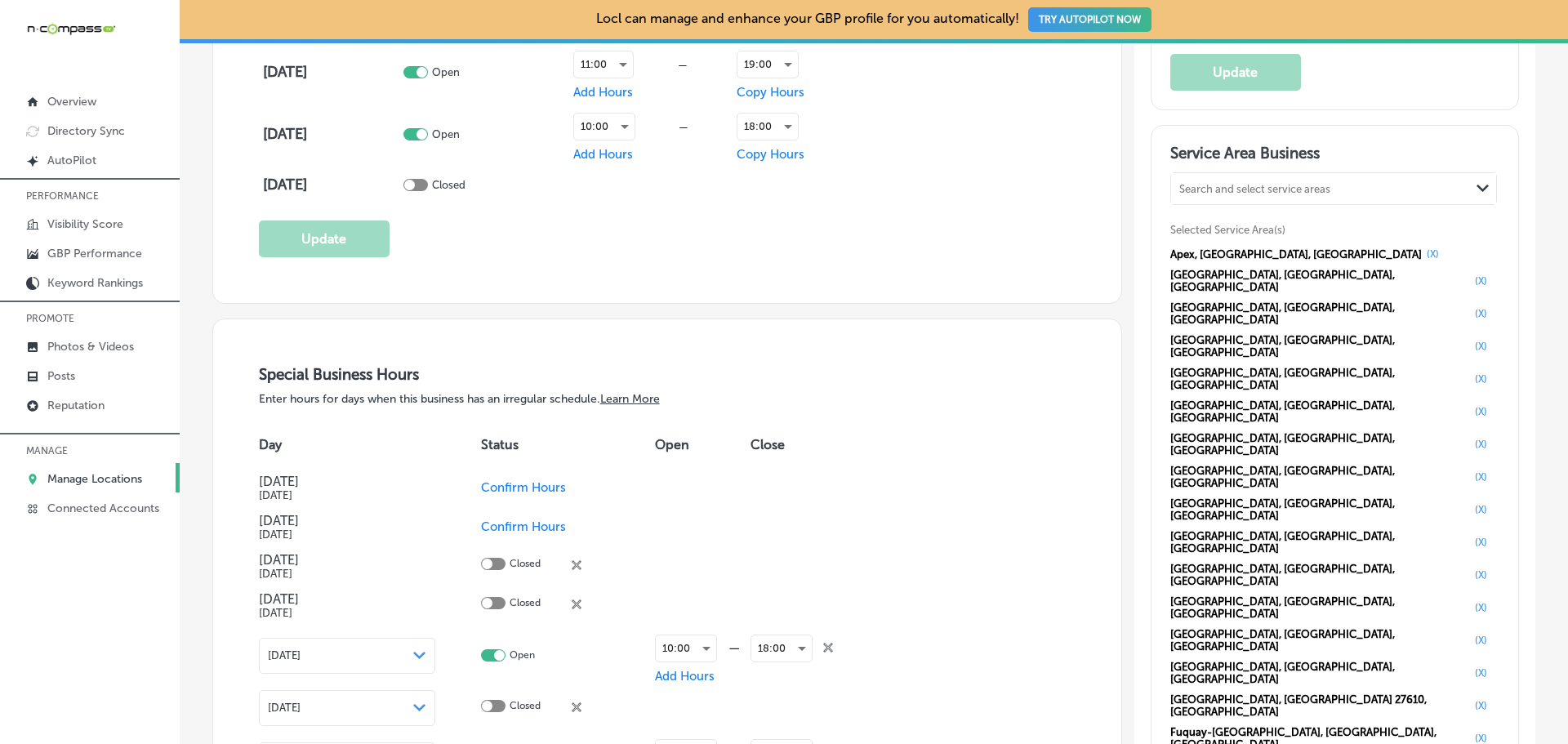
click at [76, 472] on p "Manage Locations" at bounding box center [95, 479] width 95 height 14
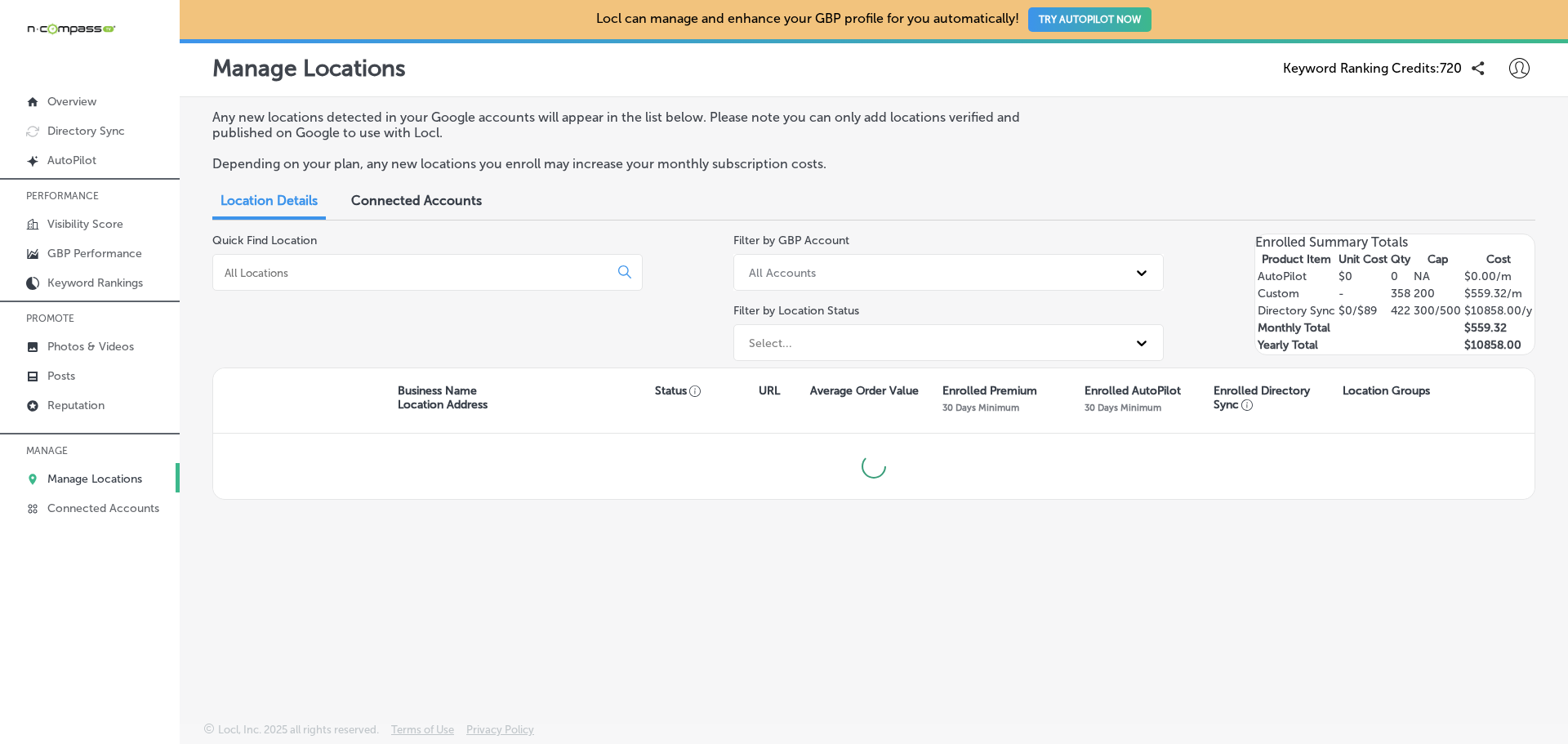
click at [361, 281] on input at bounding box center [414, 272] width 382 height 15
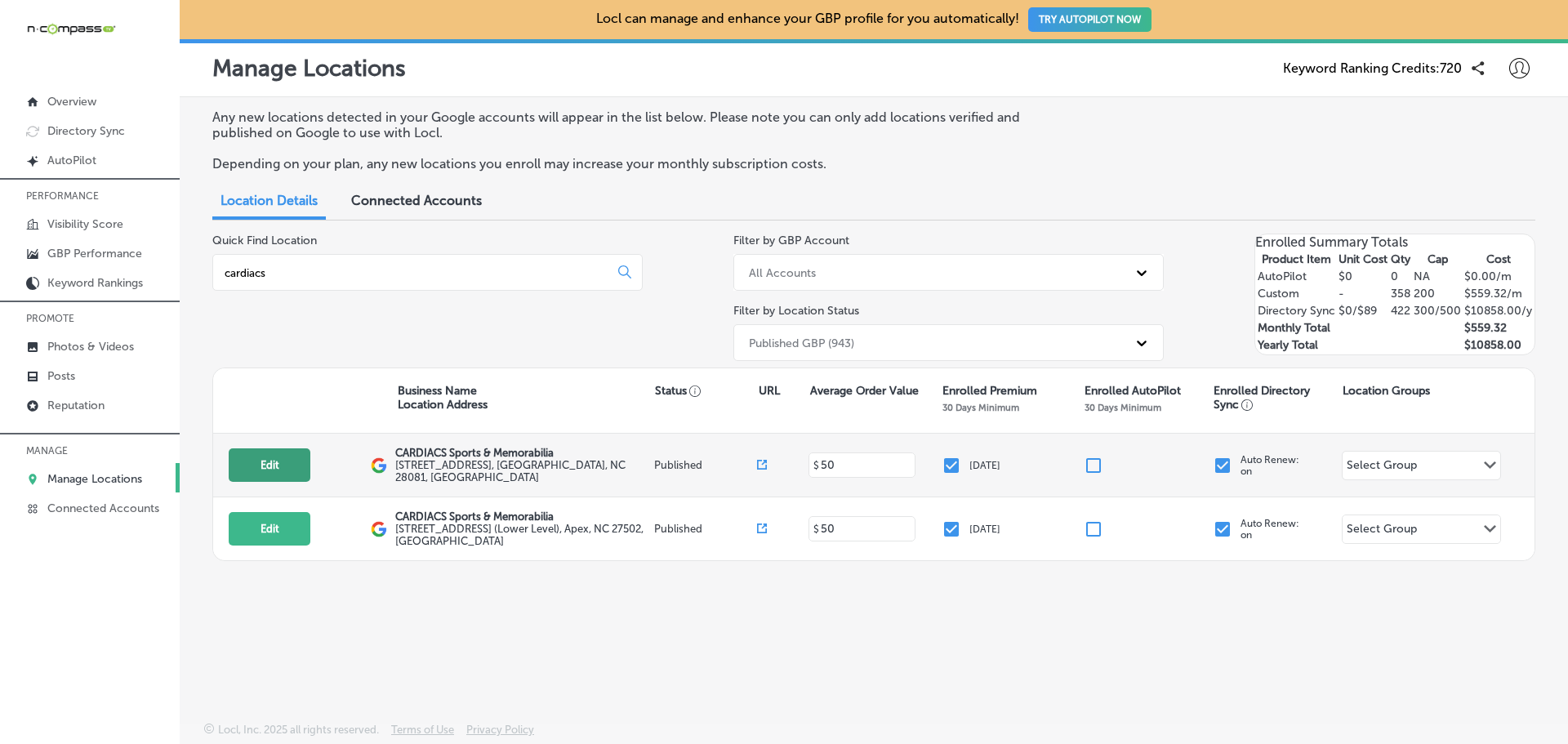
type input "cardiacs"
click at [292, 467] on button "Edit" at bounding box center [269, 465] width 81 height 34
select select "US"
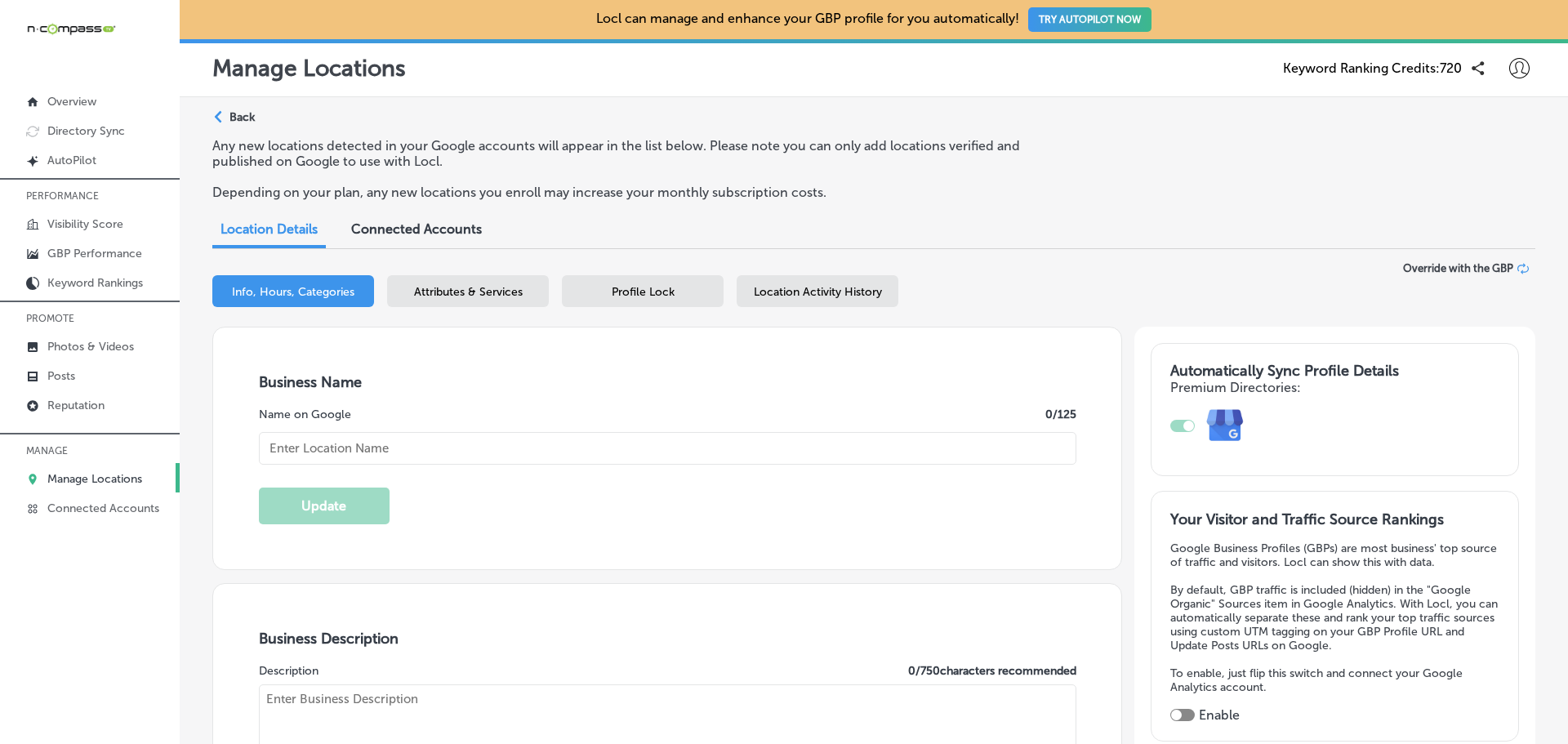
checkbox input "true"
type textarea "CARDIACS Sports & Memorabilia is your premier destination for sports cards, mem…"
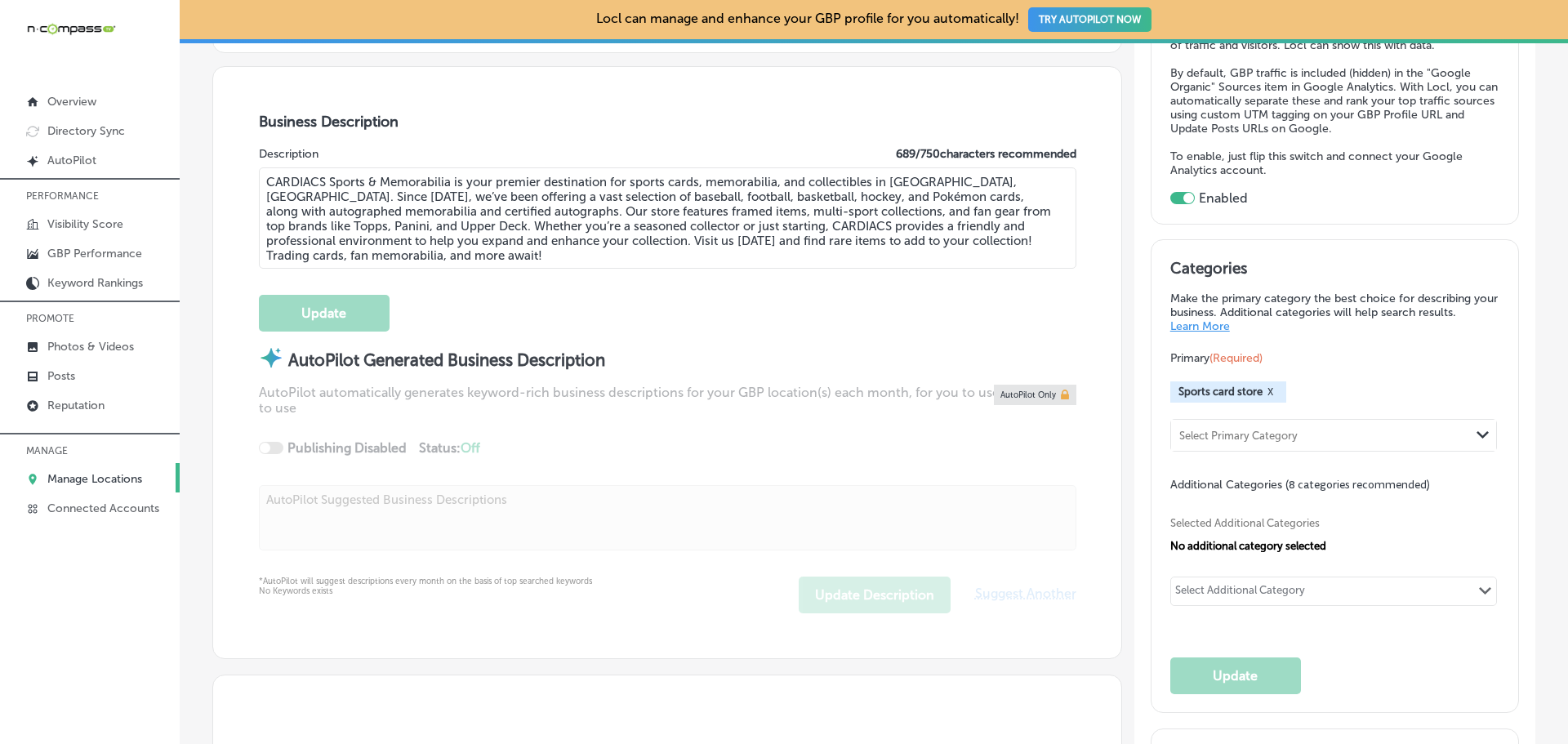
type input "[URL][DOMAIN_NAME]"
type input "[PHONE_NUMBER]"
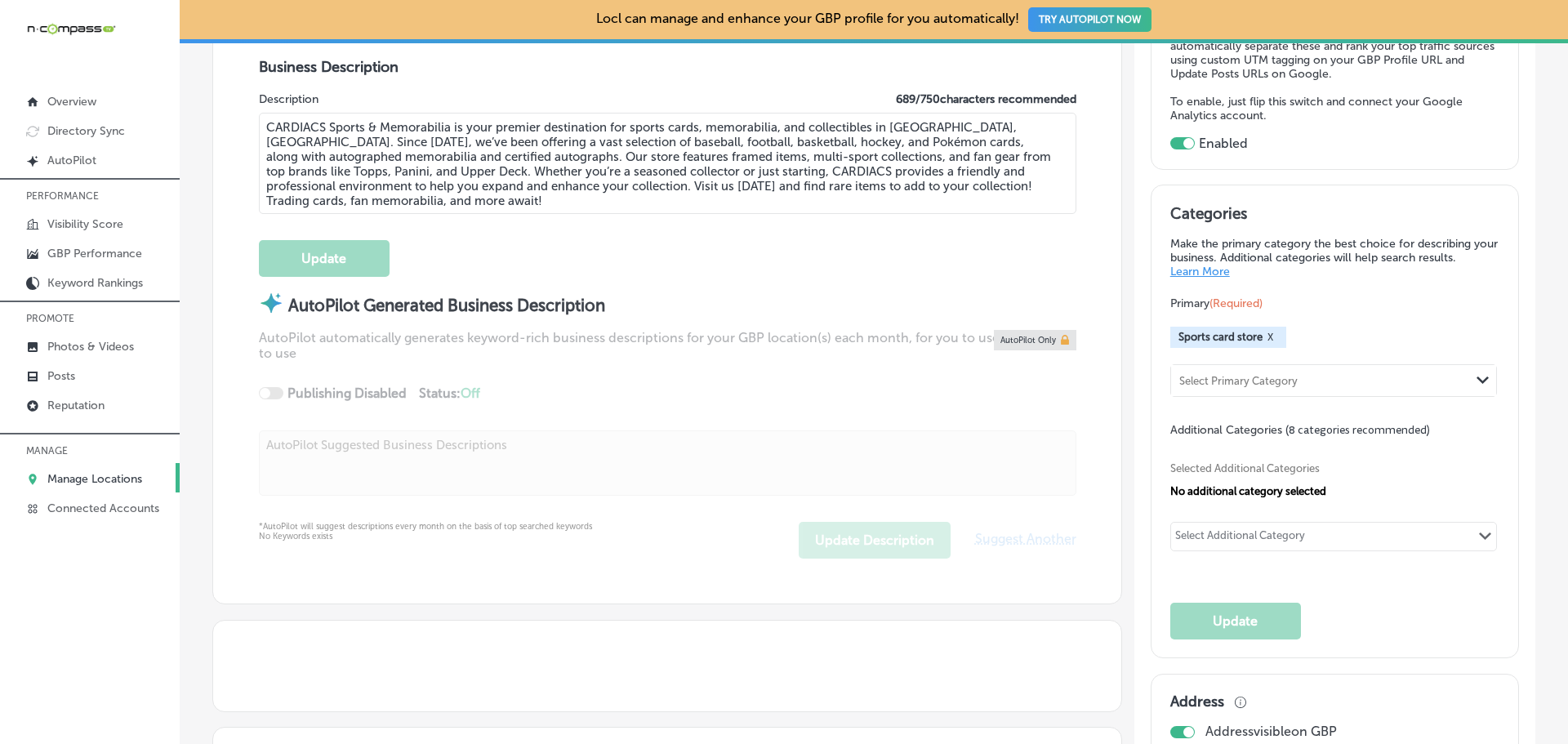
type input "CARDIACS Sports & Memorabilia"
type input "[STREET_ADDRESS]"
type input "Kannapolis"
type input "28081"
type input "US"
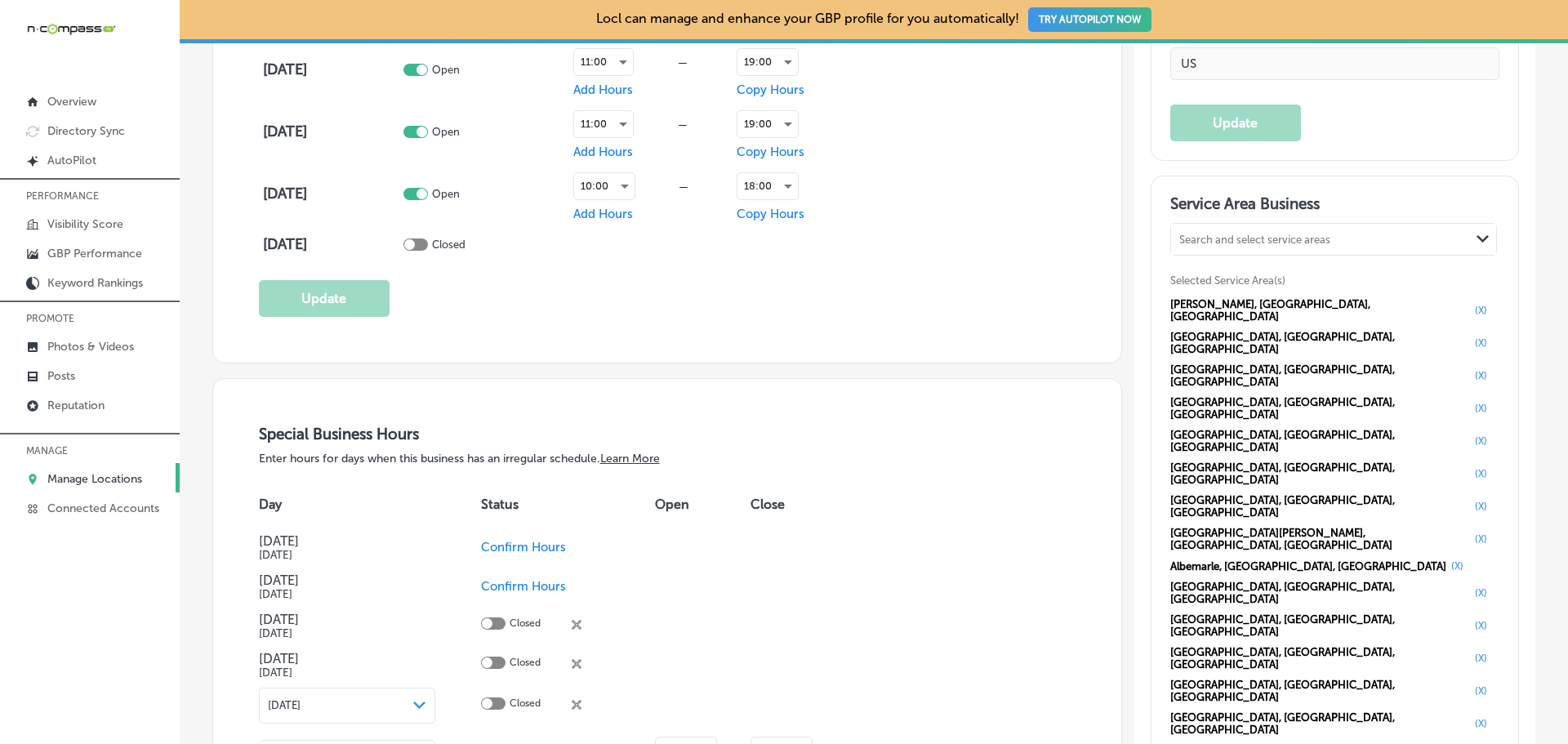
scroll to position [1552, 0]
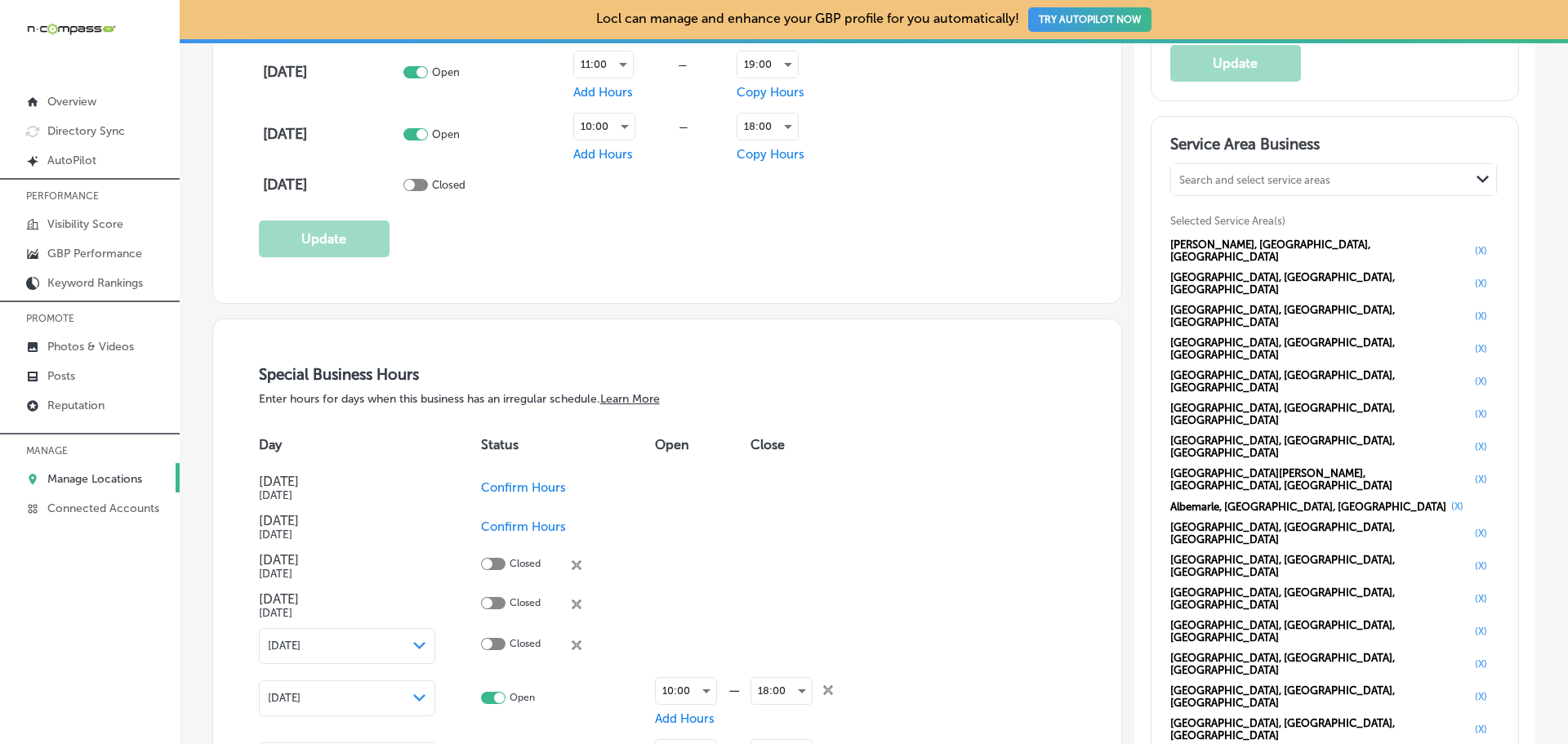
click at [1371, 125] on div "Service Area Business Search and select service areas Path Created with Sketch.…" at bounding box center [1335, 535] width 367 height 836
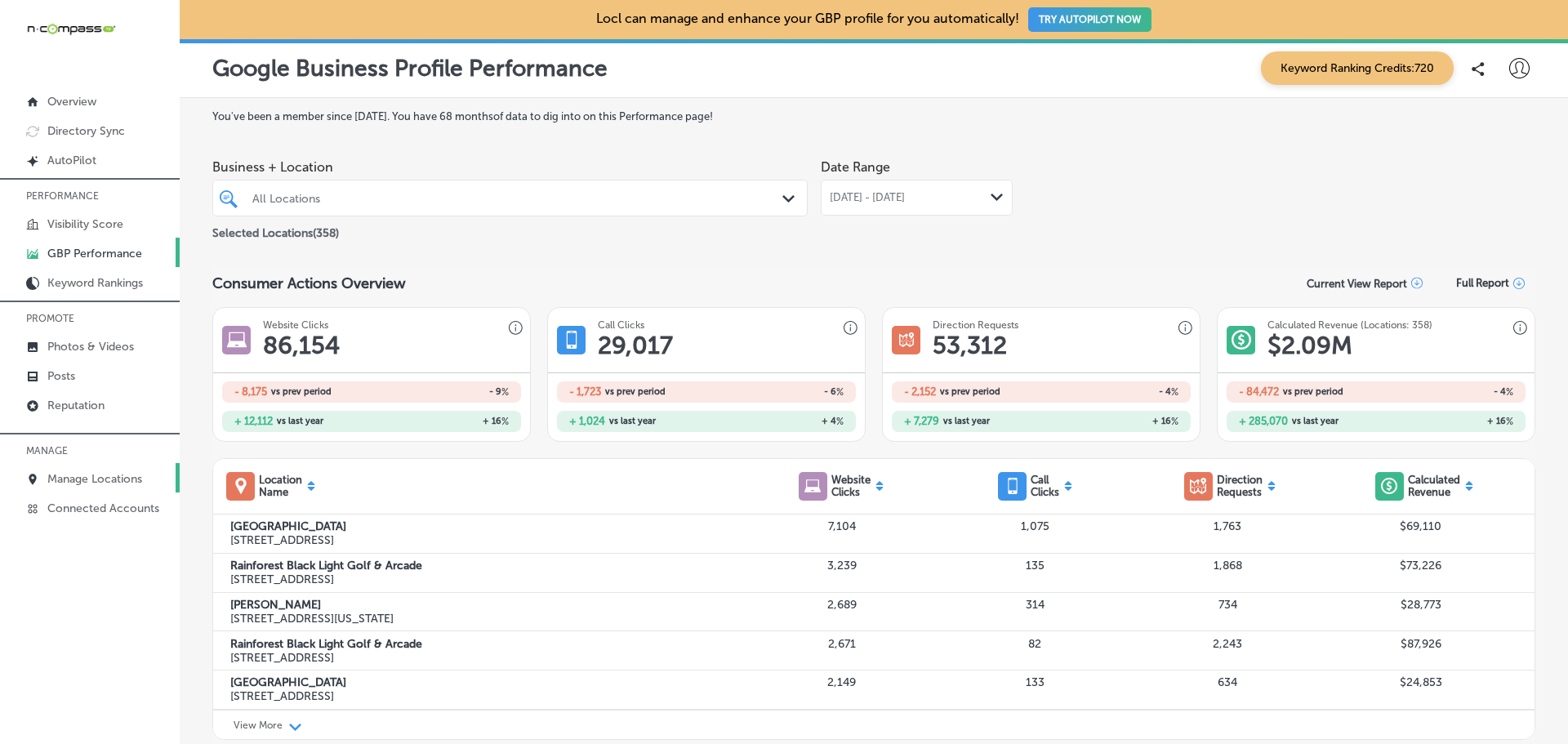
click at [98, 476] on p "Manage Locations" at bounding box center [95, 479] width 95 height 14
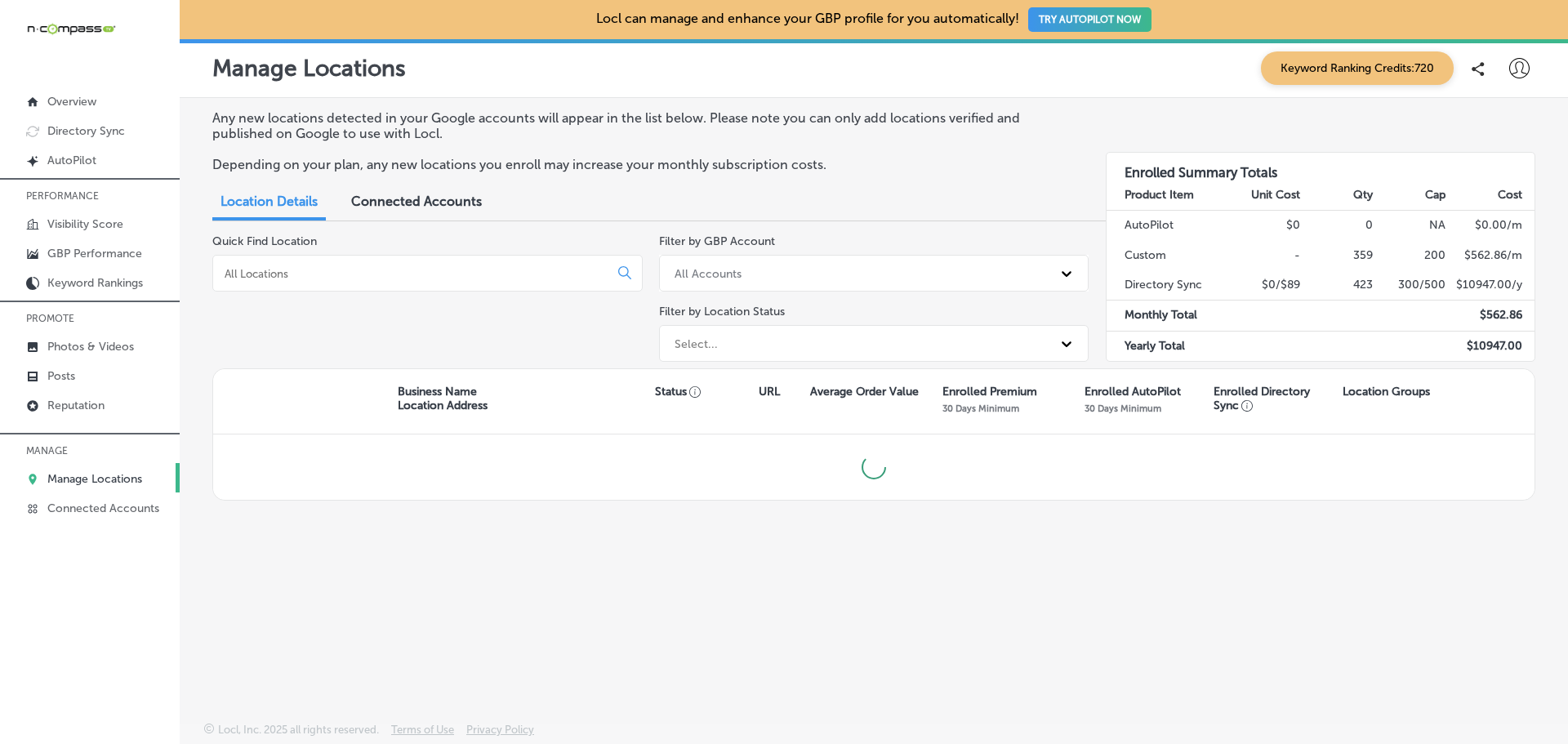
click at [365, 272] on input at bounding box center [414, 273] width 382 height 15
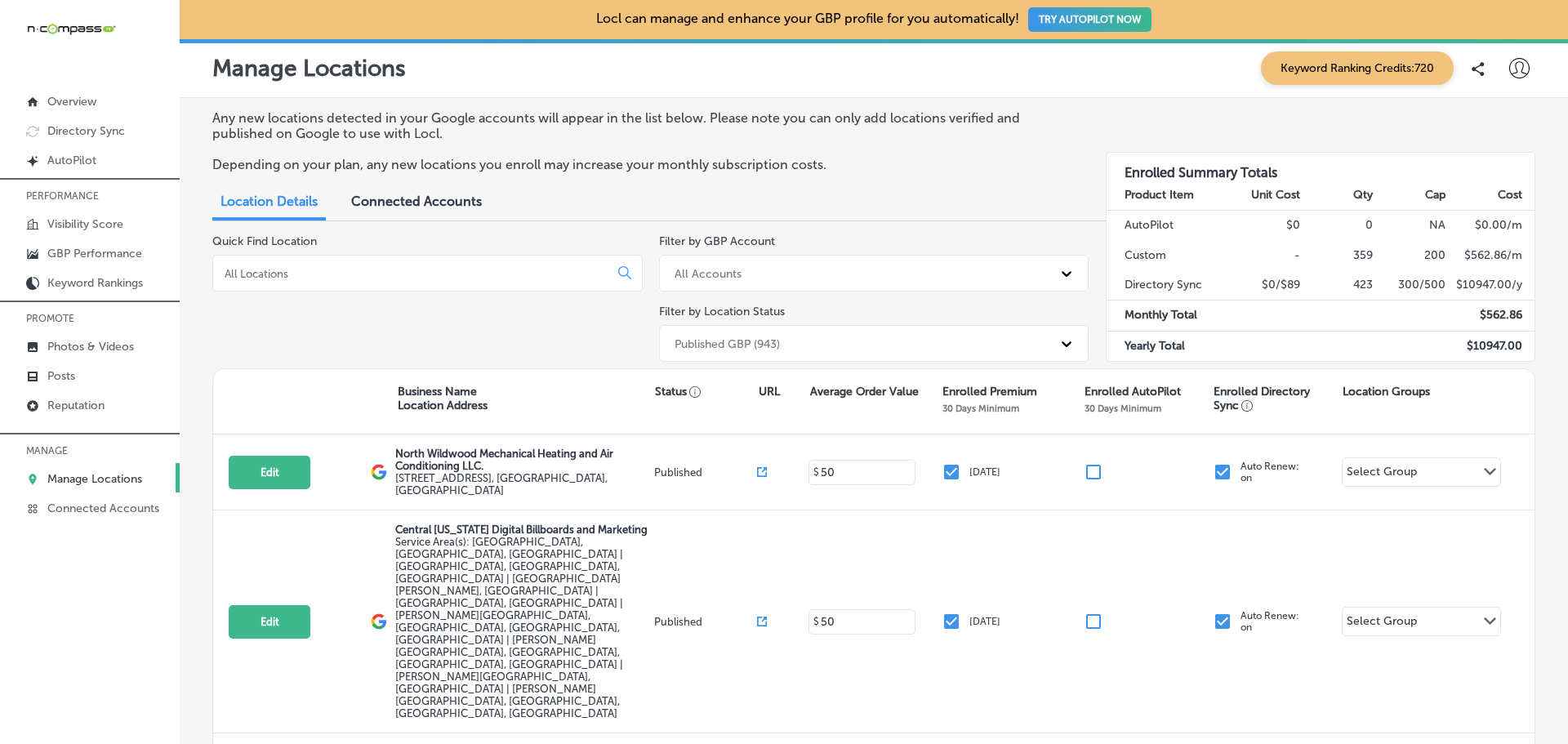
click at [354, 282] on div at bounding box center [428, 273] width 430 height 37
click at [343, 273] on input at bounding box center [414, 273] width 382 height 15
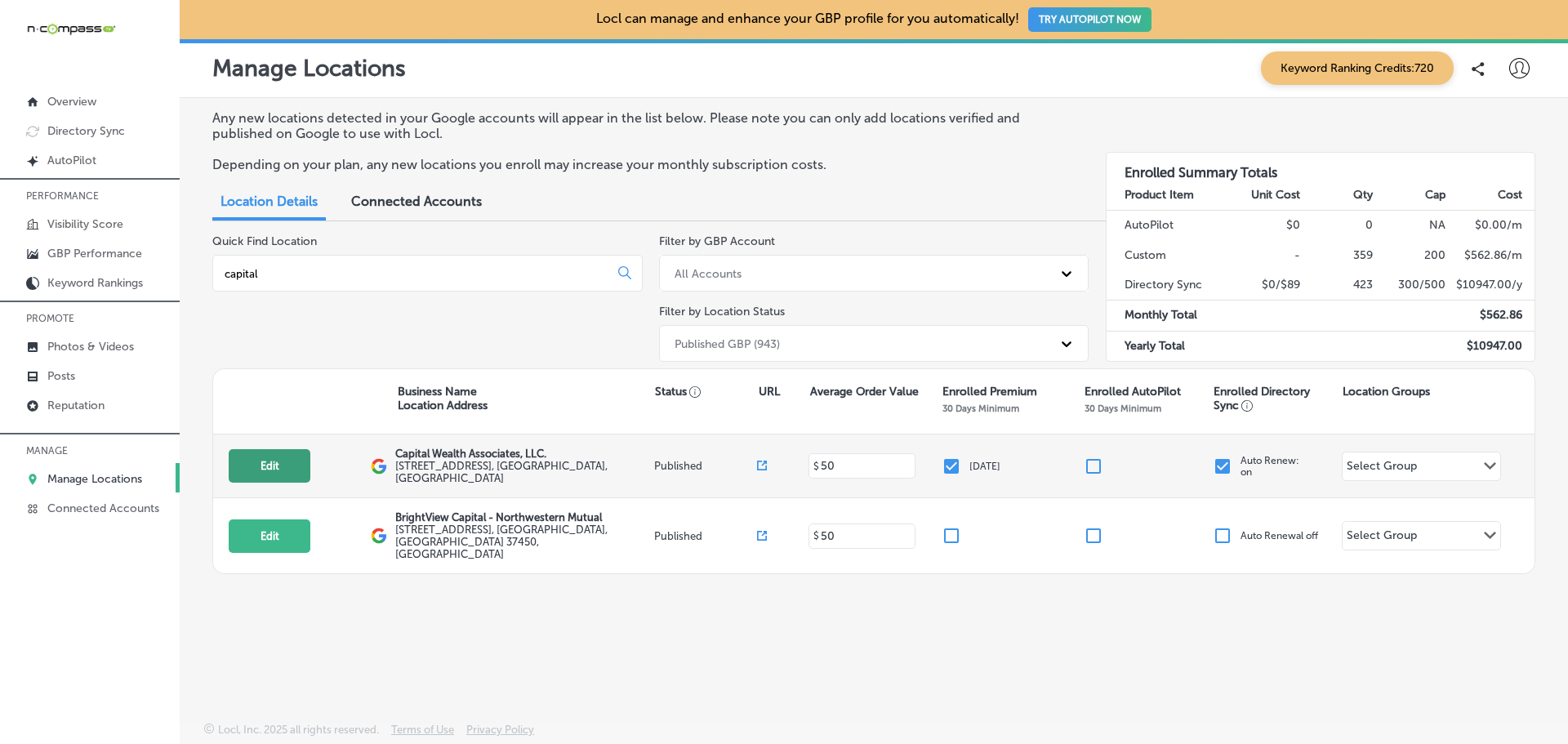
type input "capital"
click at [286, 460] on button "Edit" at bounding box center [269, 465] width 81 height 34
select select "US"
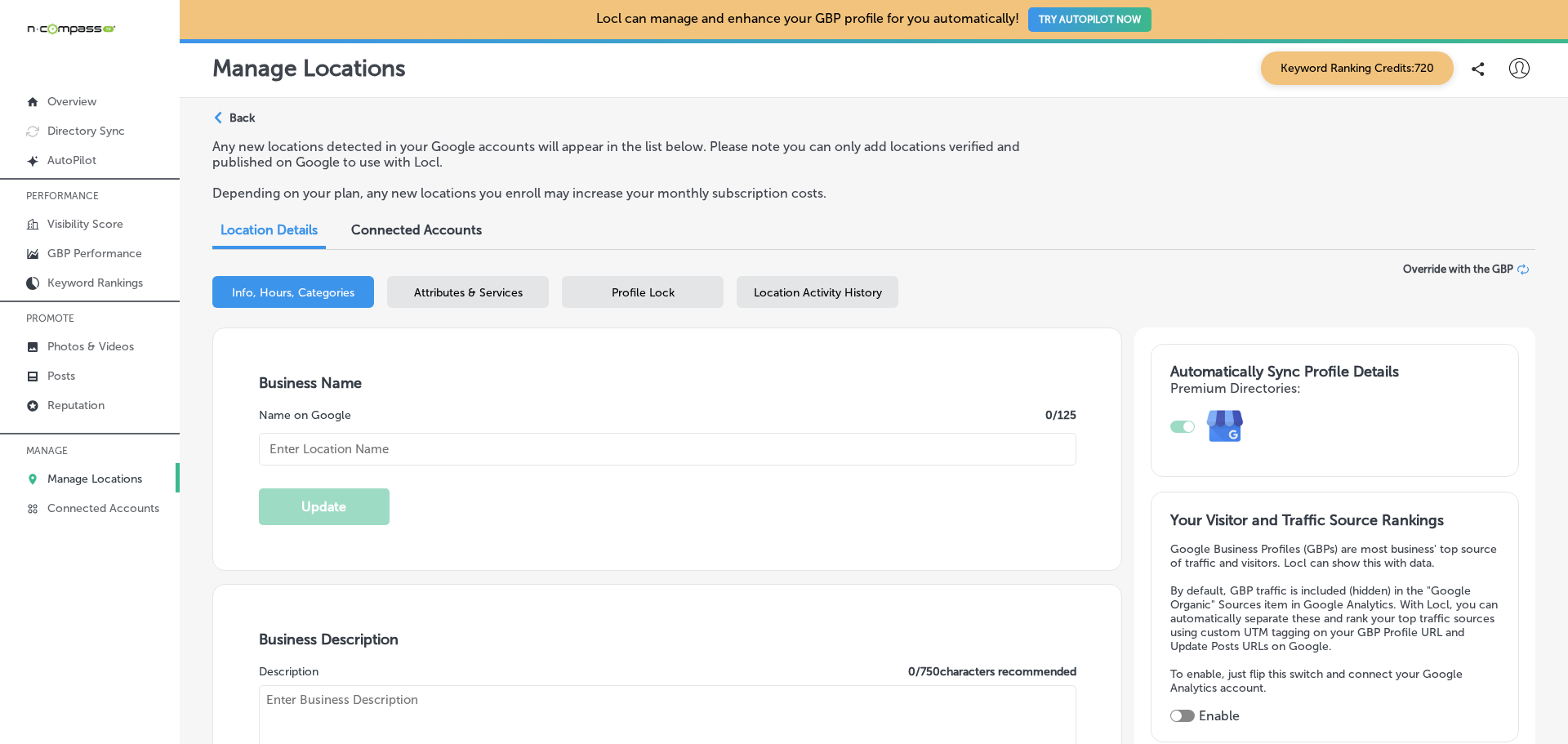
type input "https://www.capwealthassociates.com/"
type input "Capital Wealth Associates, LLC."
checkbox input "true"
type input "8319 Six Forks Rd ste 105"
type input "[GEOGRAPHIC_DATA]"
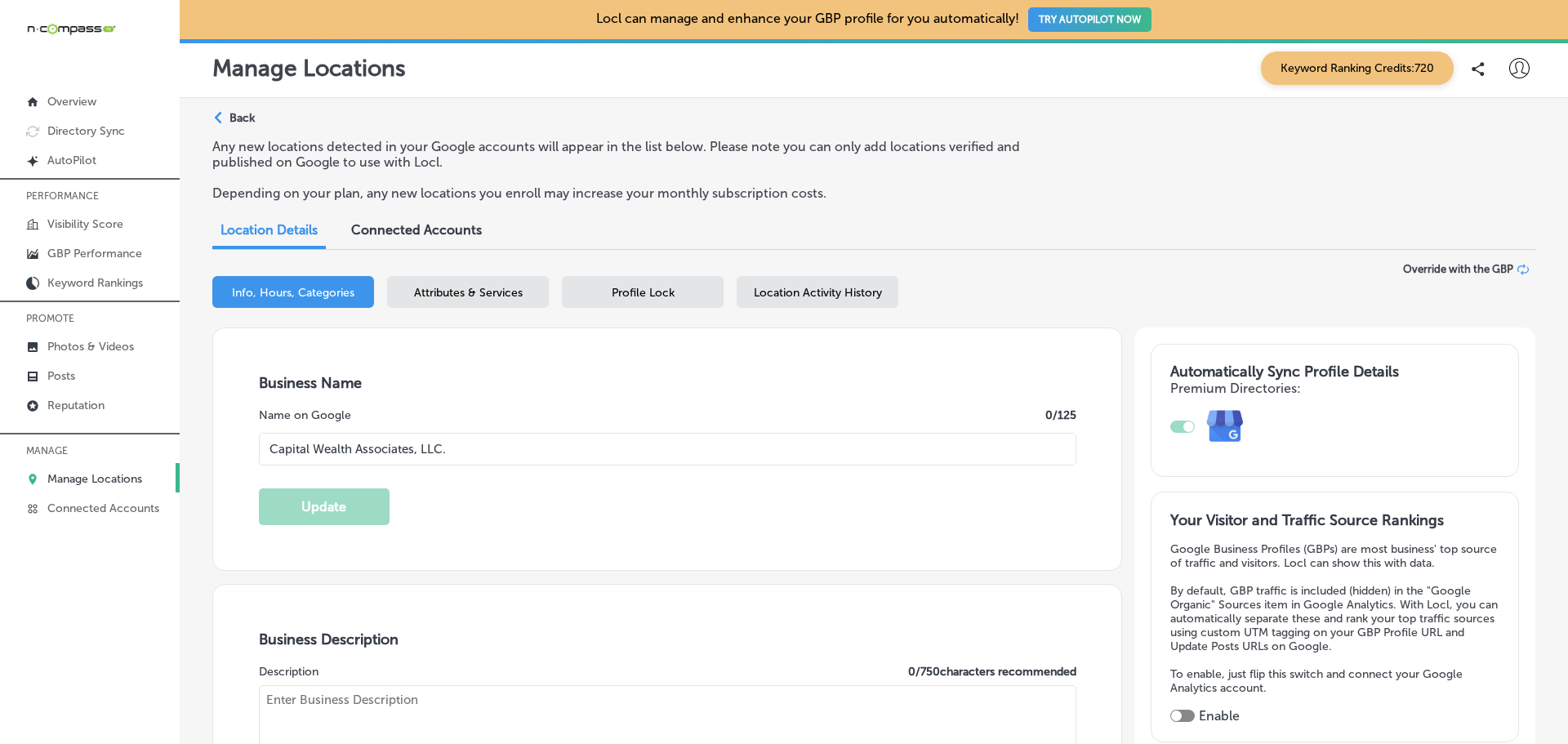
type input "27615"
type input "US"
type textarea "Capital Wealth Associates, LLC. is a trusted financial planning firm located in…"
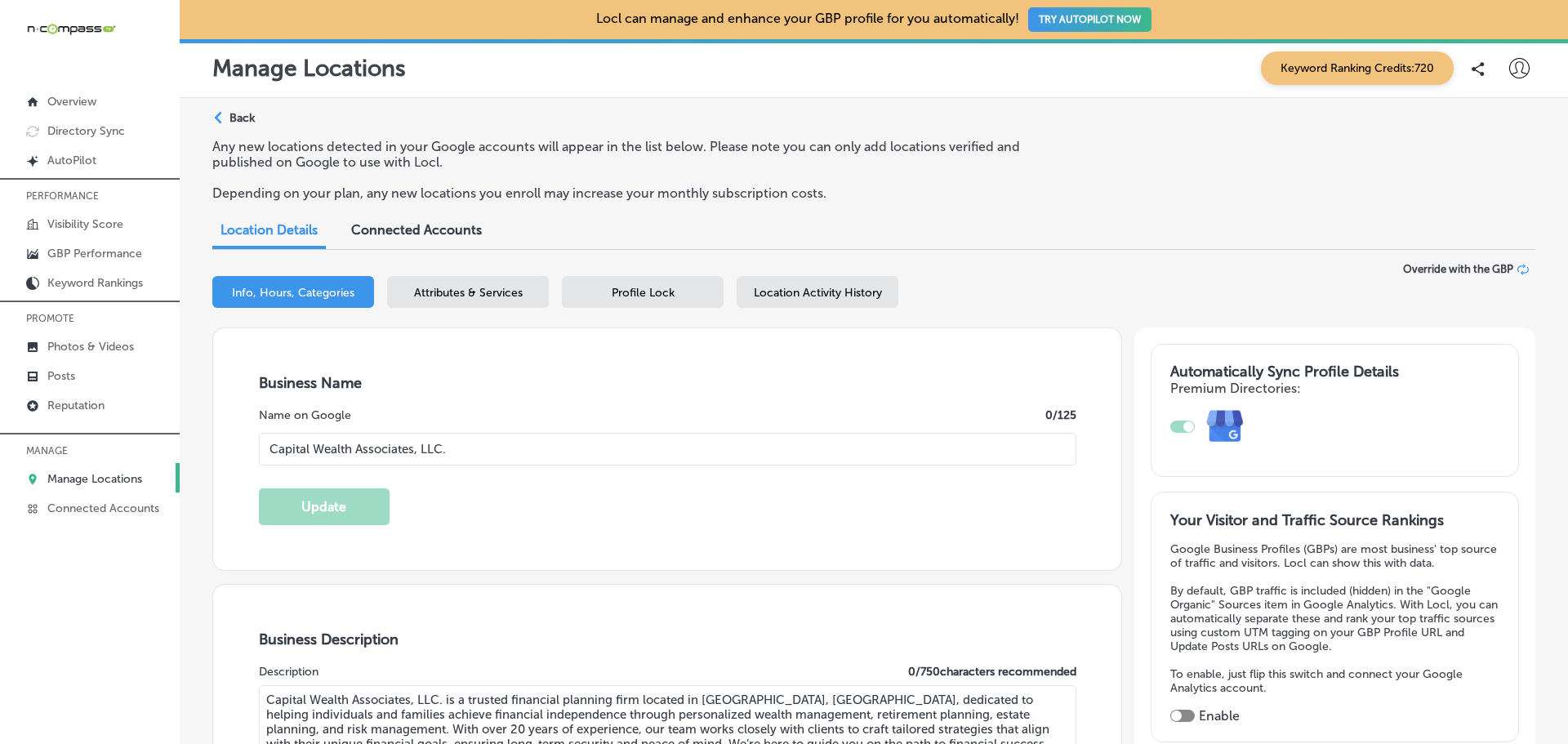
type input "+1 919 676 3428"
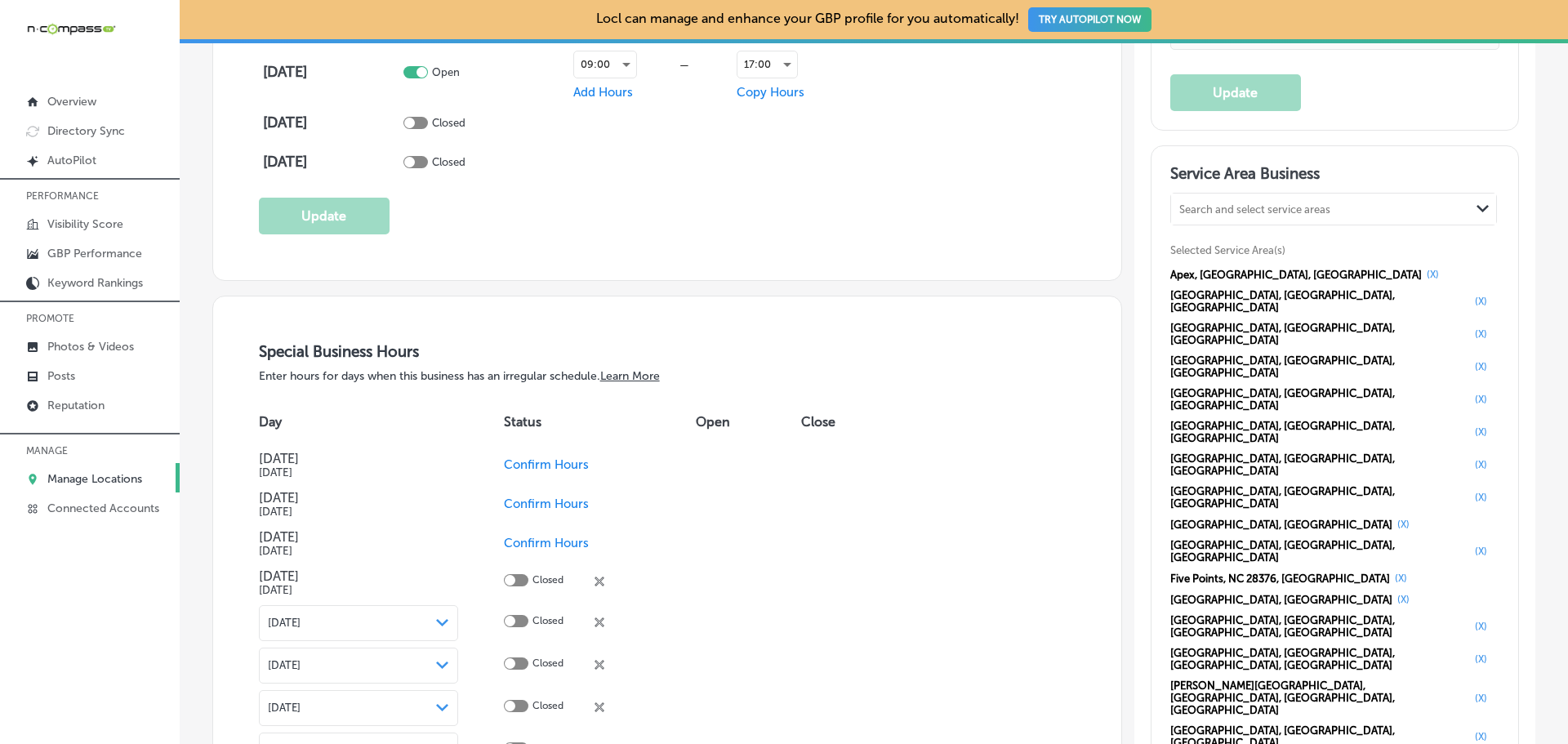
scroll to position [1552, 0]
